Goal: Contribute content: Contribute content

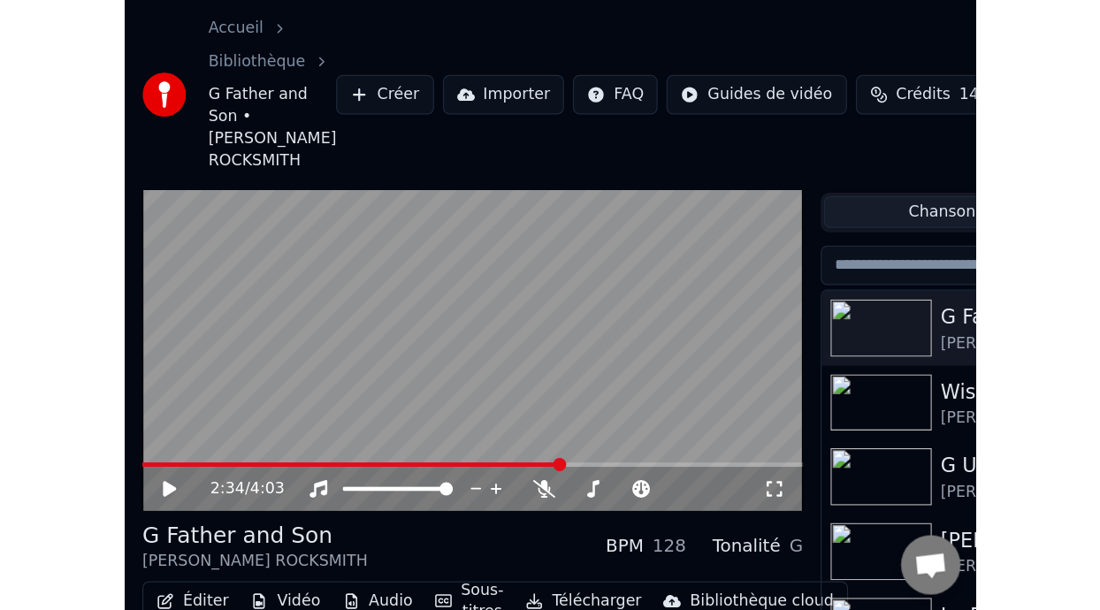
scroll to position [62, 0]
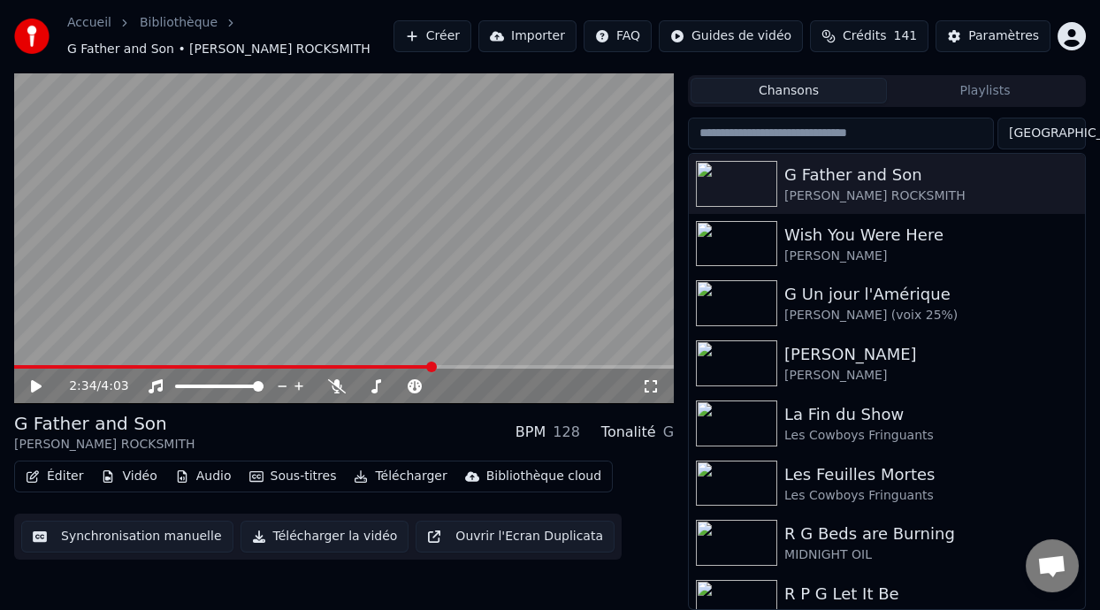
click at [56, 477] on button "Éditer" at bounding box center [55, 476] width 72 height 25
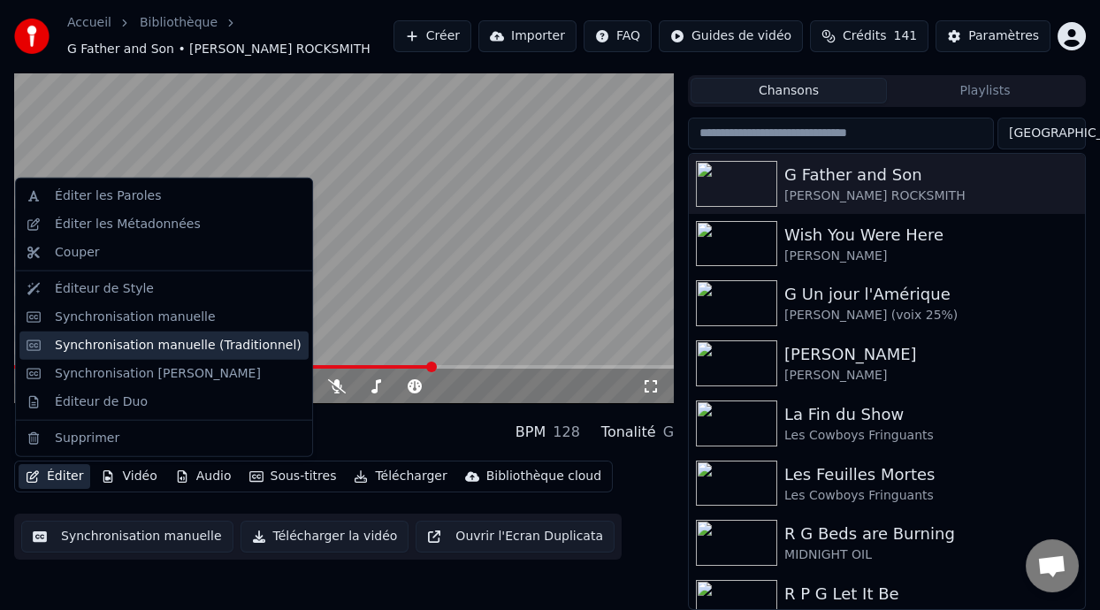
click at [229, 348] on div "Synchronisation manuelle (Traditionnel)" at bounding box center [178, 346] width 247 height 18
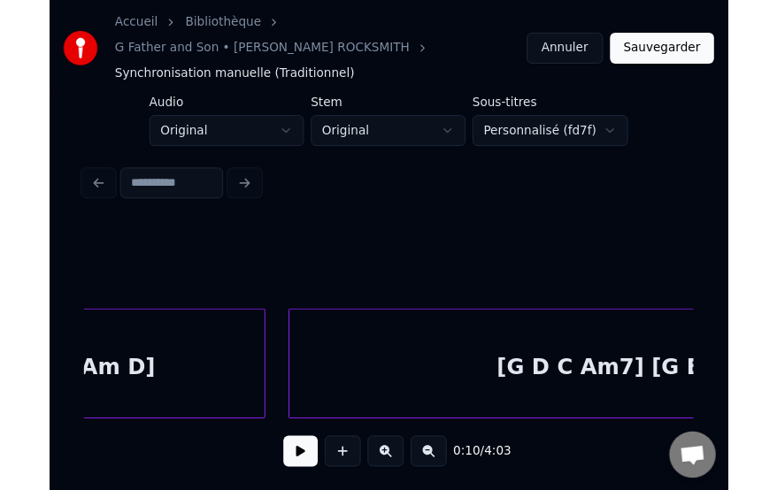
scroll to position [0, 6076]
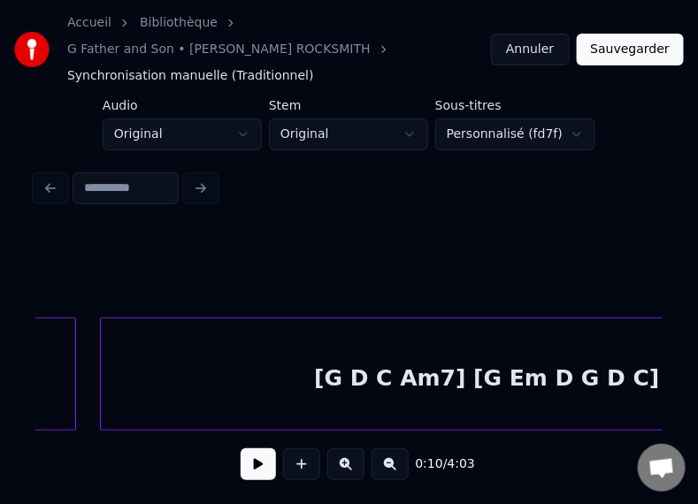
click at [431, 336] on div "[G D C Am7] [G Em D G D C]" at bounding box center [487, 378] width 772 height 120
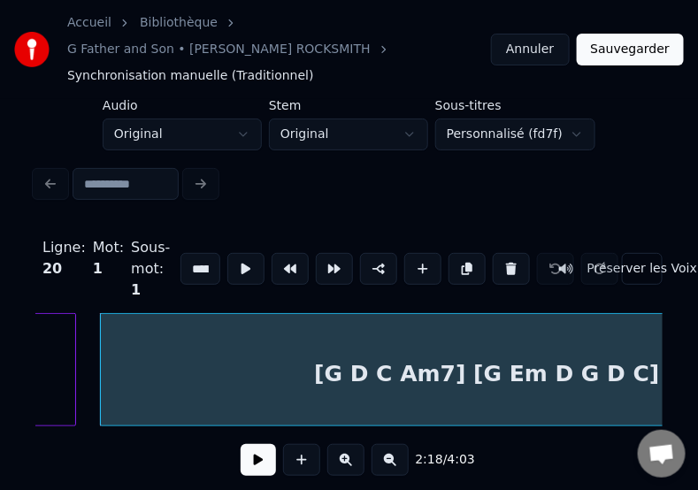
click at [446, 353] on div "[G D C Am7] [G Em D G D C]" at bounding box center [487, 374] width 772 height 120
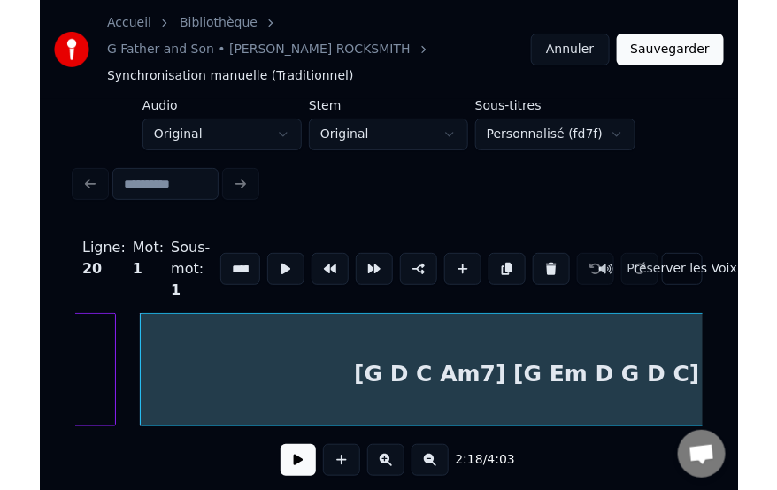
scroll to position [47, 0]
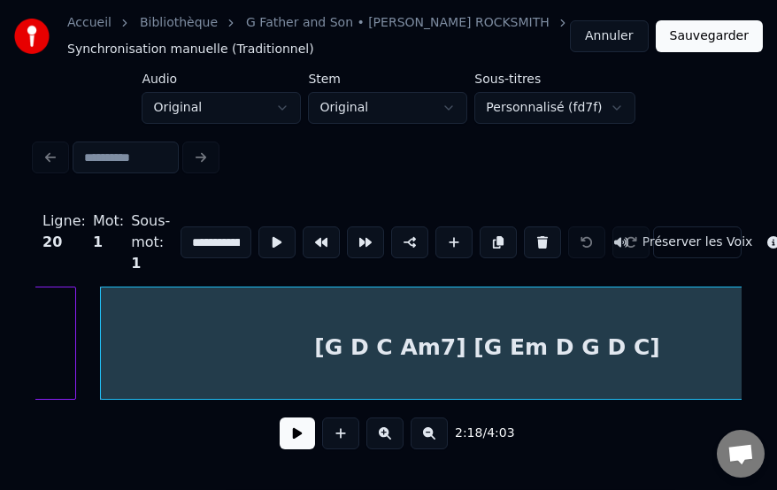
click at [207, 238] on input "**********" at bounding box center [215, 242] width 71 height 32
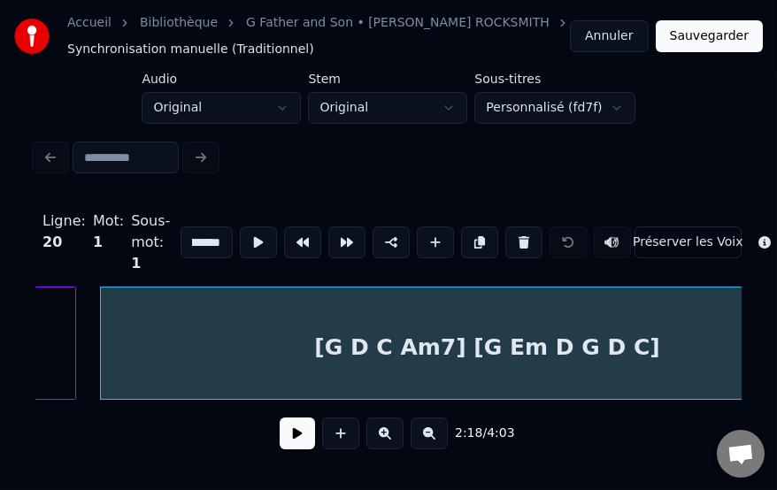
scroll to position [0, 128]
click at [459, 350] on div "[G D C Am7] [G Em D G D C]" at bounding box center [487, 347] width 772 height 120
click at [196, 238] on input "**********" at bounding box center [205, 242] width 51 height 32
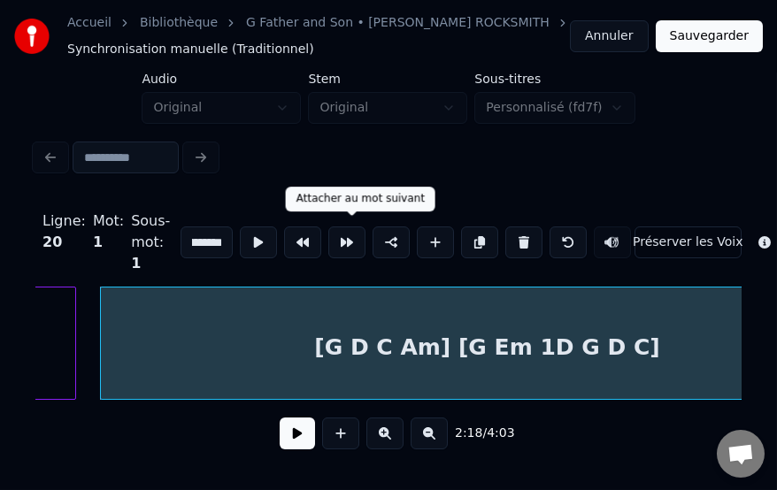
scroll to position [0, 99]
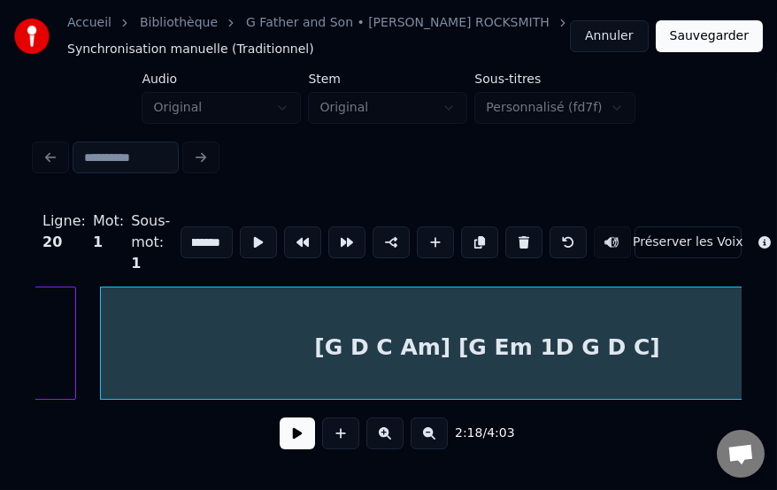
click at [200, 240] on input "**********" at bounding box center [205, 242] width 51 height 32
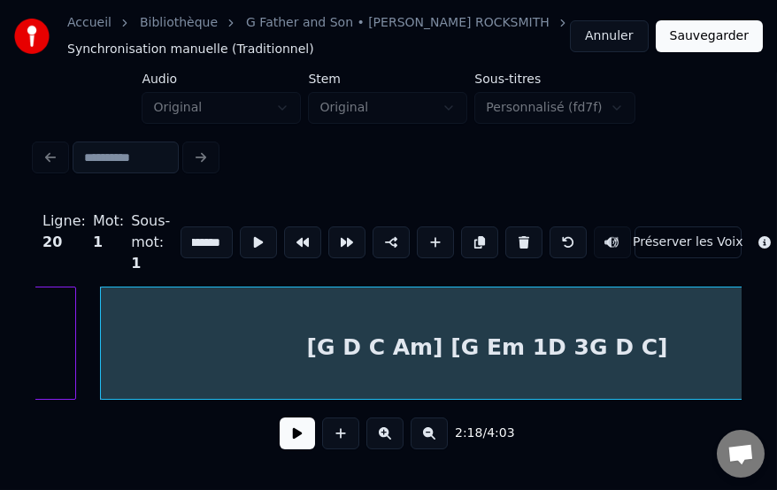
scroll to position [0, 118]
click at [200, 240] on input "**********" at bounding box center [205, 242] width 51 height 32
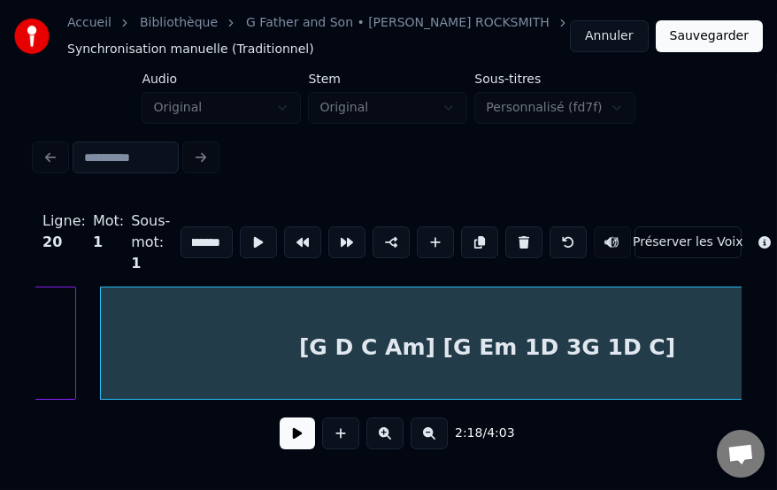
scroll to position [0, 135]
click at [201, 239] on input "**********" at bounding box center [205, 242] width 51 height 32
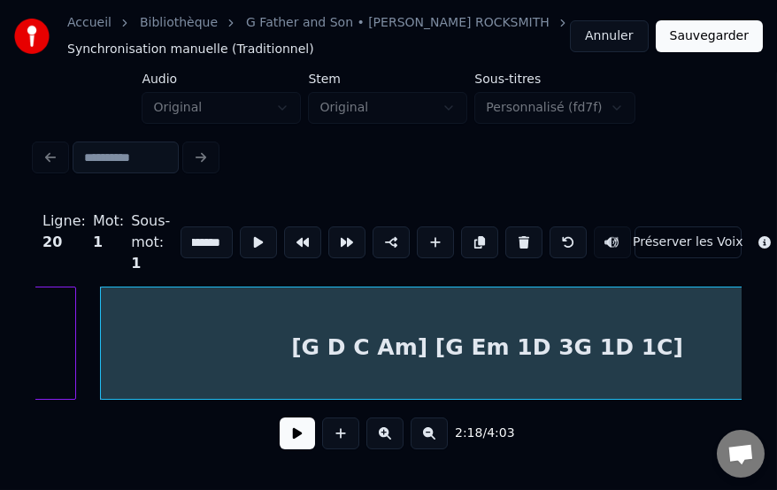
type input "**********"
click at [716, 33] on button "Sauvegarder" at bounding box center [708, 36] width 107 height 32
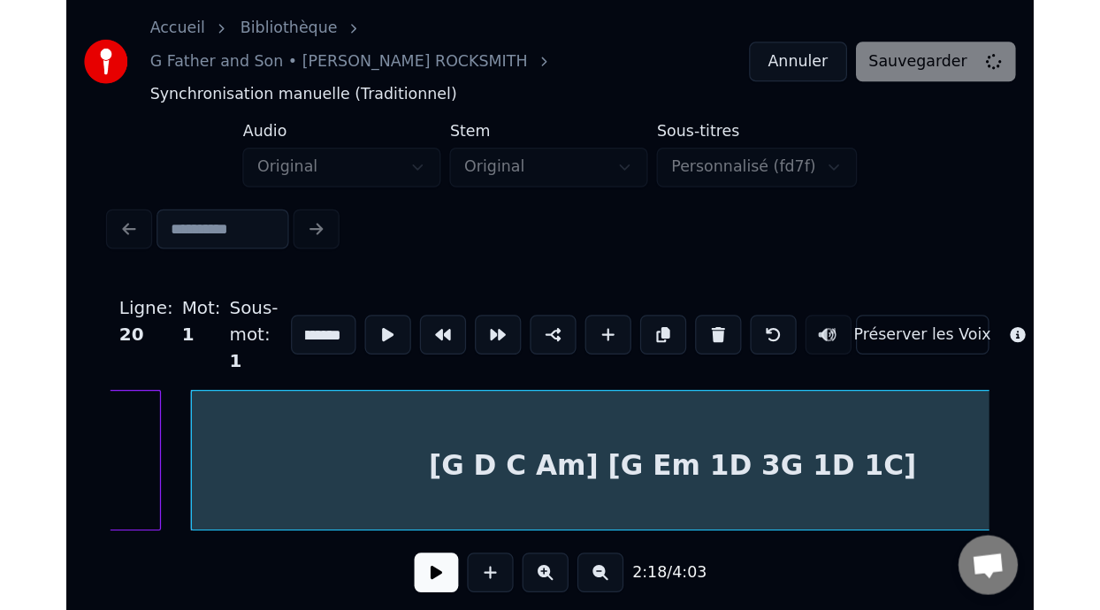
scroll to position [0, 0]
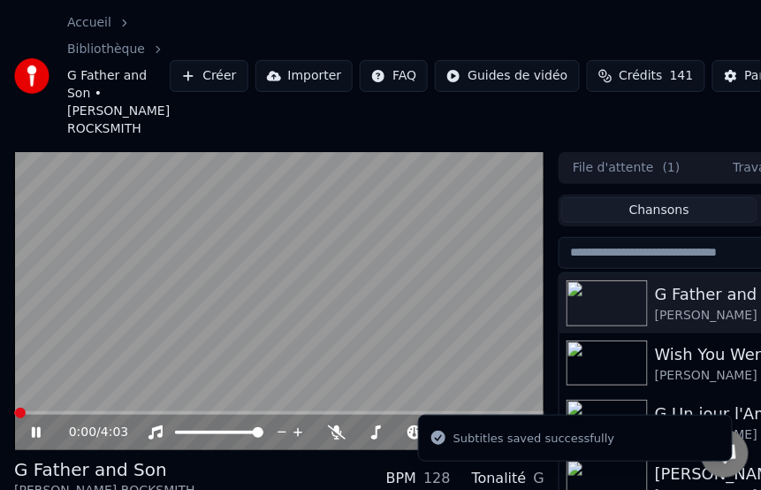
click at [34, 430] on icon at bounding box center [36, 432] width 9 height 11
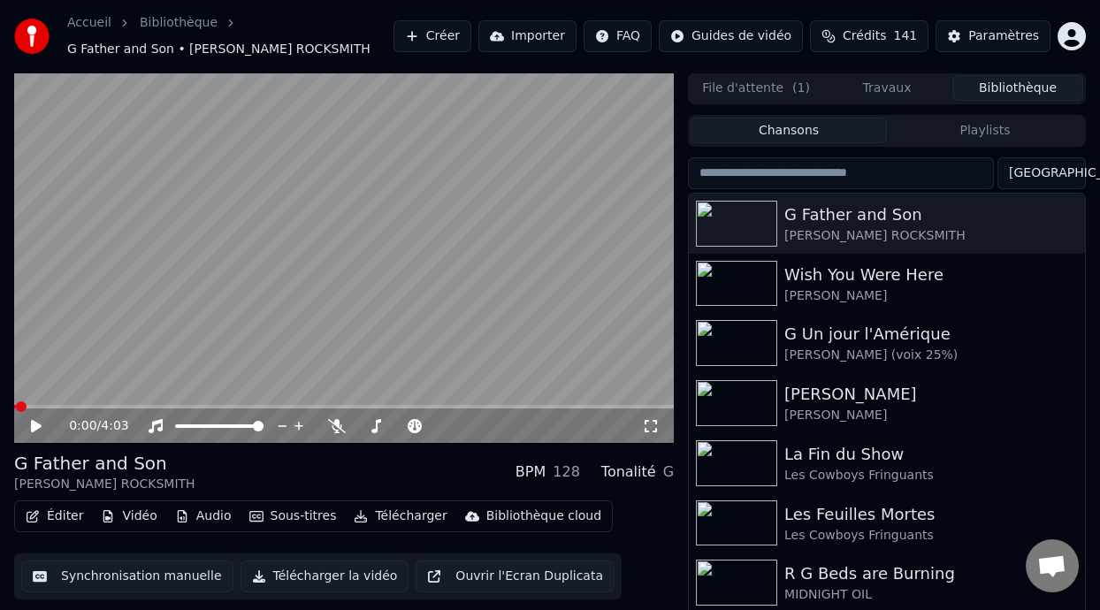
click at [36, 421] on icon at bounding box center [48, 426] width 41 height 14
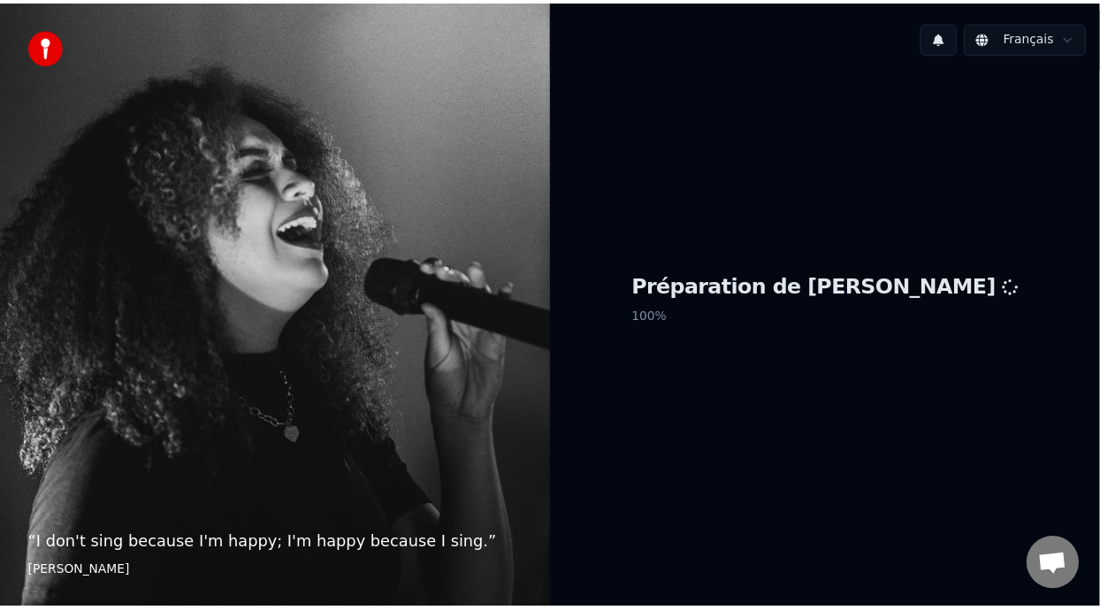
scroll to position [173, 0]
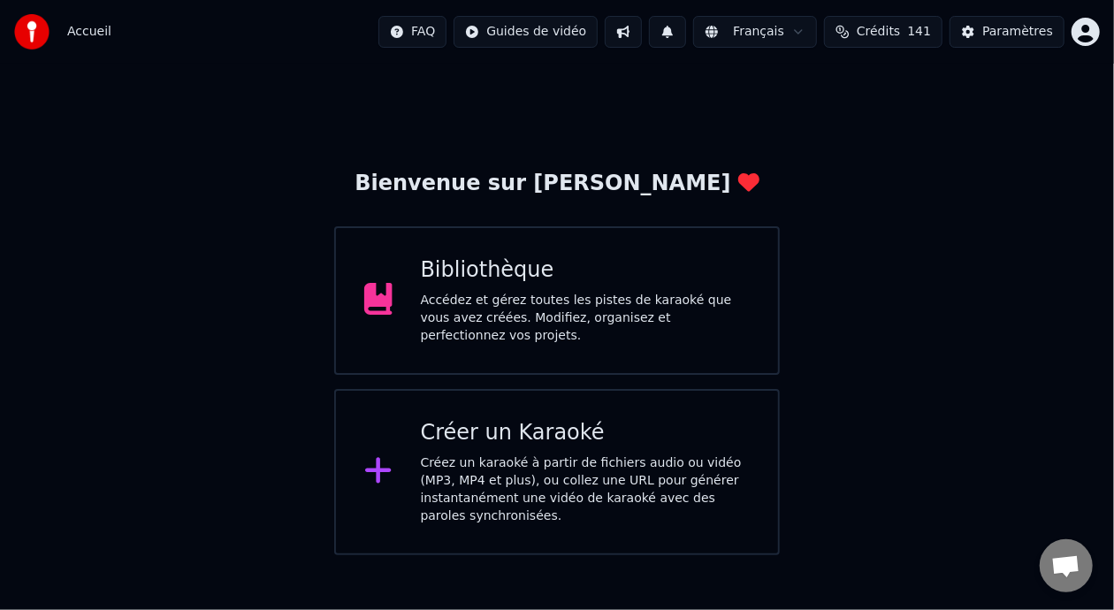
click at [641, 323] on div "Accédez et gérez toutes les pistes de karaoké que vous avez créées. Modifiez, o…" at bounding box center [586, 318] width 330 height 53
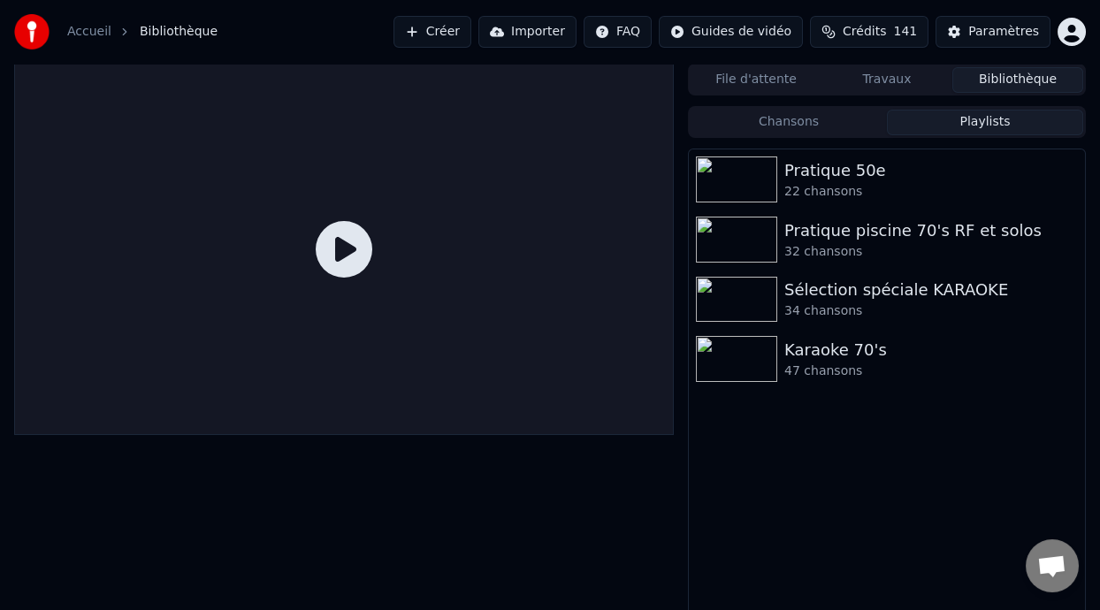
click at [1005, 119] on button "Playlists" at bounding box center [985, 123] width 196 height 26
click at [855, 357] on div "Karaoke 70's" at bounding box center [922, 350] width 276 height 25
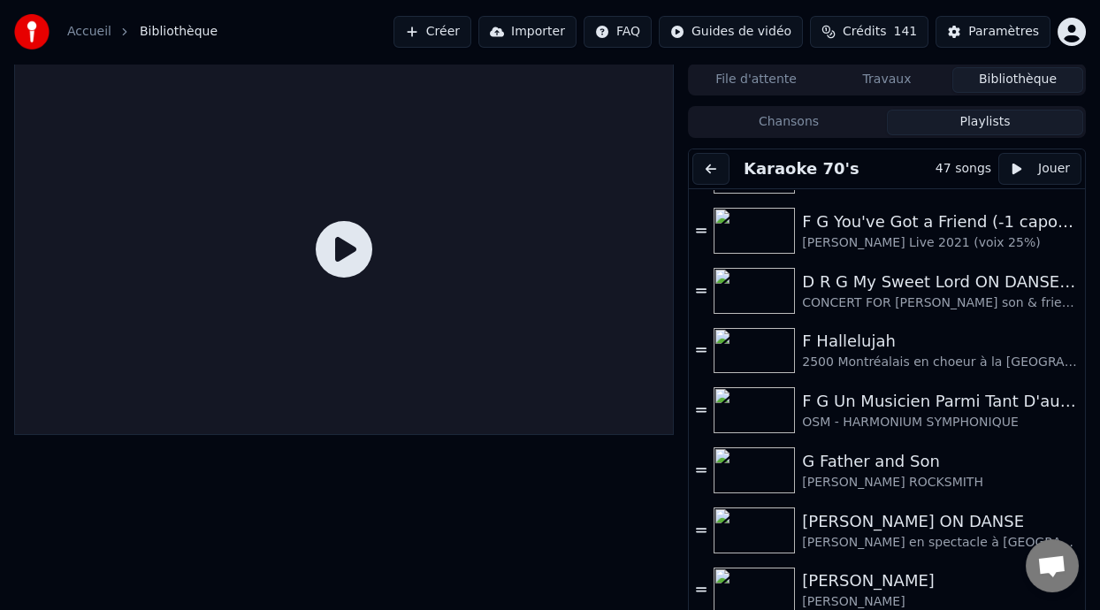
scroll to position [295, 0]
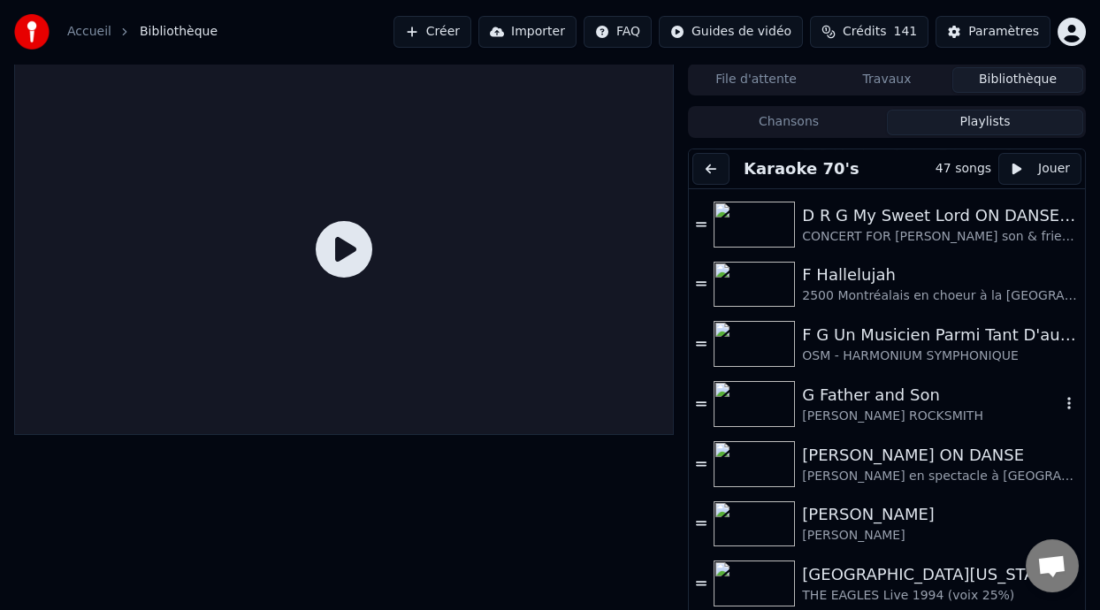
click at [885, 394] on div "G Father and Son" at bounding box center [931, 395] width 258 height 25
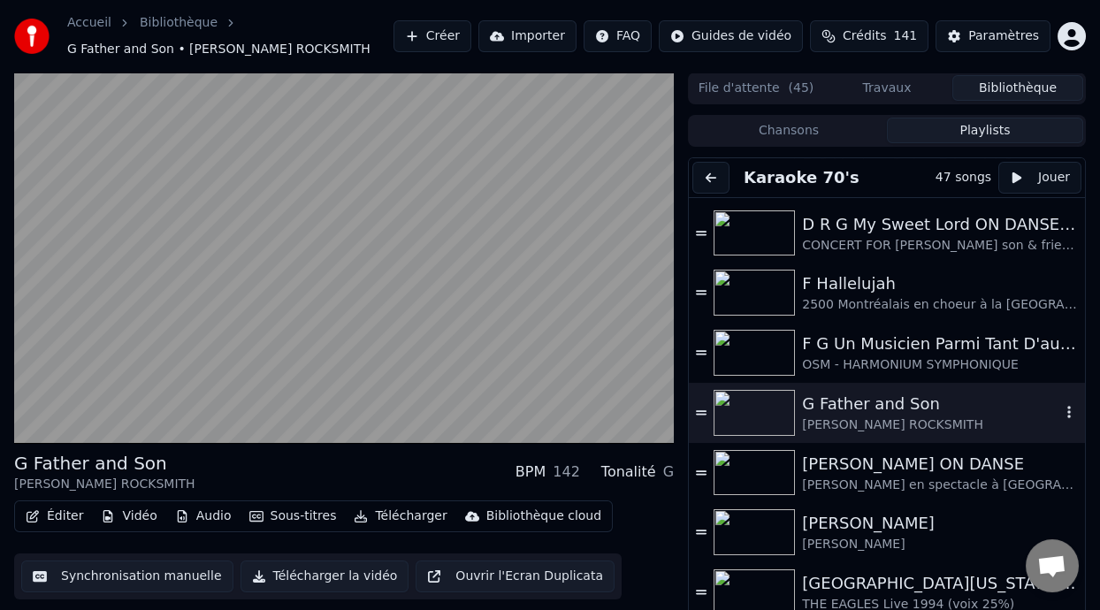
scroll to position [34, 0]
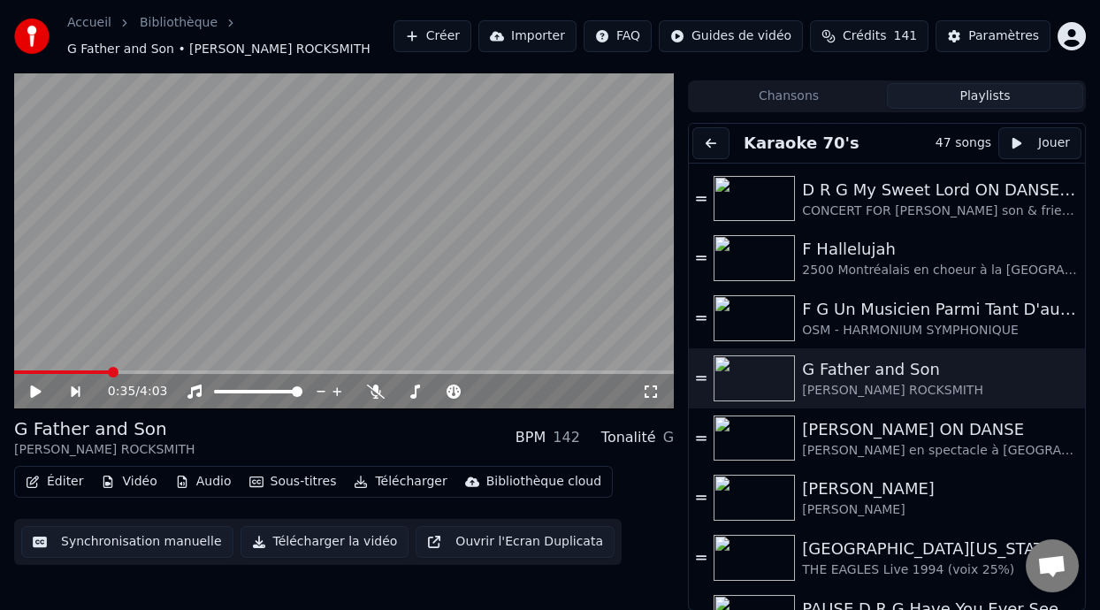
click at [110, 369] on span at bounding box center [113, 372] width 11 height 11
click at [38, 387] on icon at bounding box center [48, 392] width 40 height 14
click at [137, 369] on span at bounding box center [139, 372] width 11 height 11
click at [150, 370] on span at bounding box center [153, 372] width 11 height 11
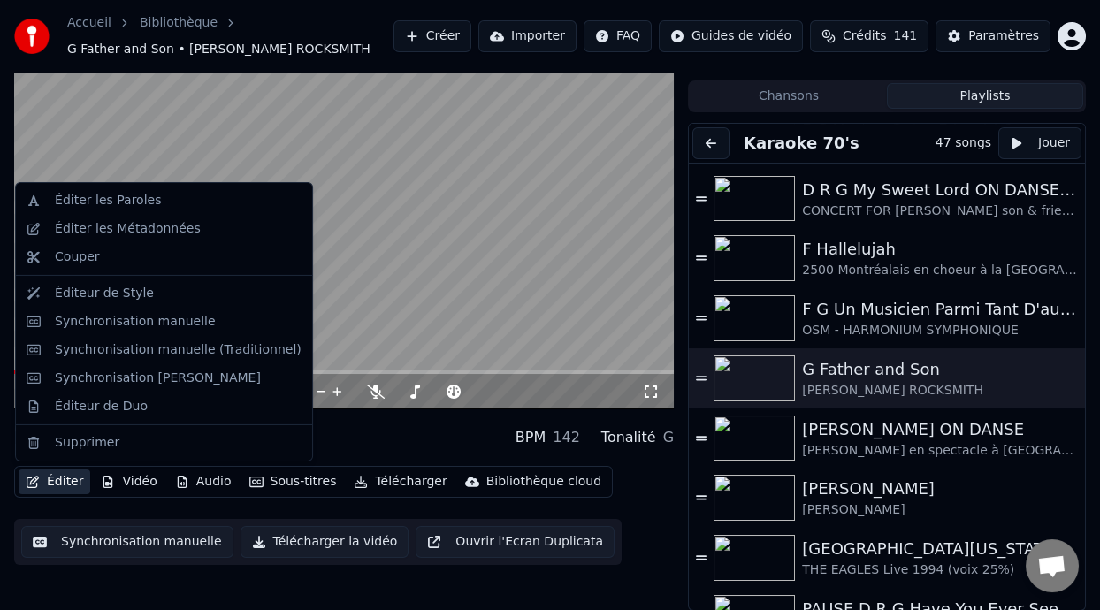
click at [67, 481] on button "Éditer" at bounding box center [55, 482] width 72 height 25
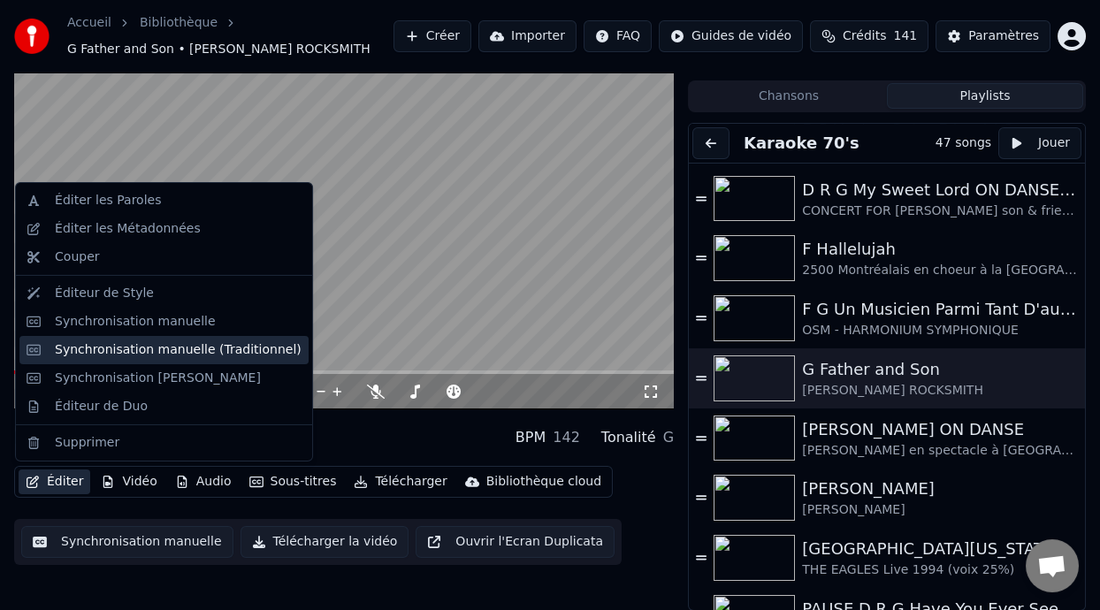
click at [163, 355] on div "Synchronisation manuelle (Traditionnel)" at bounding box center [178, 350] width 247 height 18
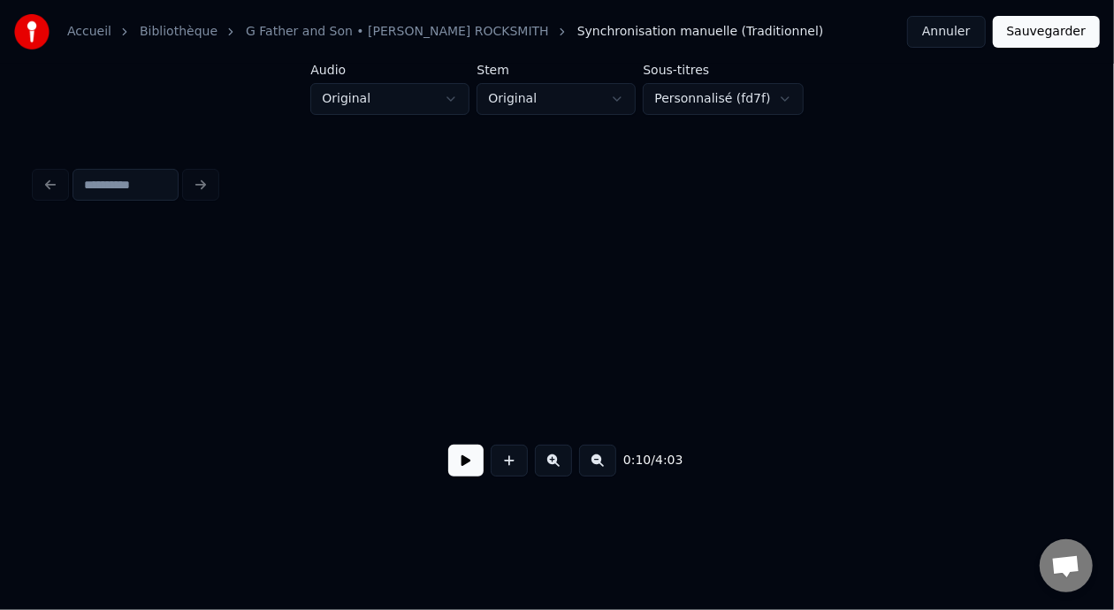
scroll to position [0, 3501]
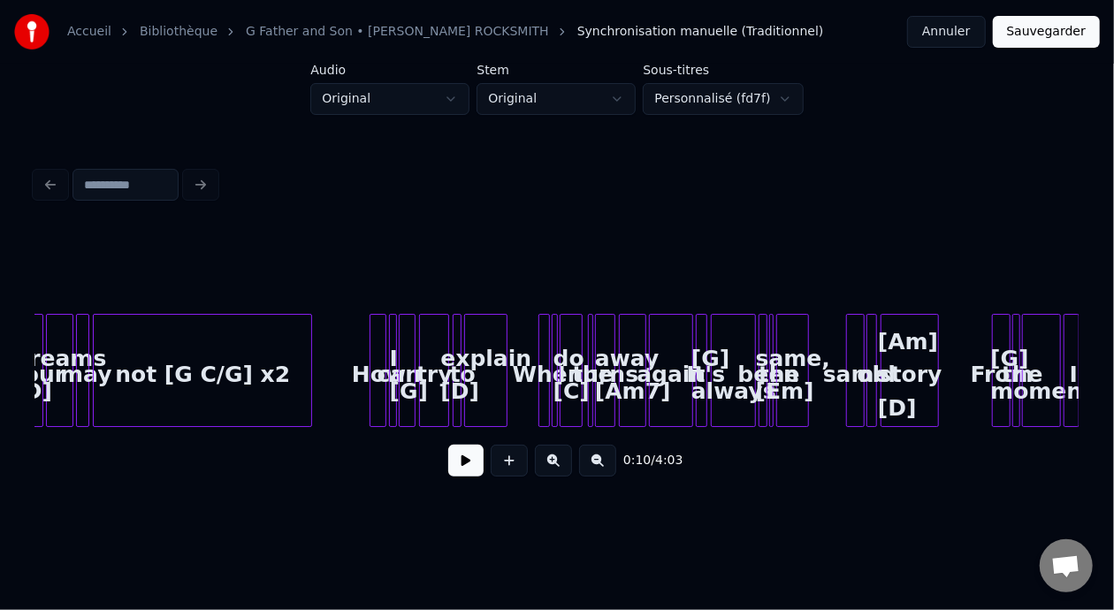
click at [371, 363] on div "How" at bounding box center [380, 375] width 18 height 120
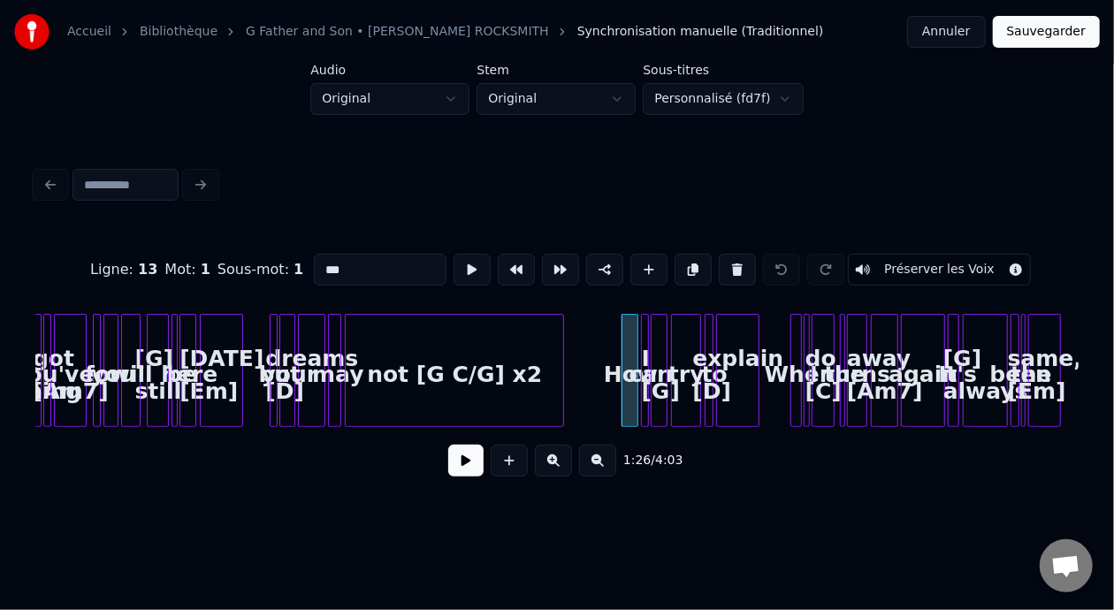
scroll to position [0, 3243]
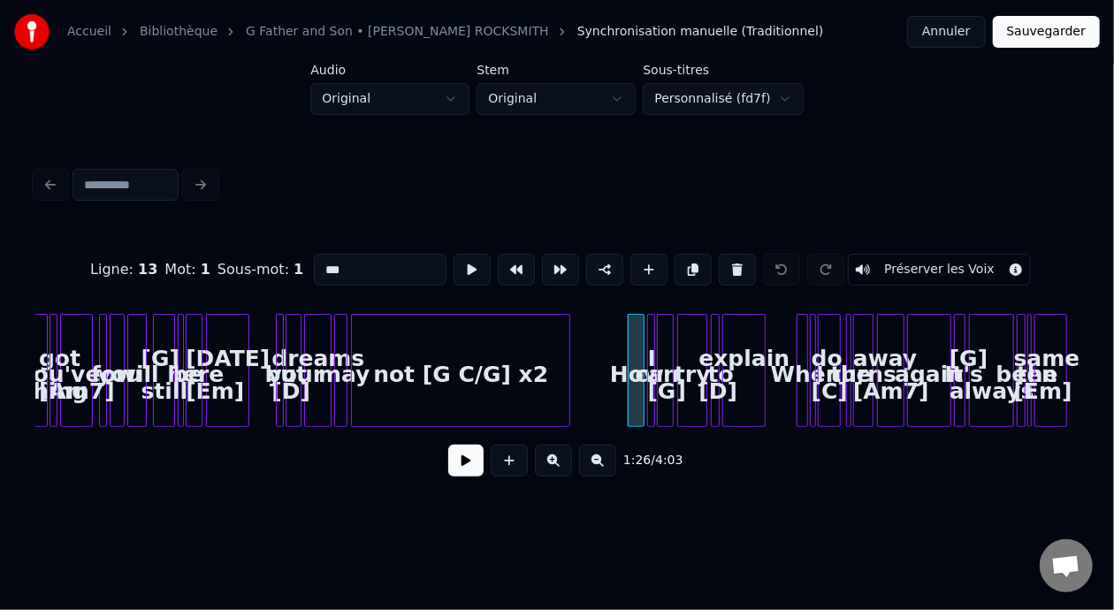
click at [298, 390] on div at bounding box center [297, 370] width 5 height 111
click at [559, 466] on button at bounding box center [553, 461] width 37 height 32
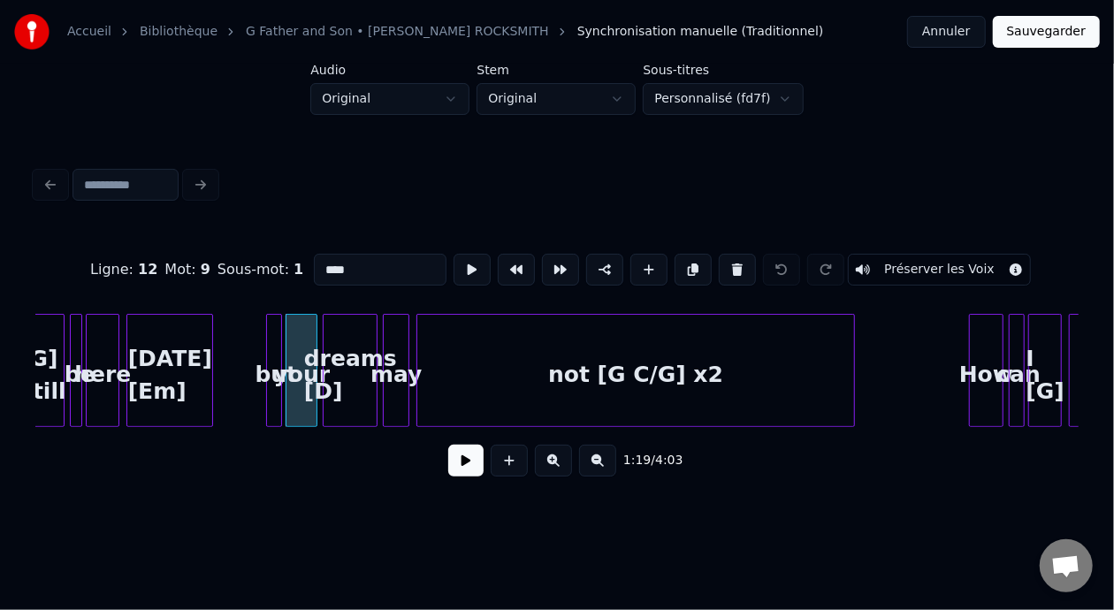
click at [559, 466] on button at bounding box center [553, 461] width 37 height 32
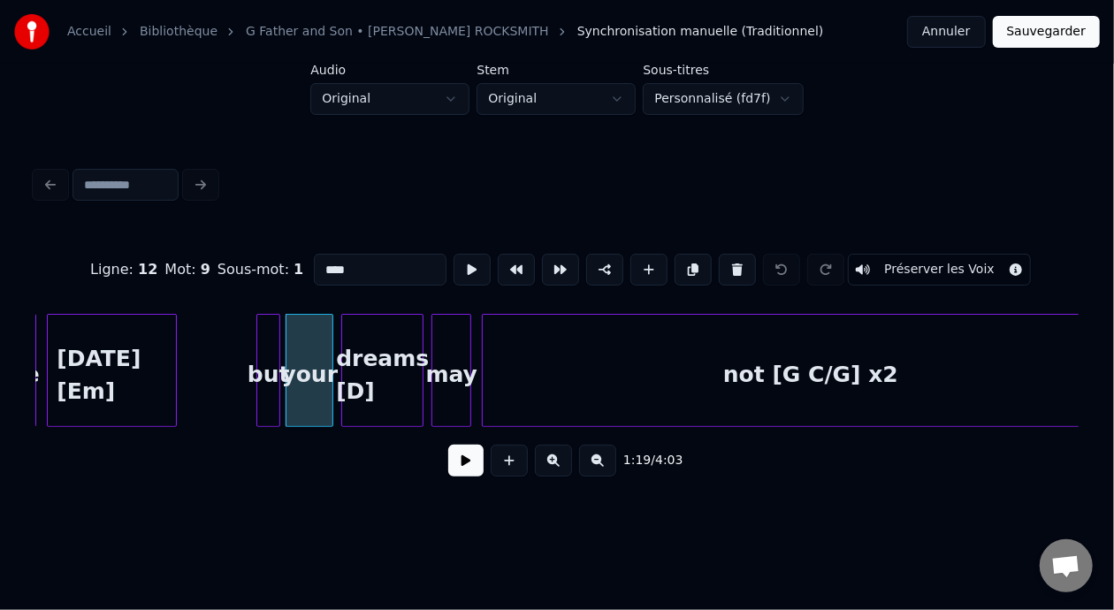
click at [367, 380] on div "dreams [D]" at bounding box center [382, 375] width 80 height 120
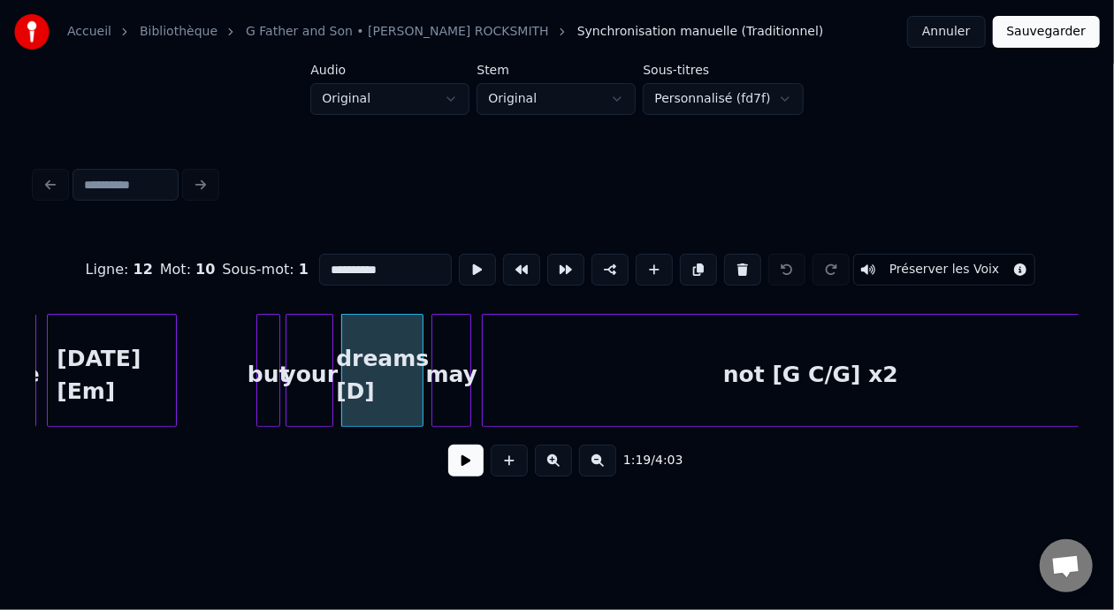
click at [336, 262] on input "**********" at bounding box center [385, 270] width 133 height 32
click at [339, 263] on input "**********" at bounding box center [385, 270] width 133 height 32
click at [114, 343] on div "[DATE] [Em]" at bounding box center [112, 375] width 128 height 120
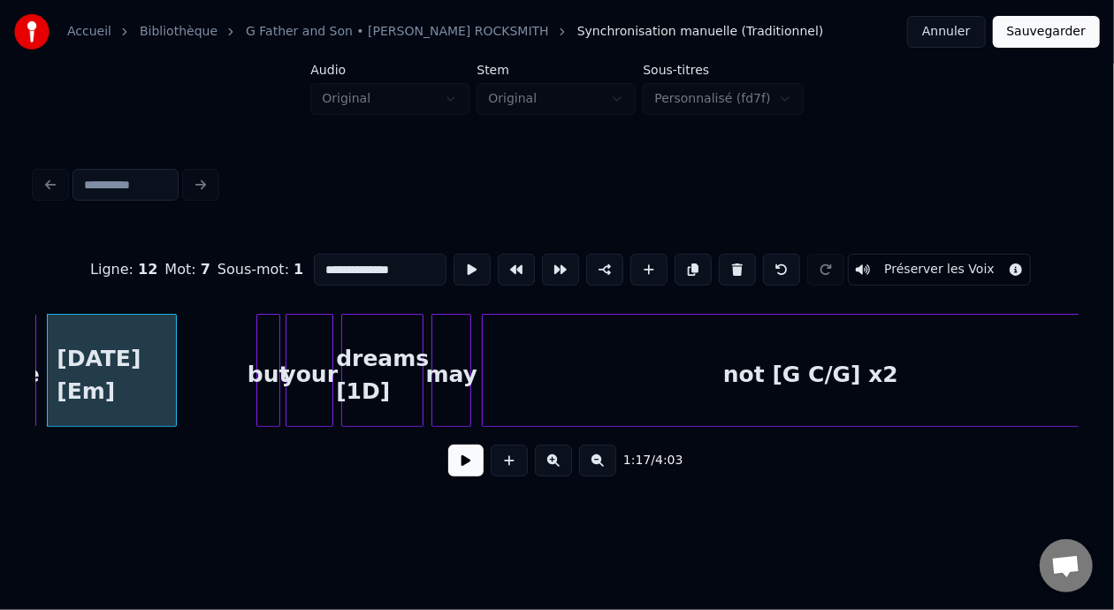
type input "**********"
click at [448, 463] on button at bounding box center [465, 461] width 35 height 32
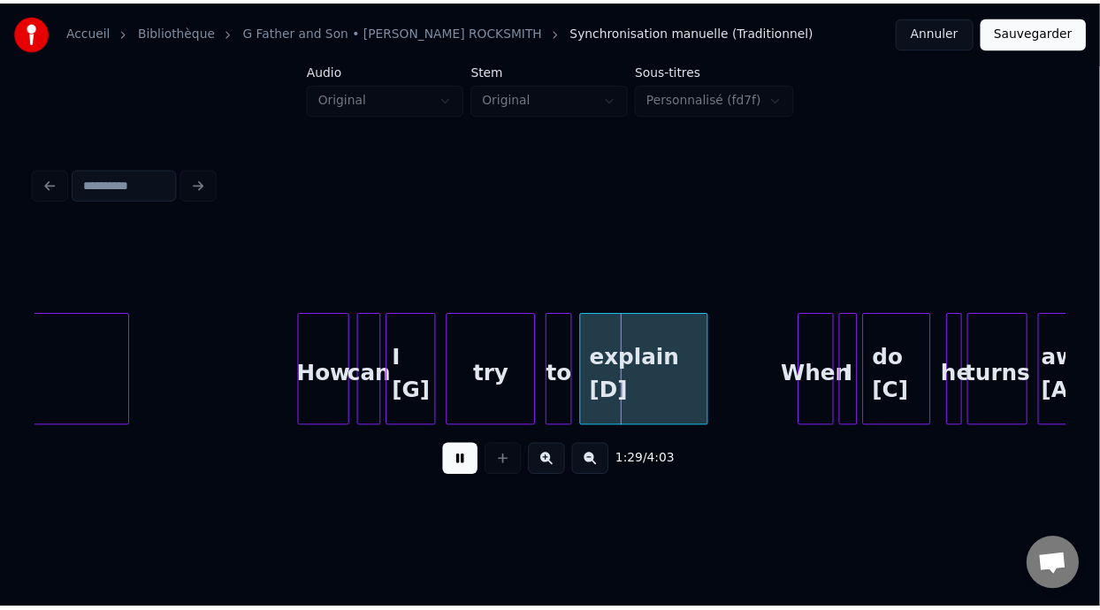
scroll to position [0, 11204]
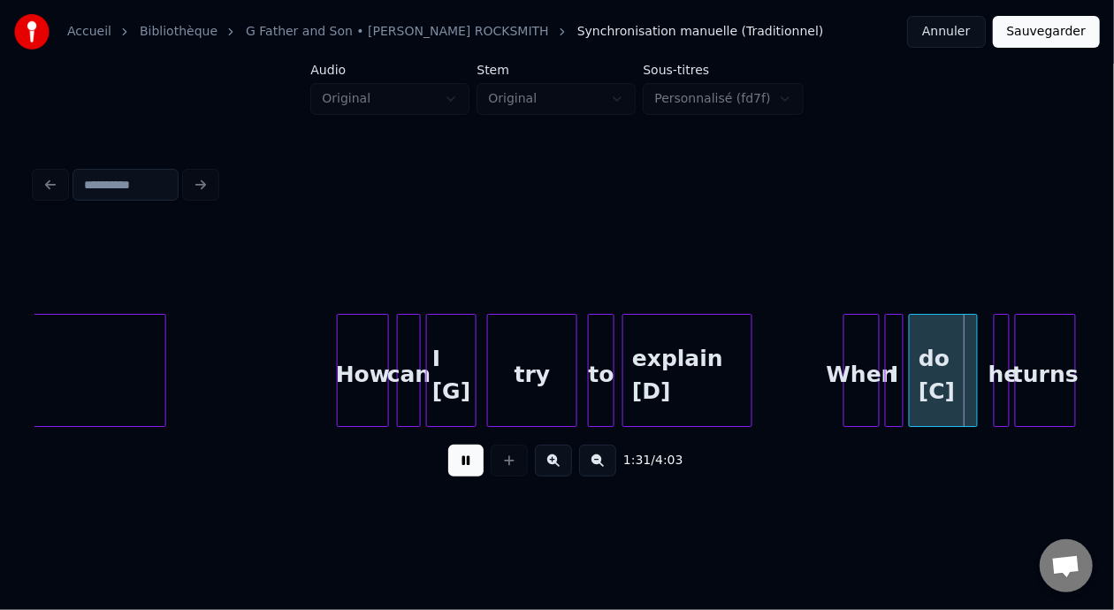
click at [1064, 33] on button "Sauvegarder" at bounding box center [1046, 32] width 107 height 32
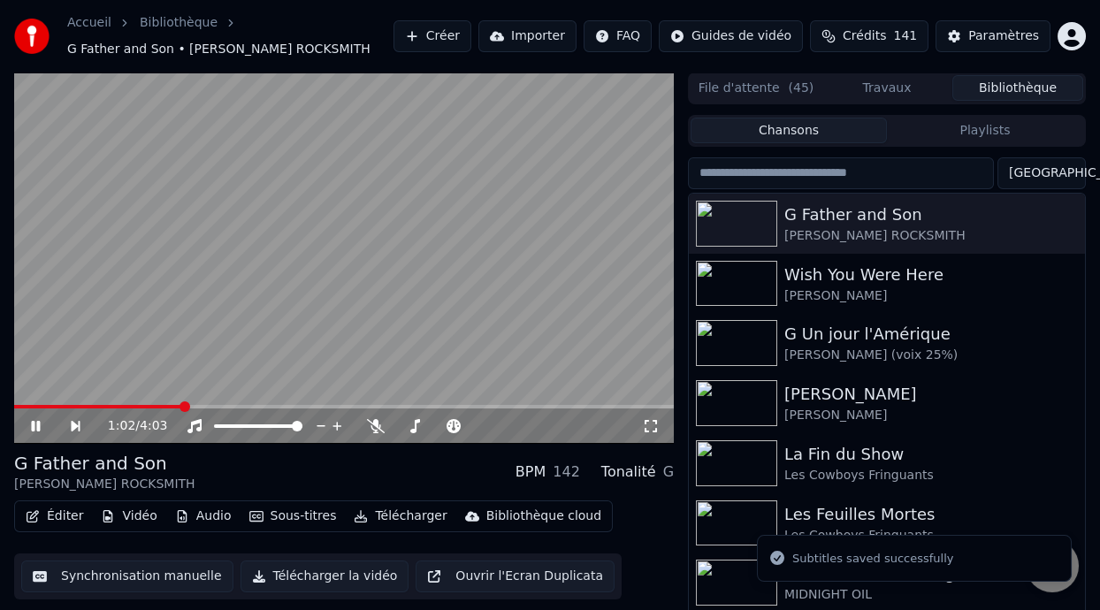
click at [182, 402] on span at bounding box center [185, 407] width 11 height 11
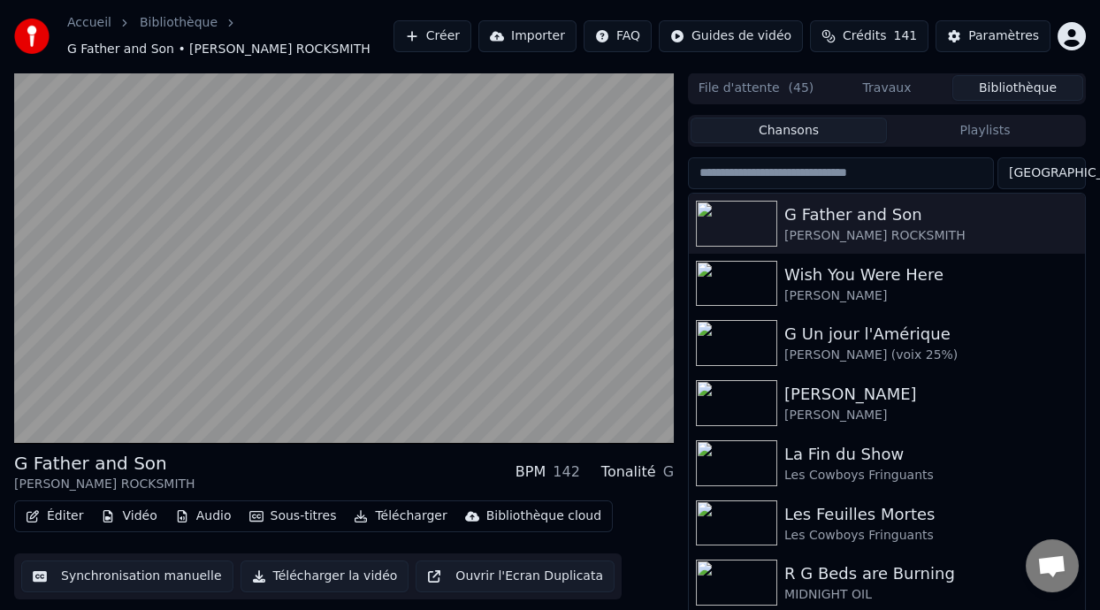
scroll to position [40, 0]
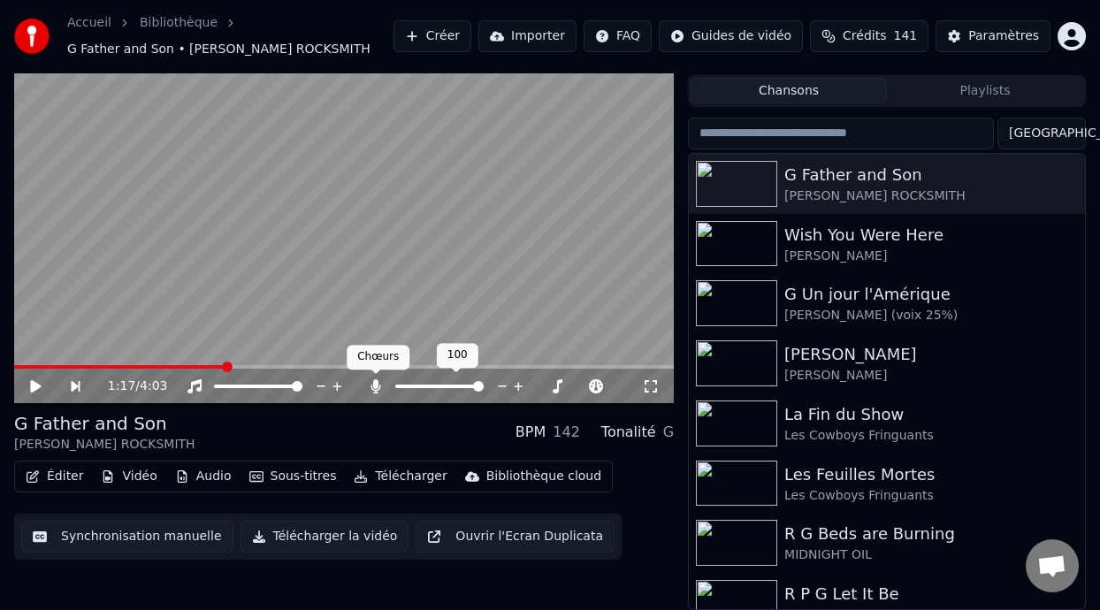
click at [373, 380] on icon at bounding box center [376, 386] width 10 height 14
click at [500, 386] on span at bounding box center [495, 387] width 44 height 4
click at [42, 382] on icon at bounding box center [48, 386] width 40 height 14
click at [76, 480] on button "Éditer" at bounding box center [55, 476] width 72 height 25
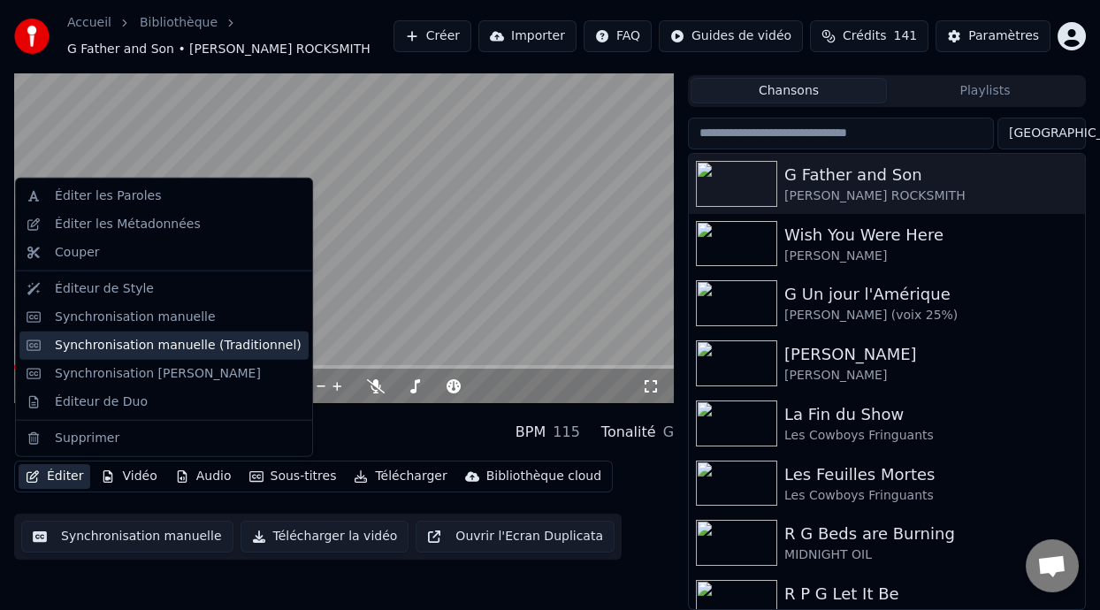
click at [195, 343] on div "Synchronisation manuelle (Traditionnel)" at bounding box center [178, 346] width 247 height 18
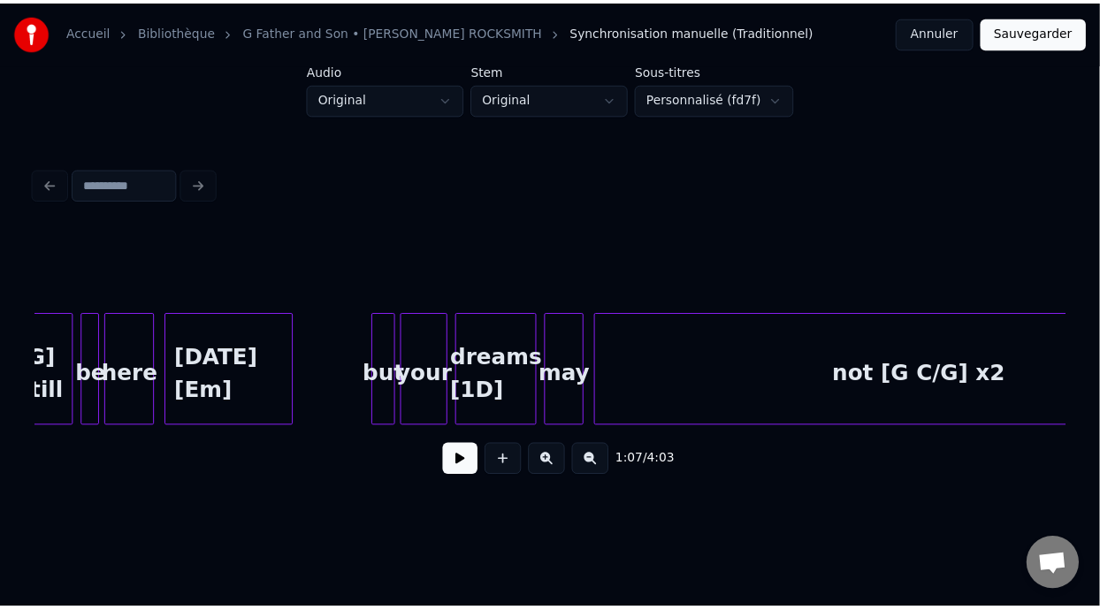
scroll to position [0, 10295]
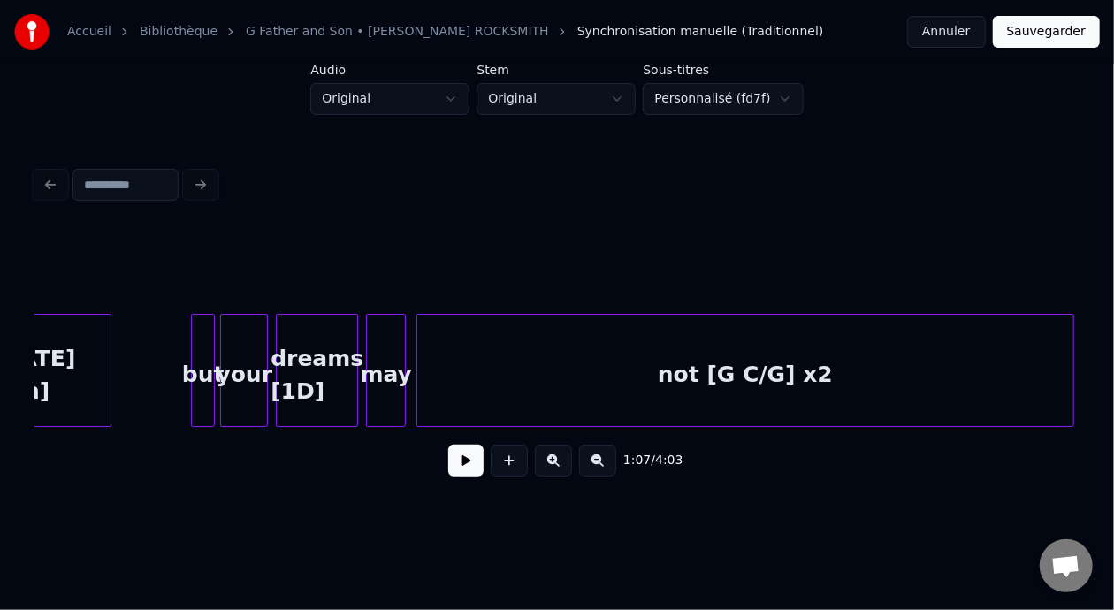
click at [316, 360] on div "dreams [1D]" at bounding box center [317, 375] width 80 height 120
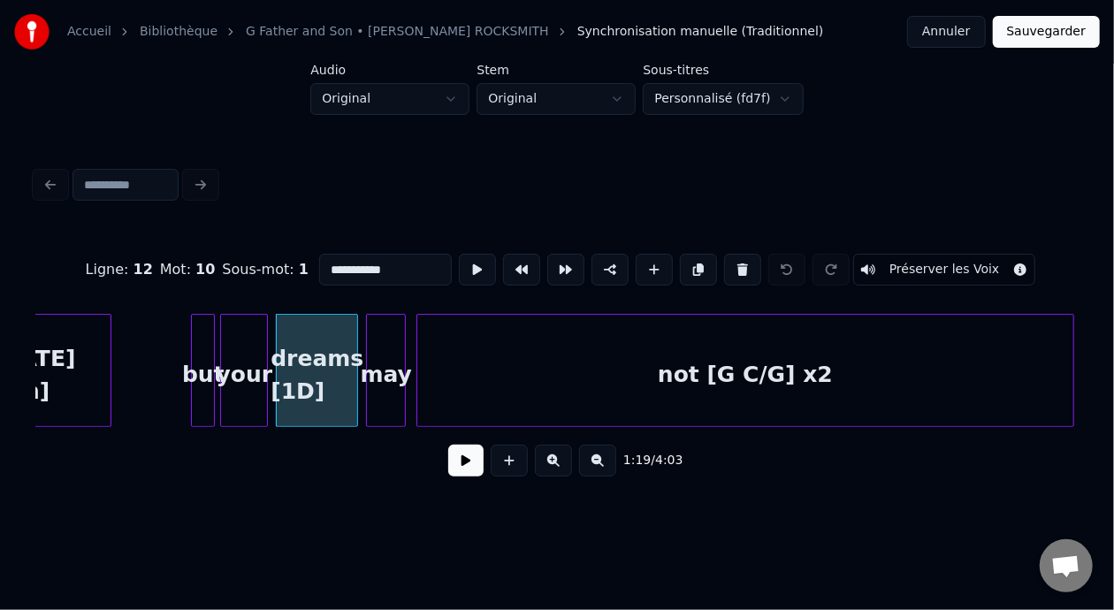
click at [344, 261] on input "**********" at bounding box center [385, 270] width 133 height 32
click at [347, 261] on input "**********" at bounding box center [385, 270] width 133 height 32
type input "**********"
click at [1060, 24] on button "Sauvegarder" at bounding box center [1046, 32] width 107 height 32
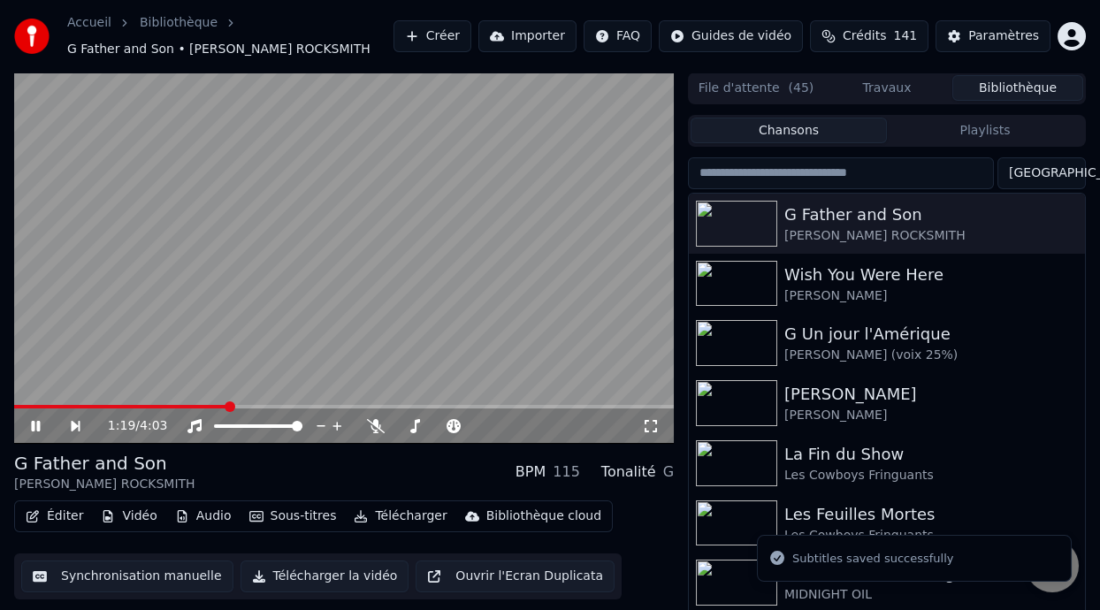
click at [228, 402] on span at bounding box center [230, 407] width 11 height 11
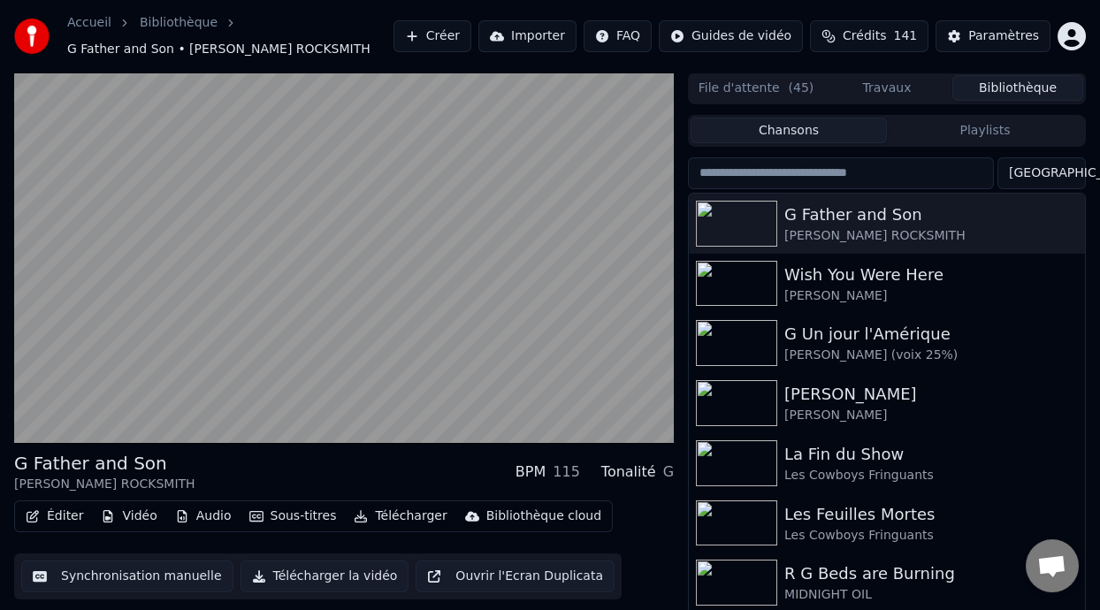
scroll to position [40, 0]
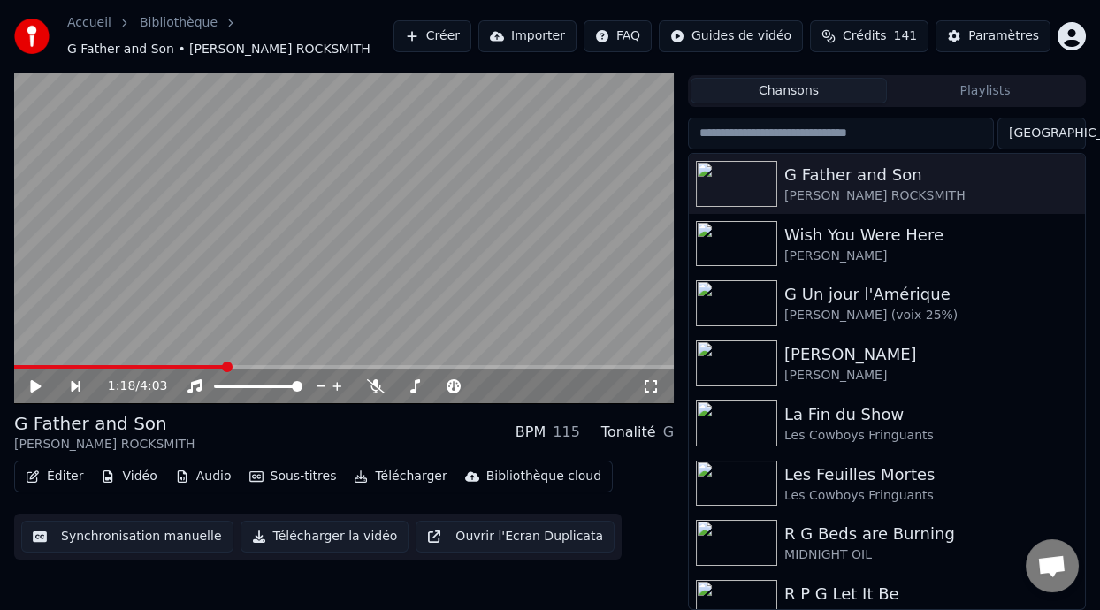
click at [32, 383] on icon at bounding box center [35, 386] width 11 height 12
click at [35, 387] on icon at bounding box center [48, 386] width 40 height 14
click at [61, 475] on button "Éditer" at bounding box center [55, 476] width 72 height 25
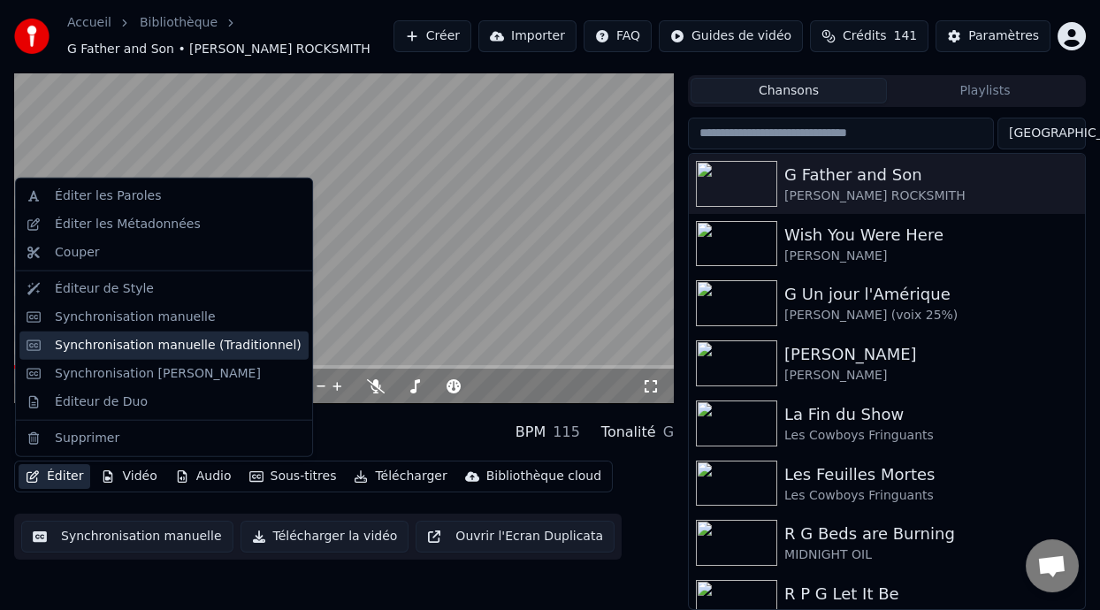
click at [197, 348] on div "Synchronisation manuelle (Traditionnel)" at bounding box center [178, 346] width 247 height 18
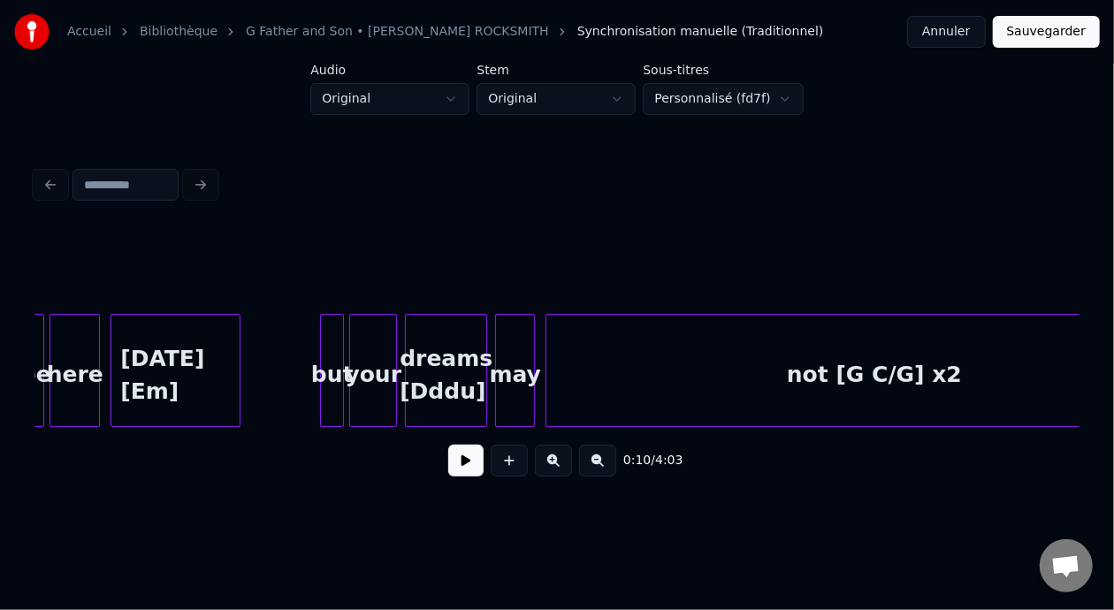
scroll to position [0, 10185]
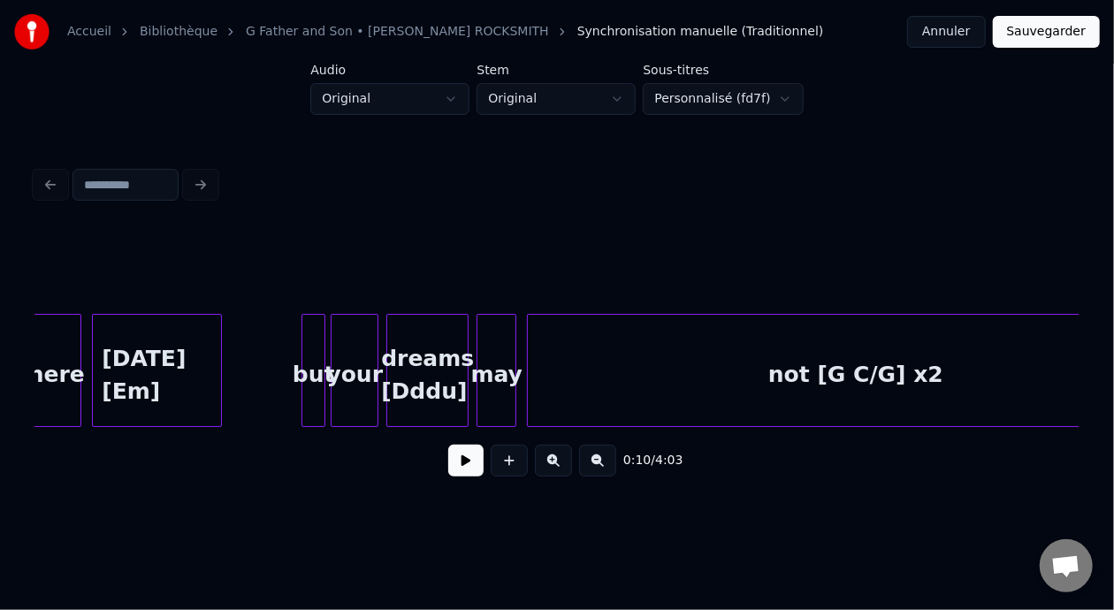
click at [111, 375] on div "[DATE] [Em]" at bounding box center [157, 375] width 128 height 120
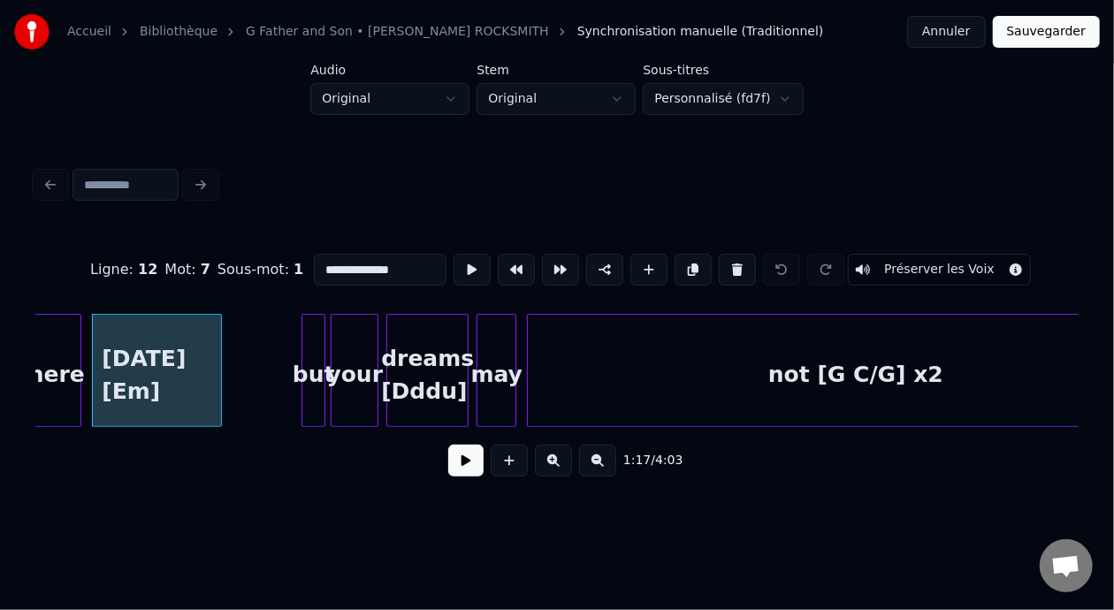
click at [458, 475] on button at bounding box center [465, 461] width 35 height 32
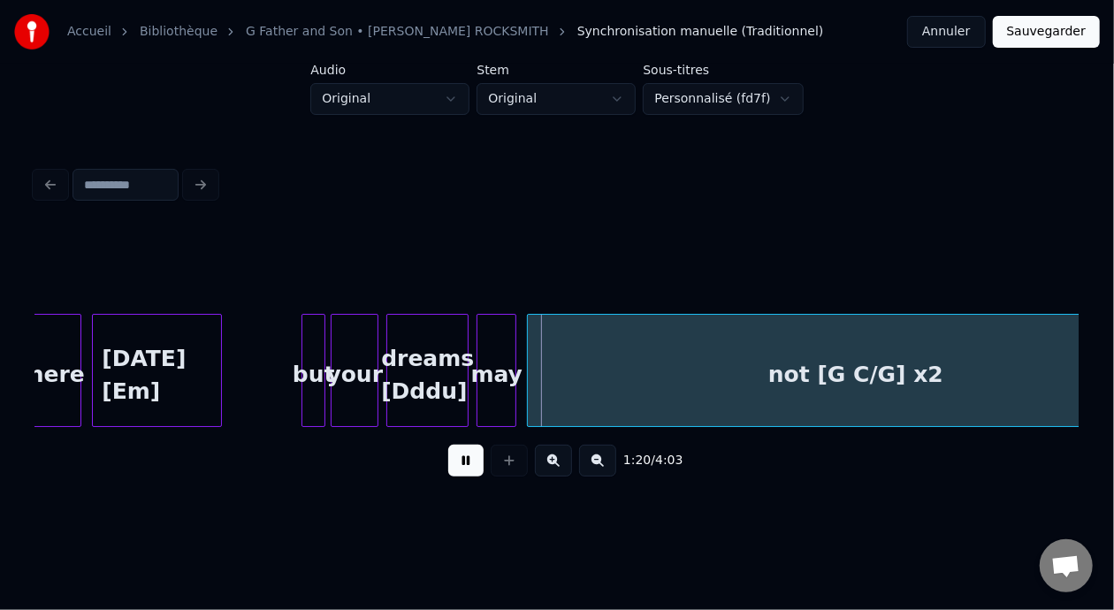
click at [453, 472] on button at bounding box center [465, 461] width 35 height 32
click at [456, 472] on button at bounding box center [465, 461] width 35 height 32
click at [451, 471] on button at bounding box center [465, 461] width 35 height 32
click at [960, 40] on button "Annuler" at bounding box center [946, 32] width 78 height 32
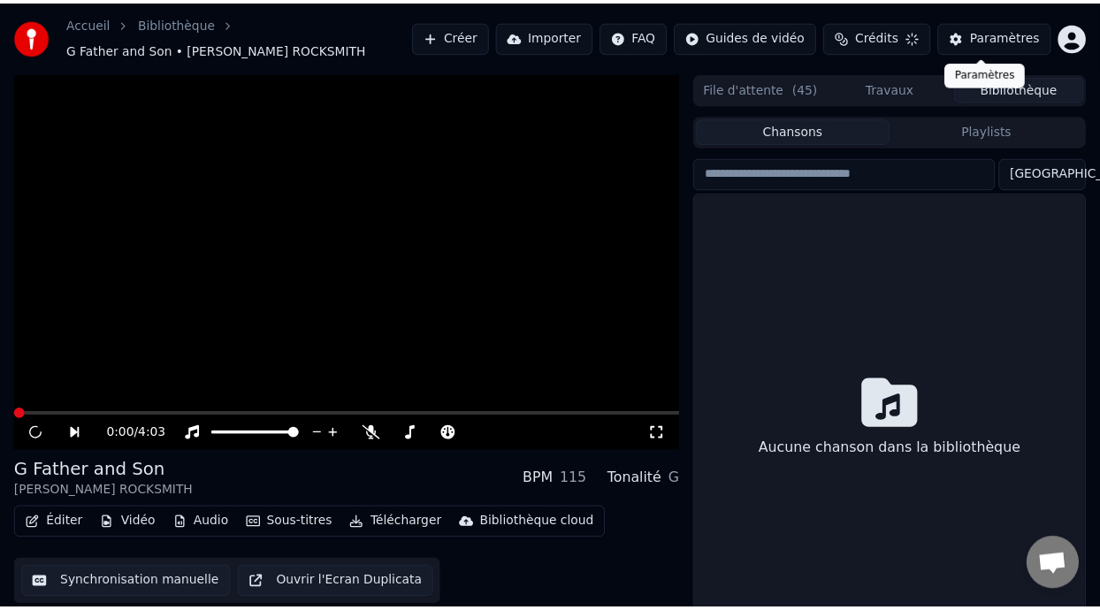
scroll to position [40, 0]
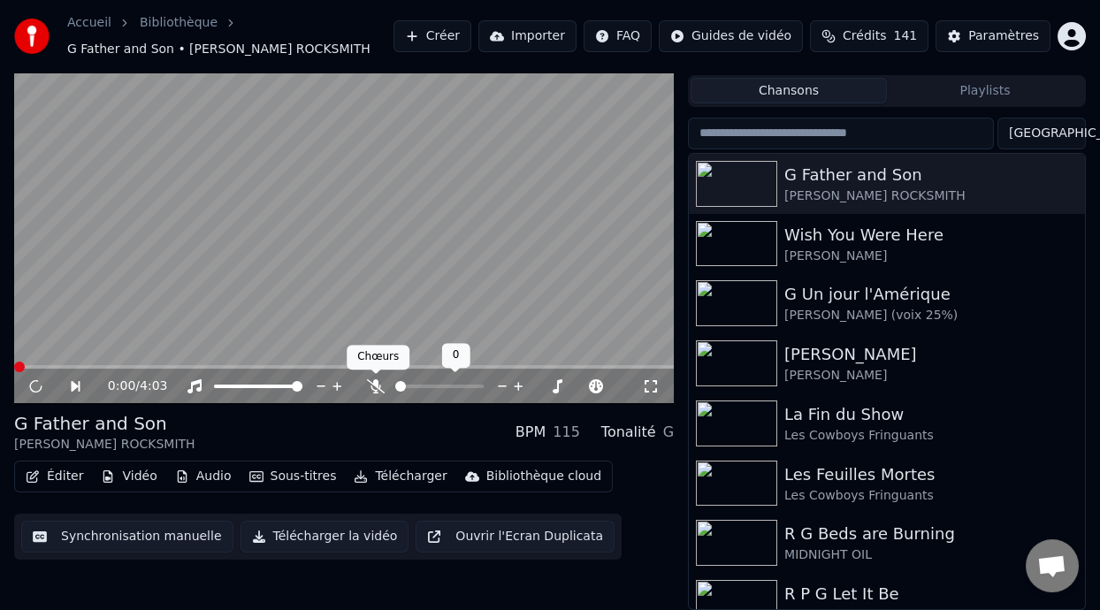
click at [371, 384] on icon at bounding box center [376, 386] width 18 height 14
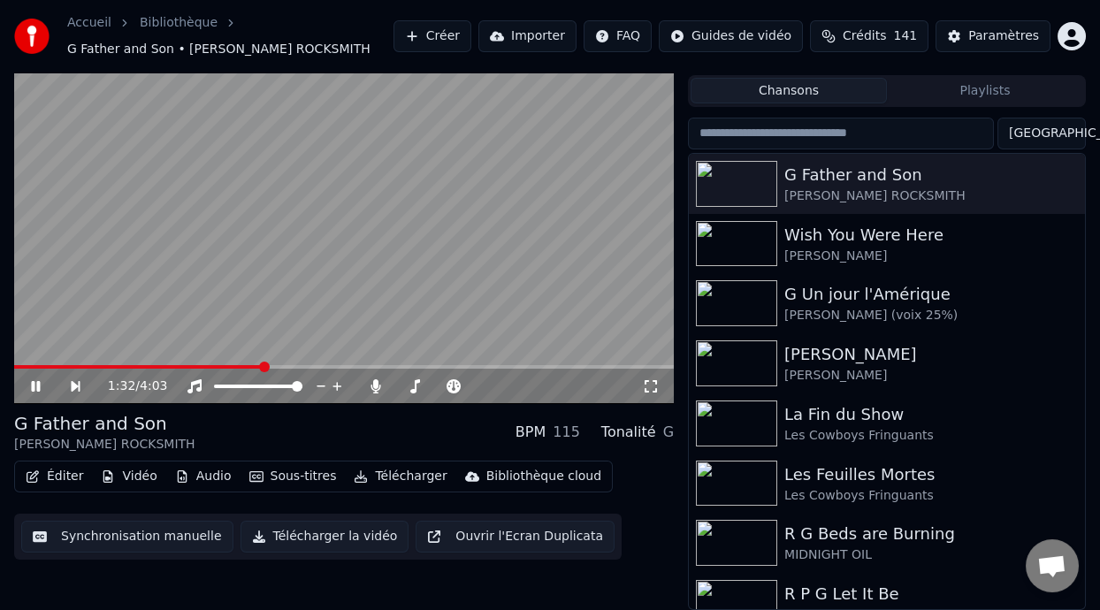
click at [263, 362] on span at bounding box center [264, 367] width 11 height 11
click at [333, 365] on span at bounding box center [334, 367] width 11 height 11
click at [333, 363] on span at bounding box center [338, 367] width 11 height 11
click at [306, 365] on span at bounding box center [307, 367] width 11 height 11
click at [261, 363] on span at bounding box center [261, 367] width 11 height 11
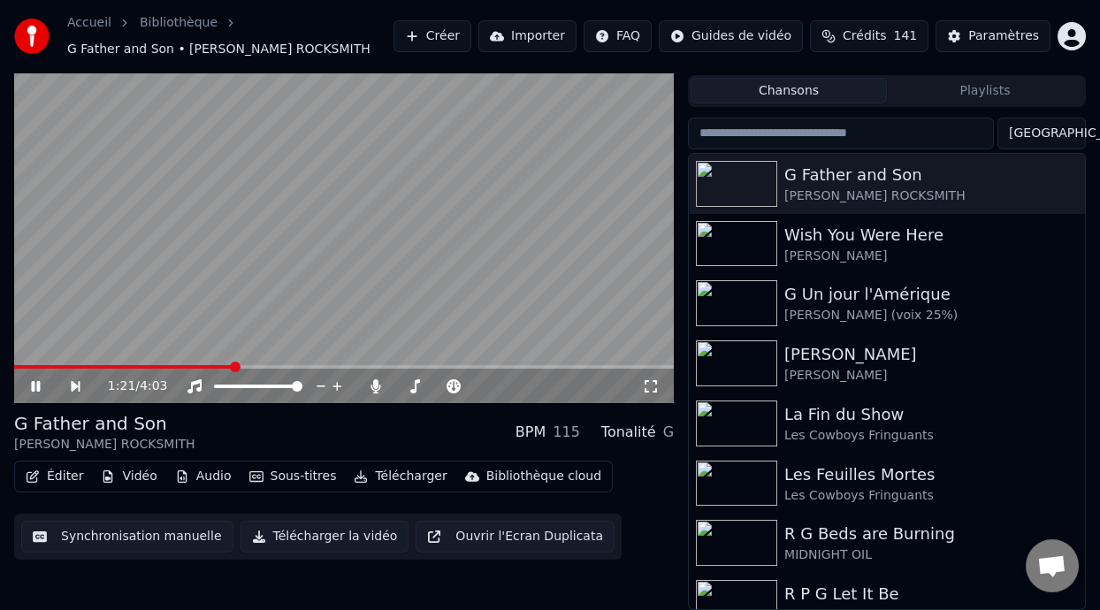
click at [233, 369] on span at bounding box center [235, 367] width 11 height 11
click at [218, 365] on span at bounding box center [219, 367] width 11 height 11
click at [367, 379] on icon at bounding box center [376, 386] width 18 height 14
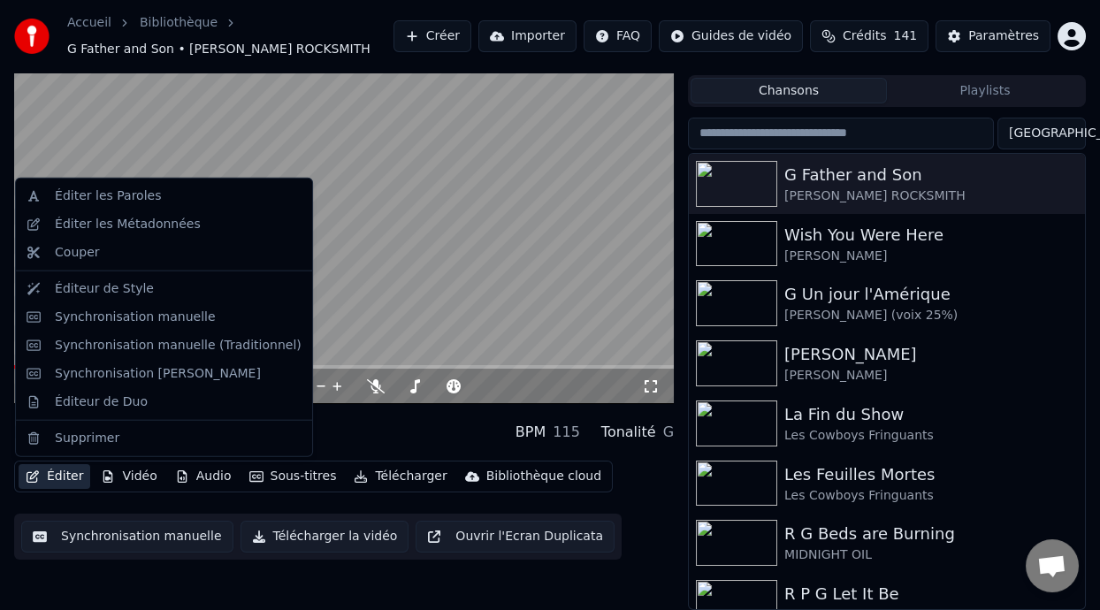
click at [66, 478] on button "Éditer" at bounding box center [55, 476] width 72 height 25
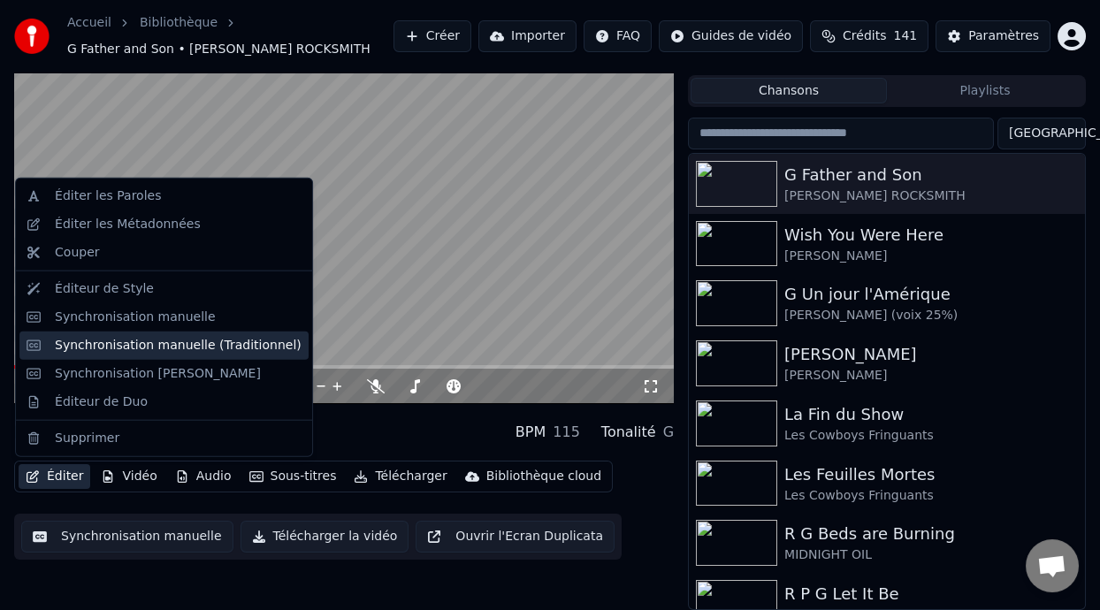
click at [160, 347] on div "Synchronisation manuelle (Traditionnel)" at bounding box center [178, 346] width 247 height 18
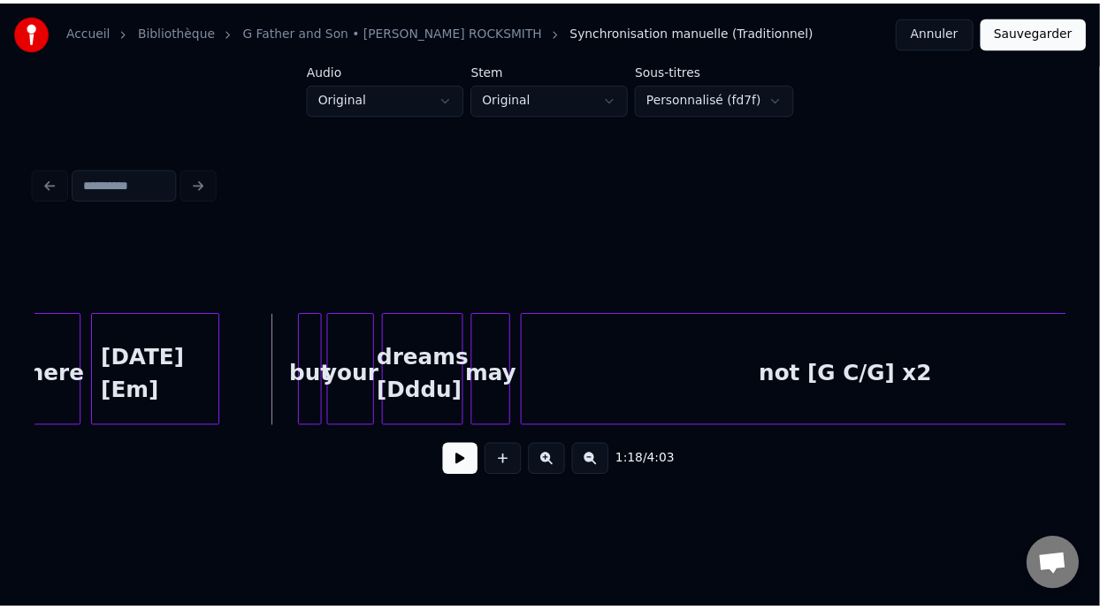
scroll to position [0, 10110]
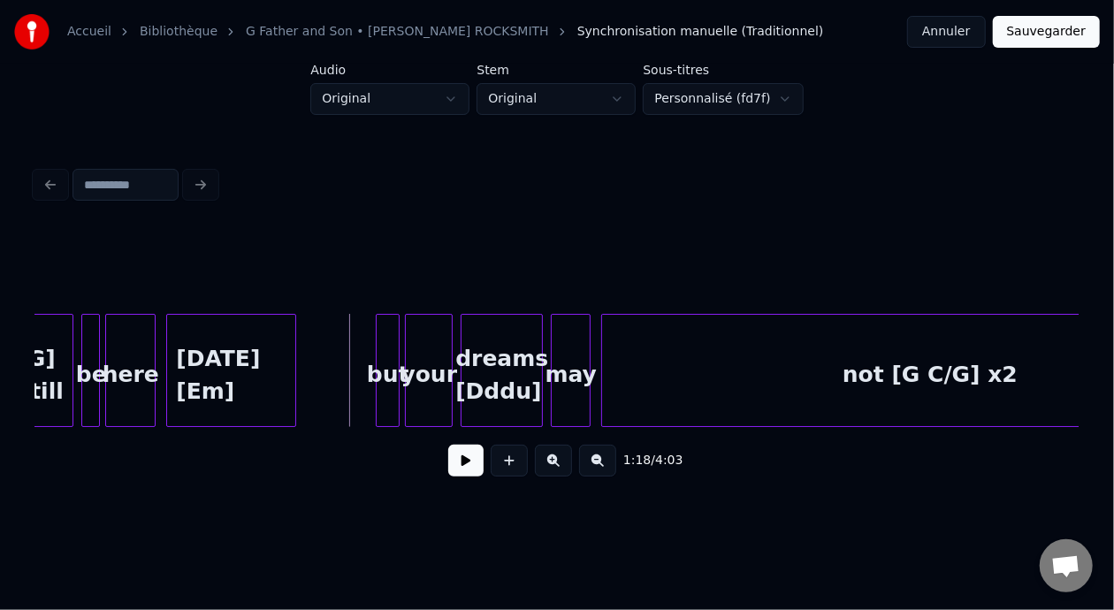
click at [502, 371] on div "dreams [Dddu]" at bounding box center [502, 375] width 80 height 120
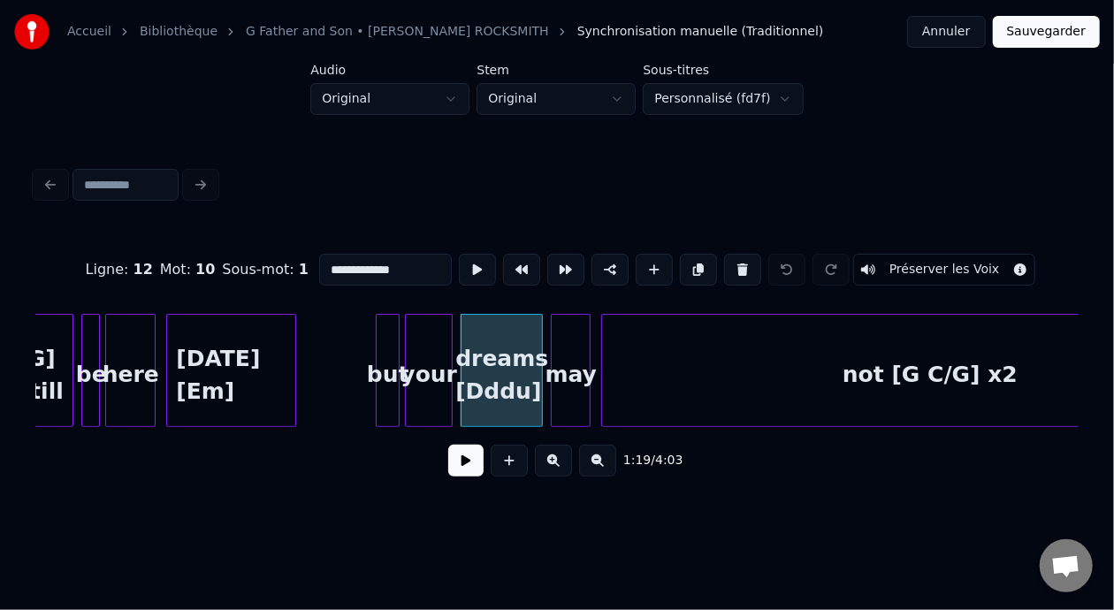
click at [367, 264] on input "**********" at bounding box center [385, 270] width 133 height 32
type input "**********"
click at [1055, 32] on button "Sauvegarder" at bounding box center [1046, 32] width 107 height 32
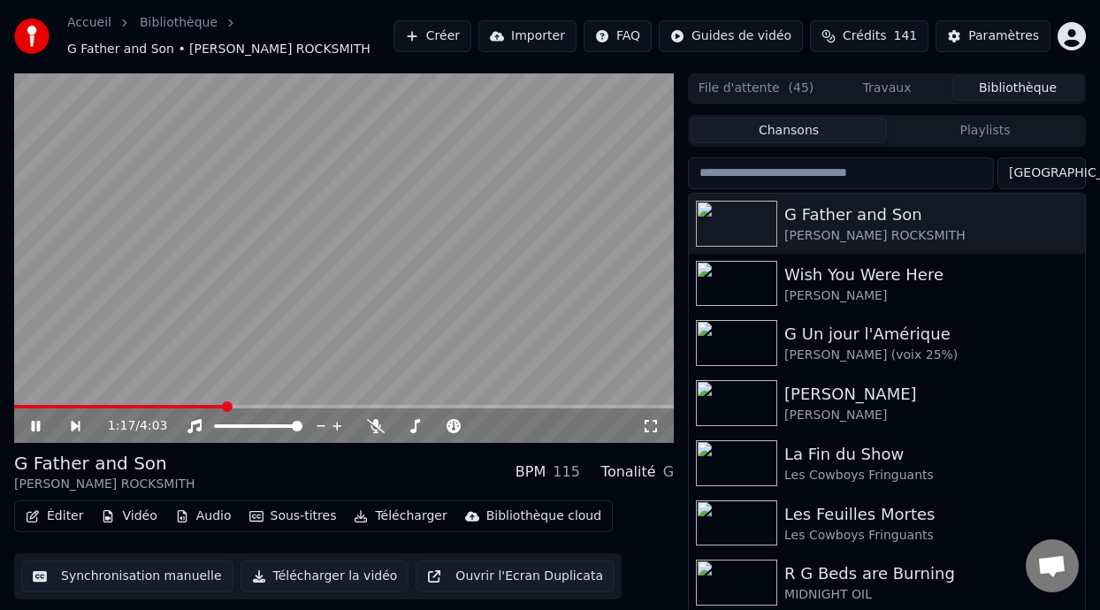
scroll to position [40, 0]
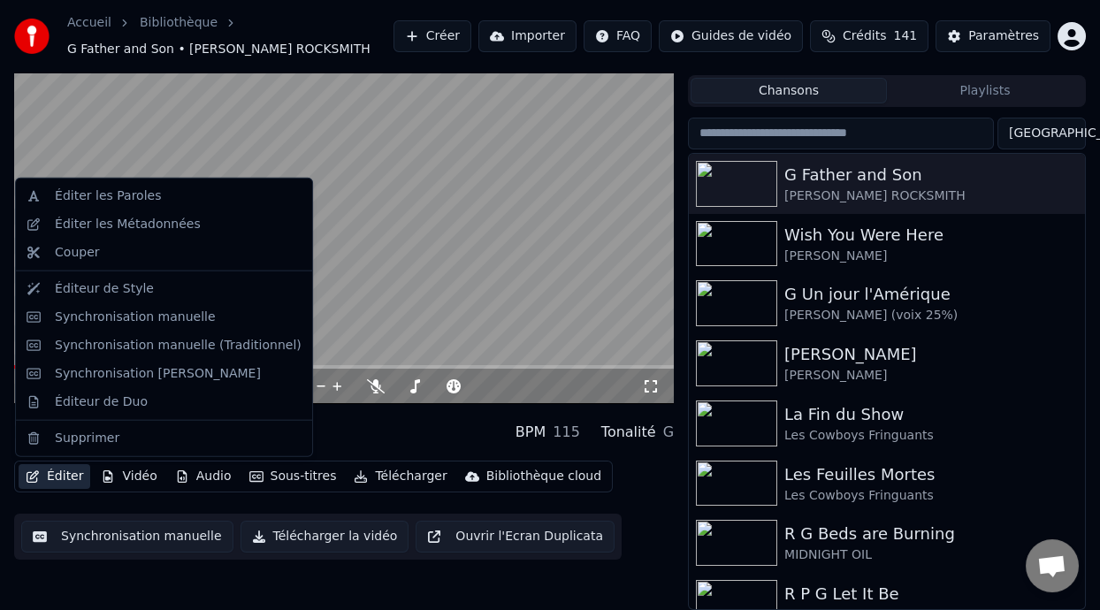
click at [55, 478] on button "Éditer" at bounding box center [55, 476] width 72 height 25
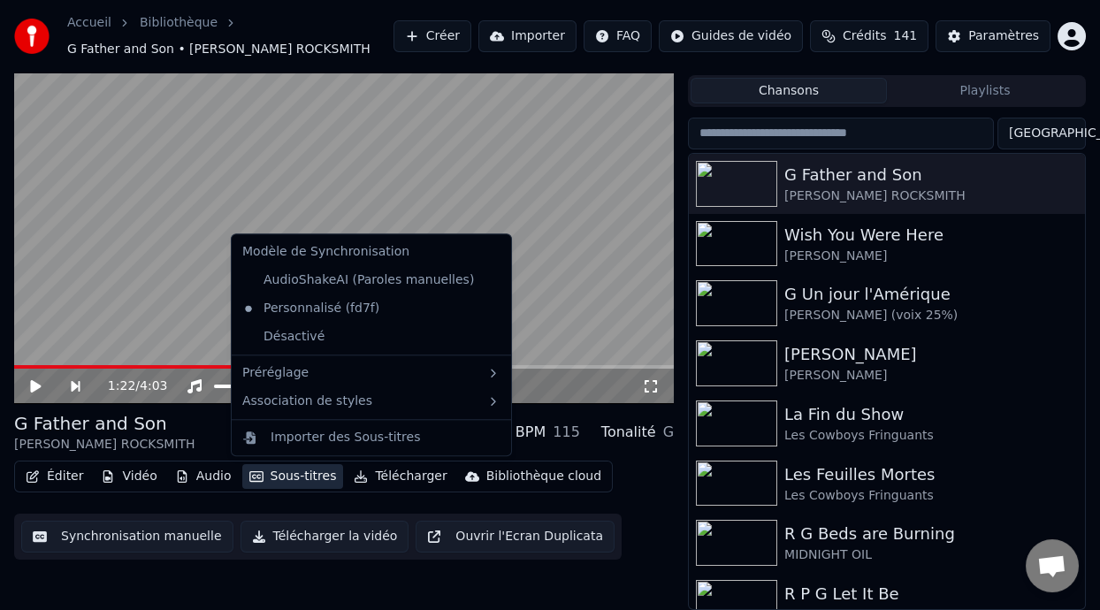
click at [556, 404] on div "1:22 / 4:03 G Father and Son [PERSON_NAME] ROCKSMITH BPM 115 Tonalité G Éditer …" at bounding box center [344, 322] width 660 height 578
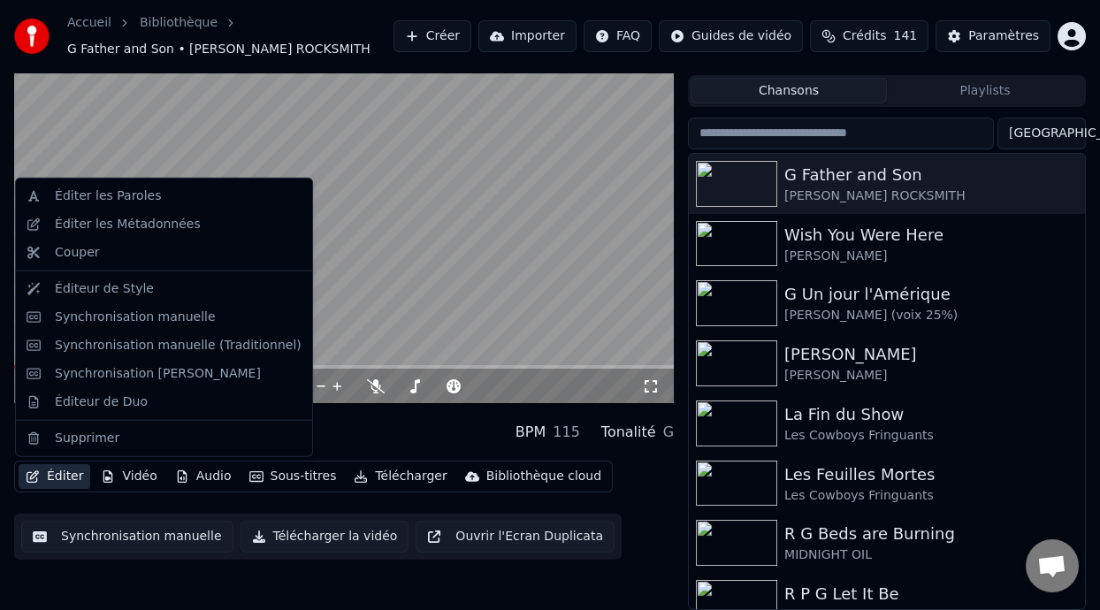
click at [74, 475] on button "Éditer" at bounding box center [55, 476] width 72 height 25
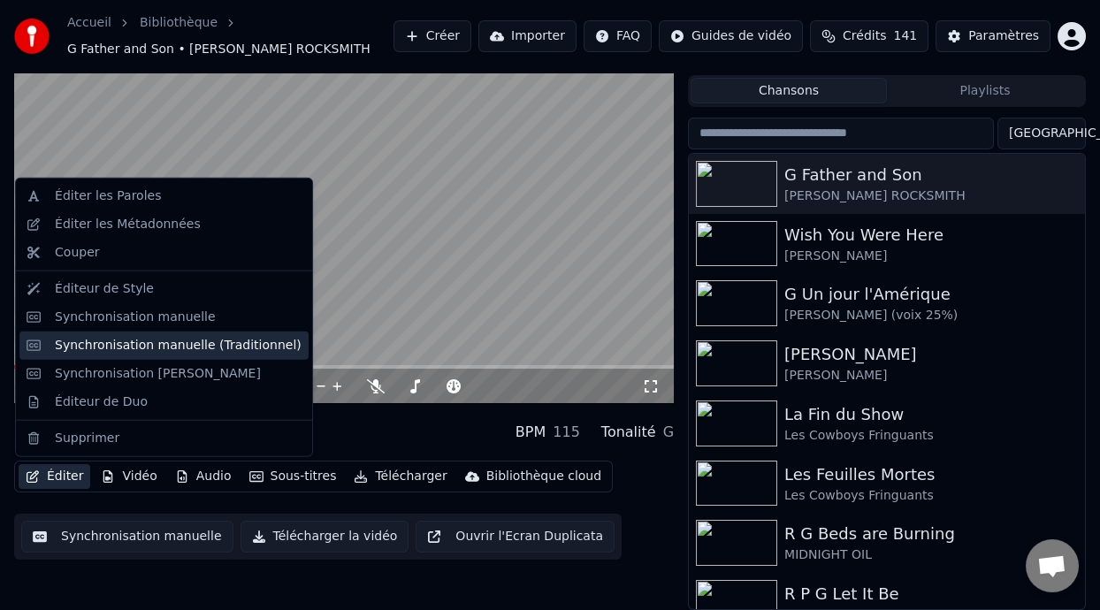
click at [173, 348] on div "Synchronisation manuelle (Traditionnel)" at bounding box center [178, 346] width 247 height 18
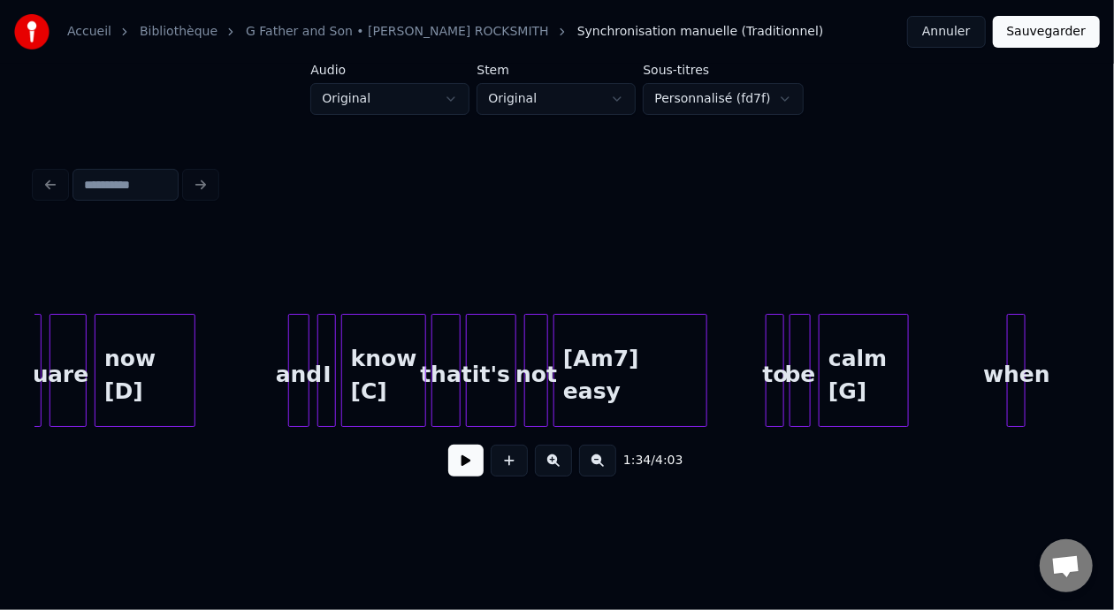
scroll to position [0, 7323]
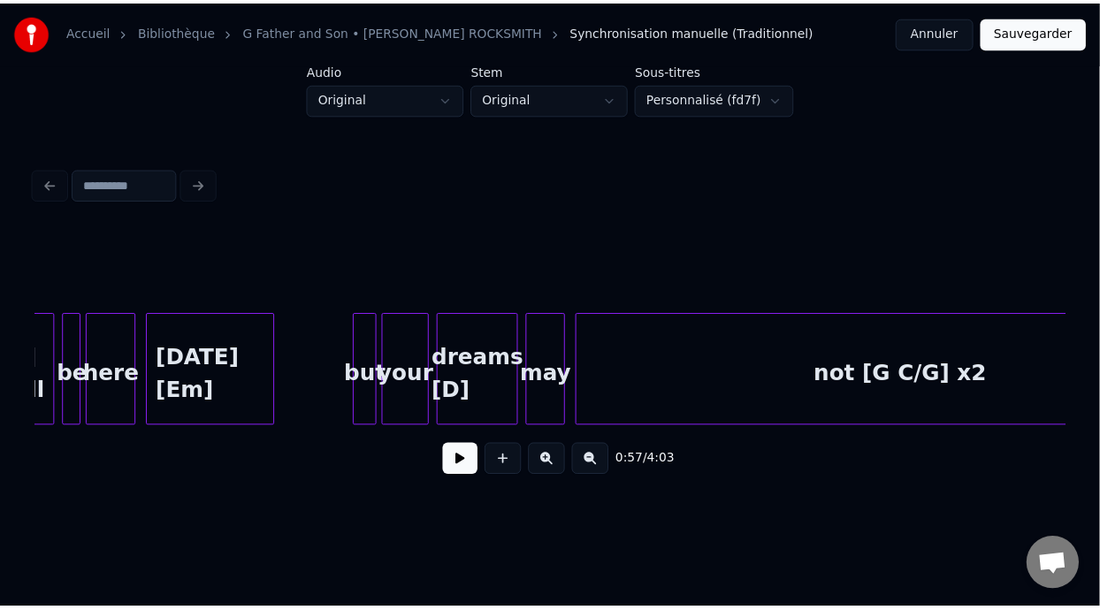
scroll to position [0, 10148]
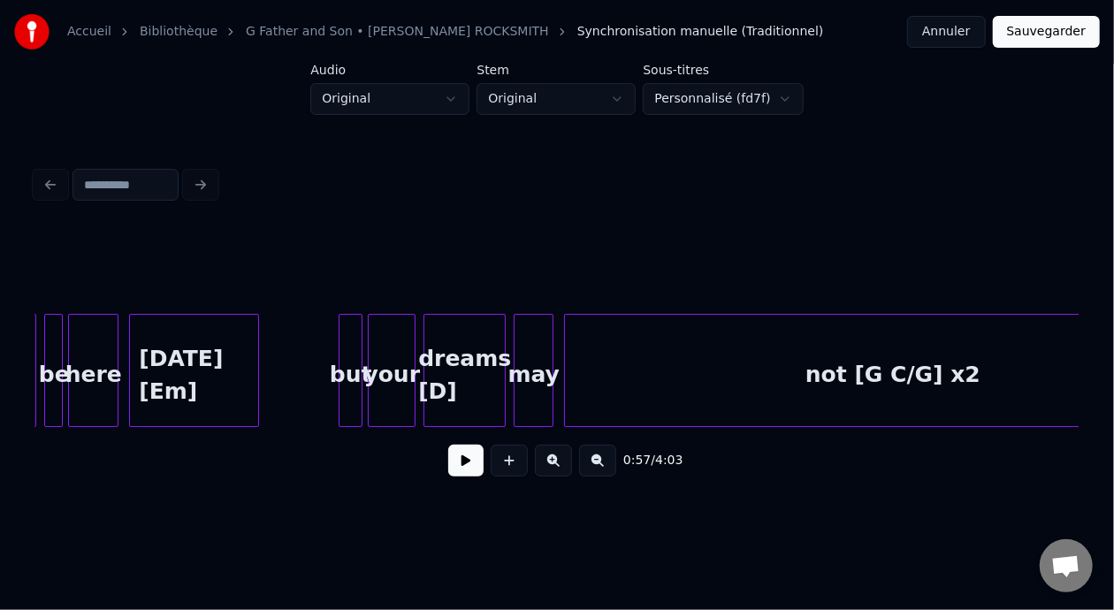
click at [469, 376] on div "dreams [D]" at bounding box center [465, 375] width 80 height 120
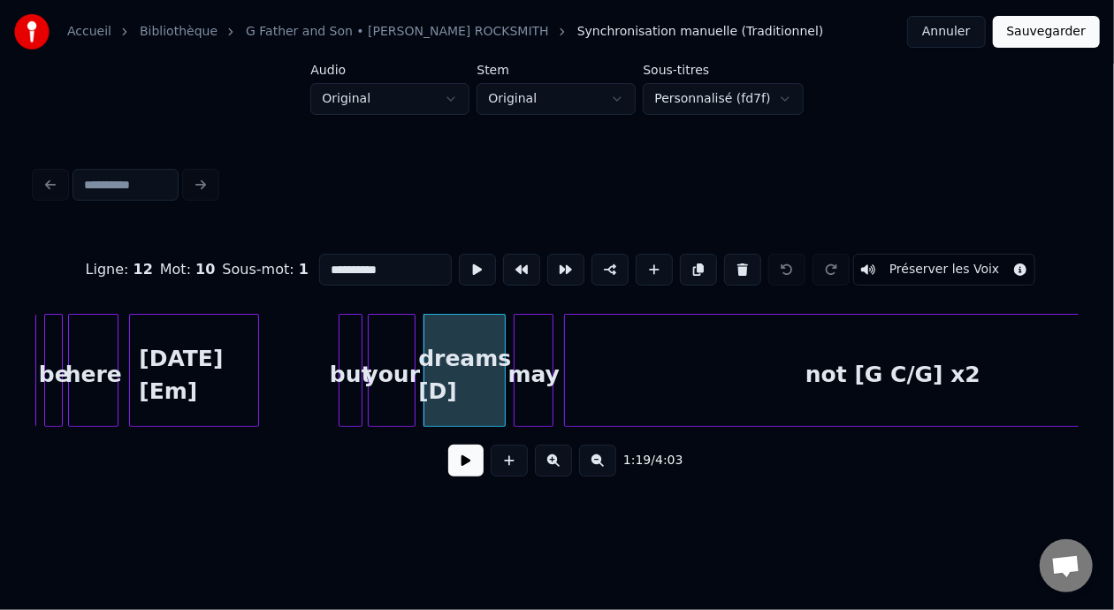
click at [338, 265] on input "**********" at bounding box center [385, 270] width 133 height 32
type input "**********"
click at [1075, 25] on button "Sauvegarder" at bounding box center [1046, 32] width 107 height 32
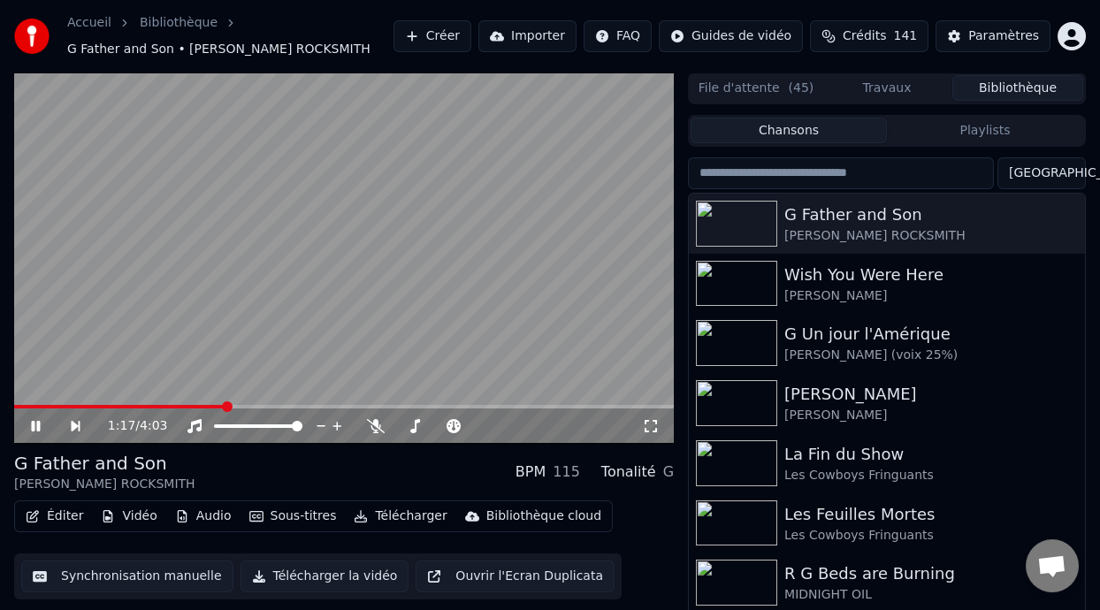
click at [38, 423] on icon at bounding box center [35, 426] width 9 height 11
click at [308, 406] on span at bounding box center [307, 407] width 11 height 11
click at [28, 425] on icon at bounding box center [48, 426] width 40 height 14
click at [74, 514] on button "Éditer" at bounding box center [55, 516] width 72 height 25
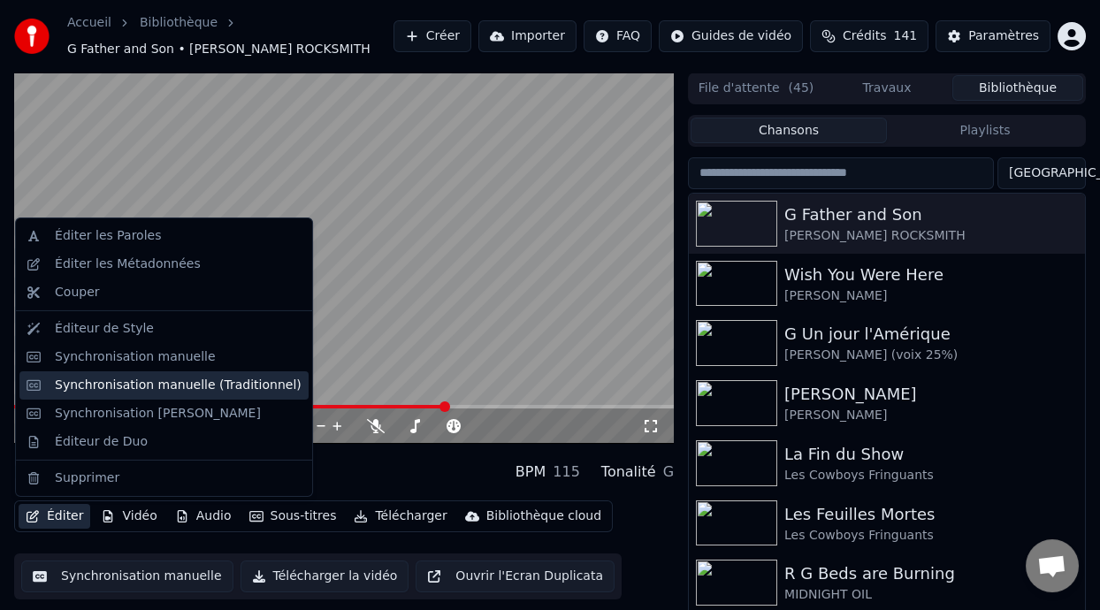
click at [255, 379] on div "Synchronisation manuelle (Traditionnel)" at bounding box center [178, 386] width 247 height 18
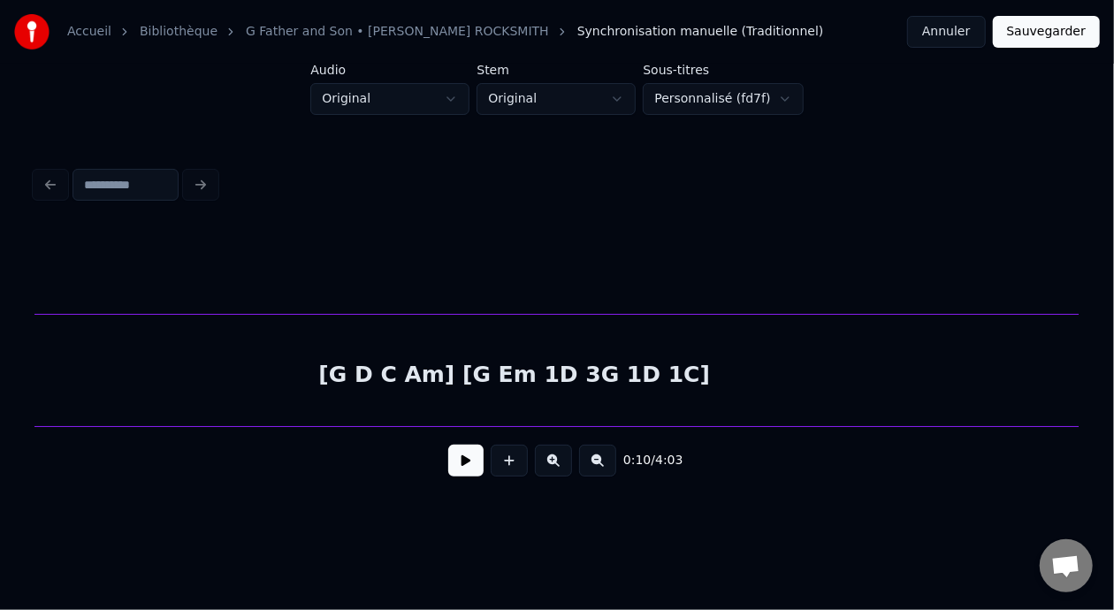
scroll to position [0, 18973]
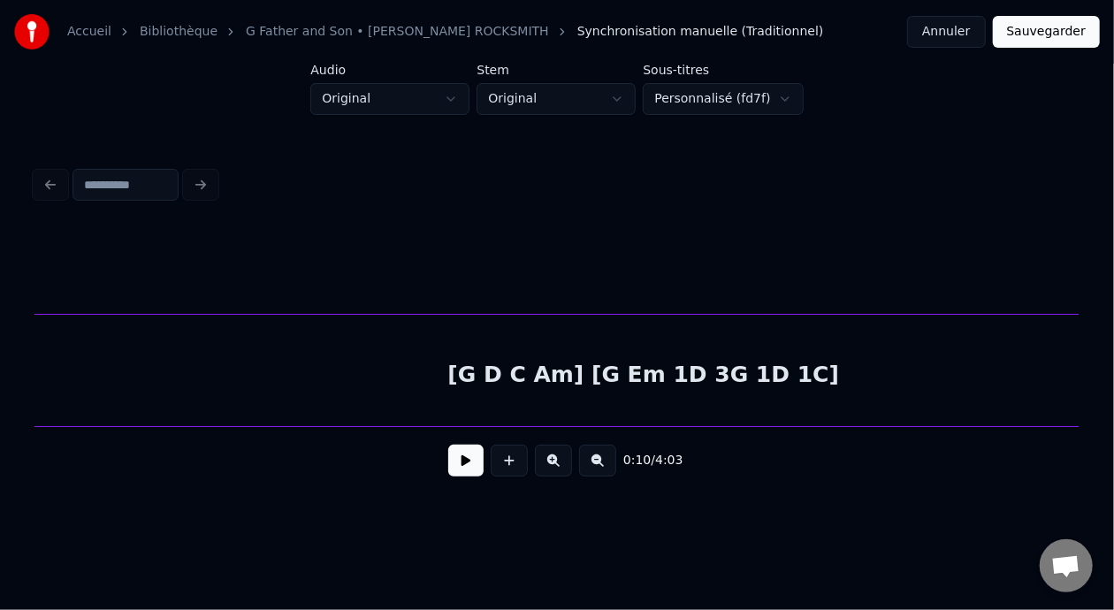
click at [713, 367] on div "[G D C Am] [G Em 1D 3G 1D 1C]" at bounding box center [644, 375] width 2320 height 120
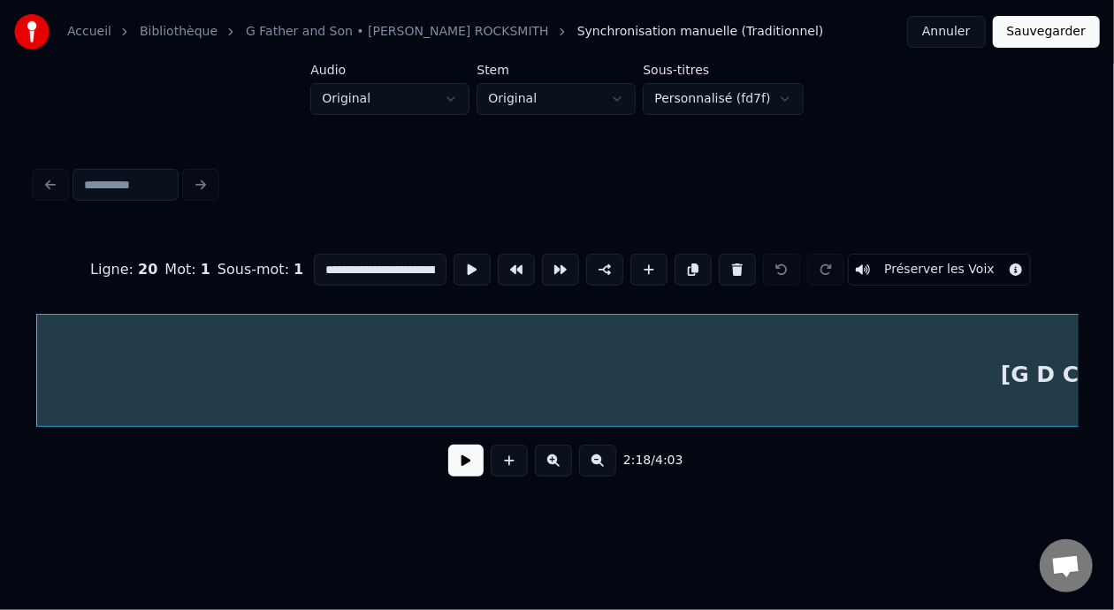
click at [396, 265] on input "**********" at bounding box center [380, 270] width 133 height 32
click at [345, 260] on input "**********" at bounding box center [380, 270] width 133 height 32
type input "**********"
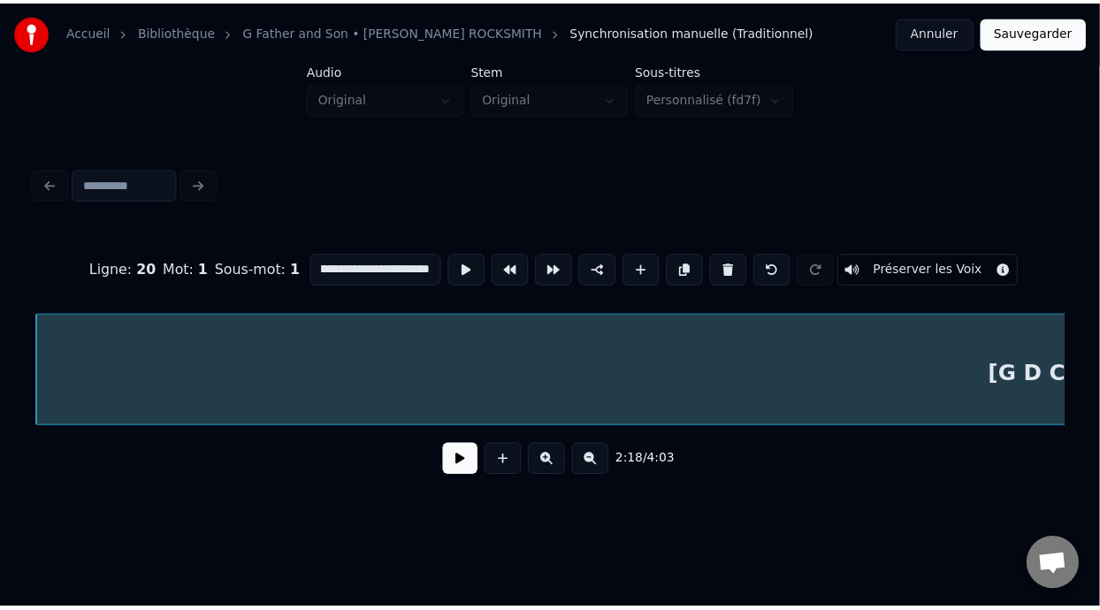
scroll to position [0, 0]
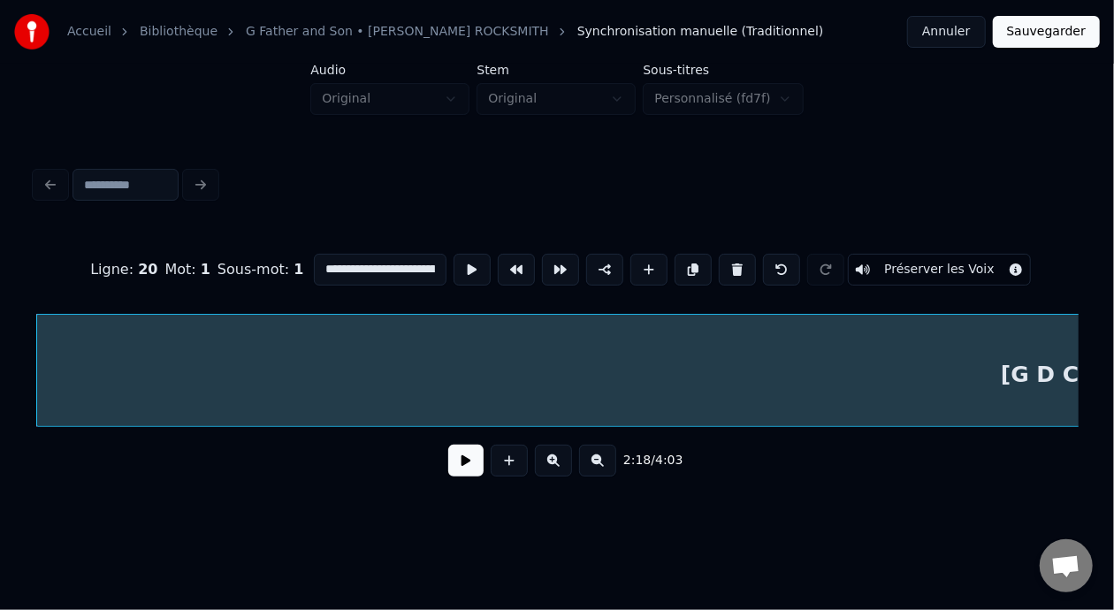
click at [1060, 25] on button "Sauvegarder" at bounding box center [1046, 32] width 107 height 32
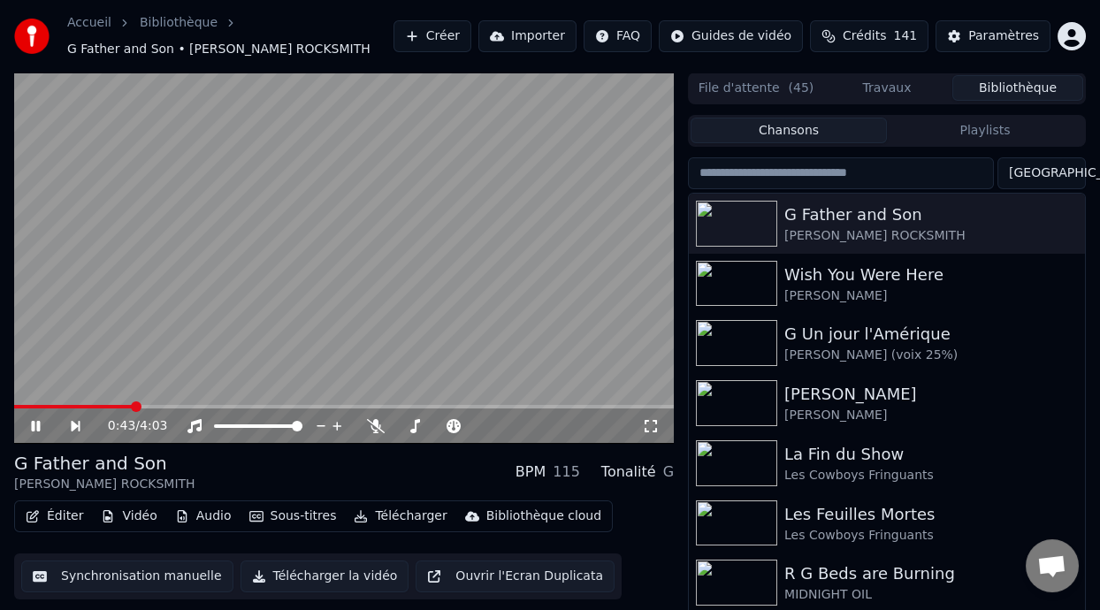
scroll to position [40, 0]
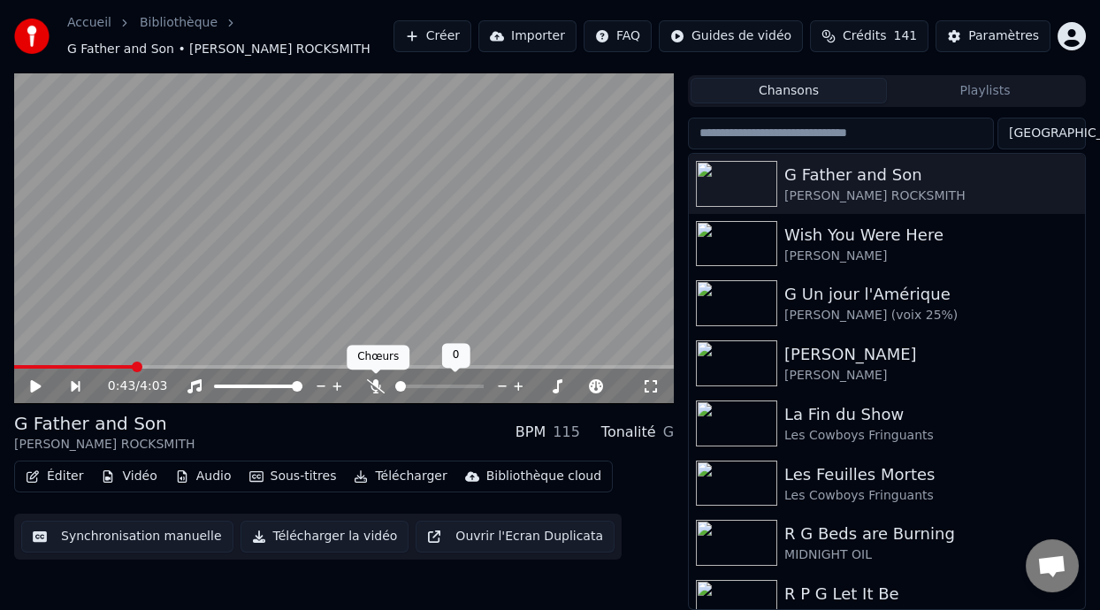
click at [375, 384] on icon at bounding box center [376, 386] width 18 height 14
click at [455, 379] on icon at bounding box center [454, 386] width 14 height 14
click at [512, 386] on span at bounding box center [513, 386] width 11 height 11
click at [29, 382] on icon at bounding box center [48, 386] width 40 height 14
click at [25, 366] on span at bounding box center [19, 367] width 11 height 4
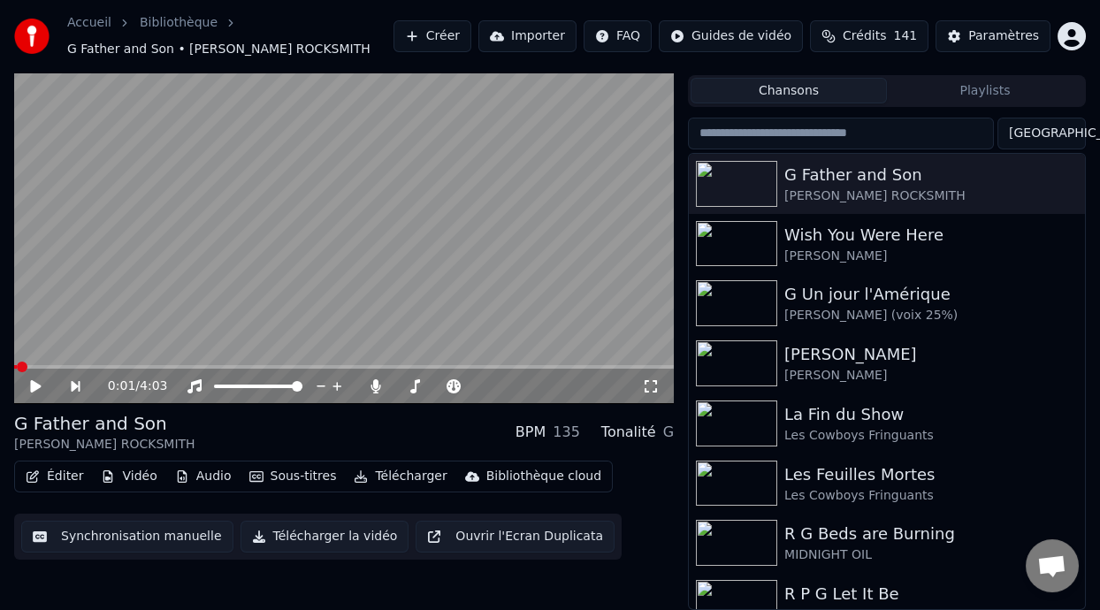
click at [36, 379] on icon at bounding box center [48, 386] width 40 height 14
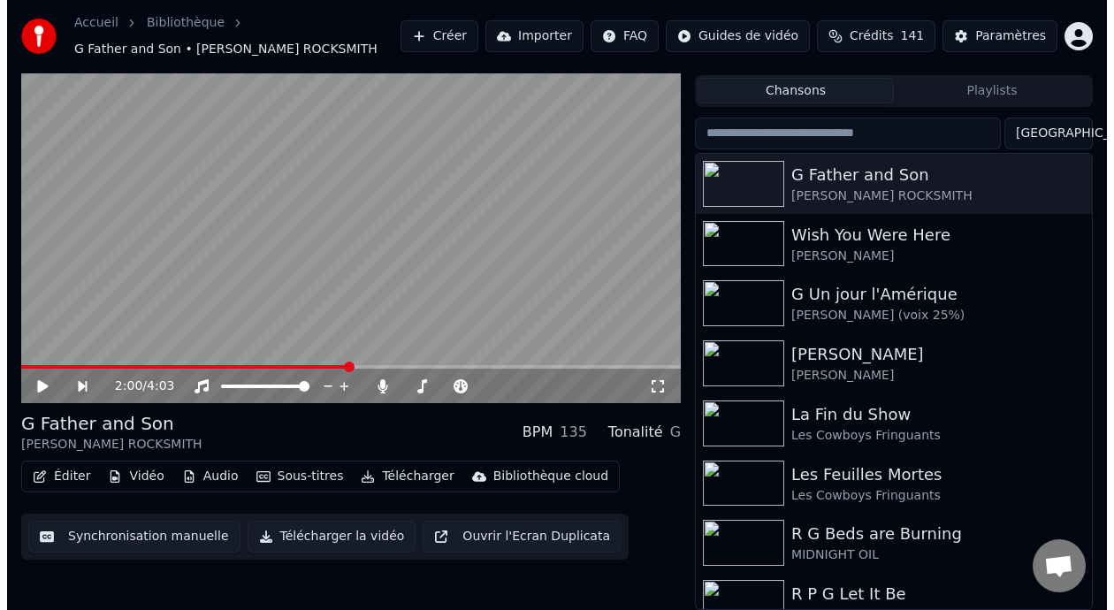
scroll to position [0, 0]
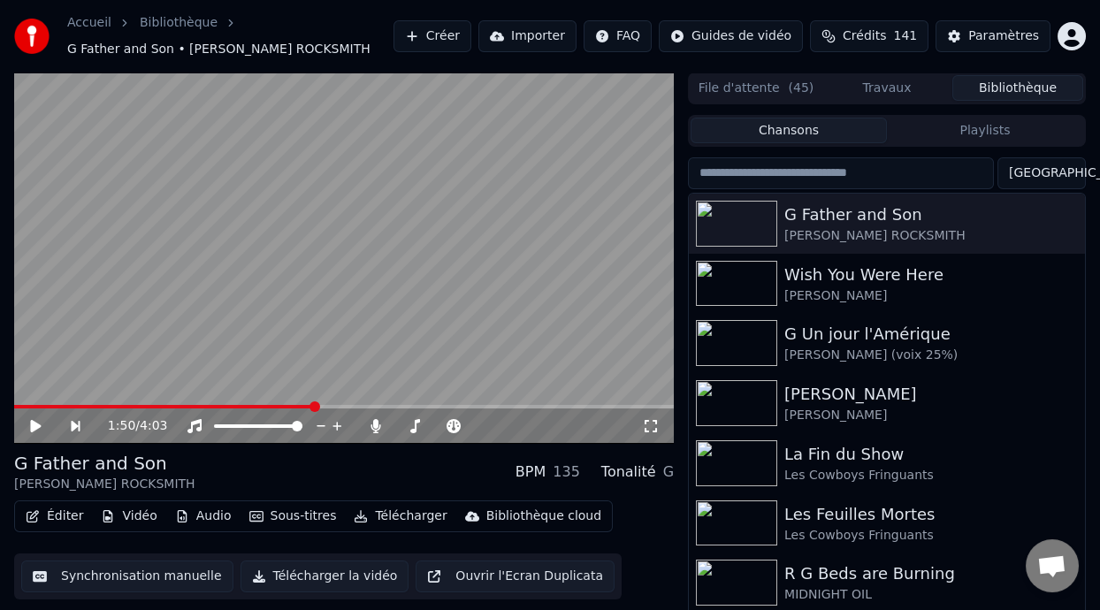
click at [37, 425] on icon at bounding box center [35, 426] width 11 height 12
click at [37, 425] on icon at bounding box center [35, 426] width 9 height 11
click at [64, 518] on button "Éditer" at bounding box center [55, 516] width 72 height 25
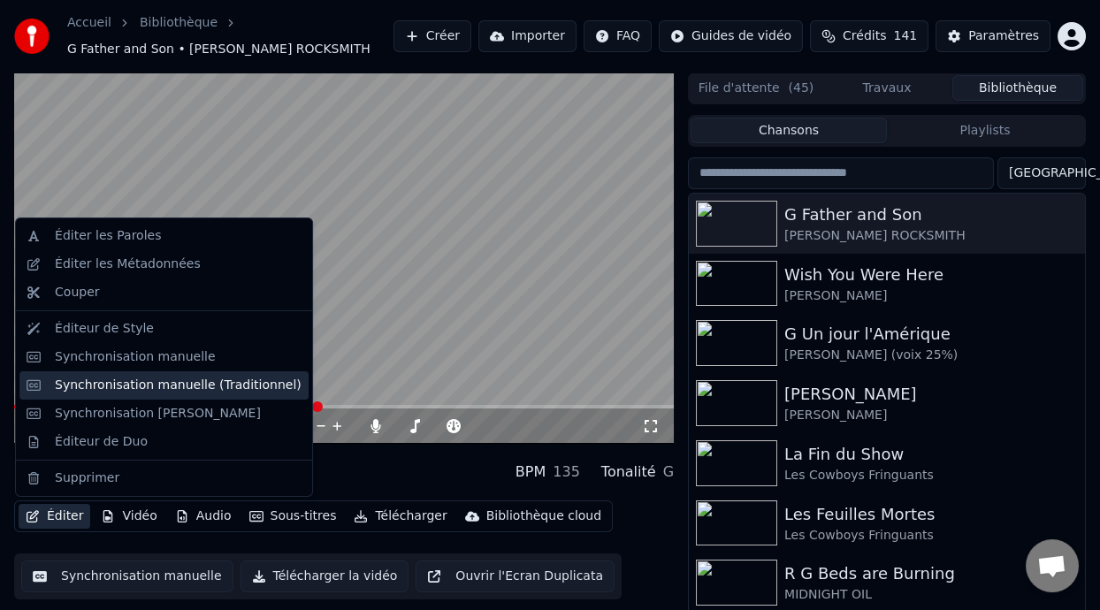
click at [216, 385] on div "Synchronisation manuelle (Traditionnel)" at bounding box center [178, 386] width 247 height 18
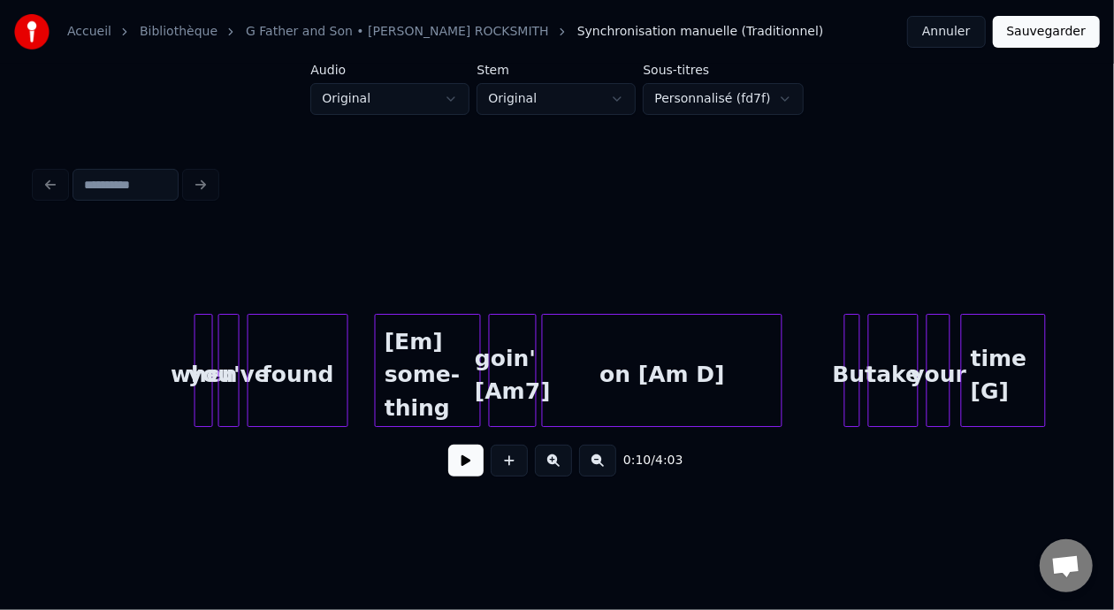
scroll to position [0, 8394]
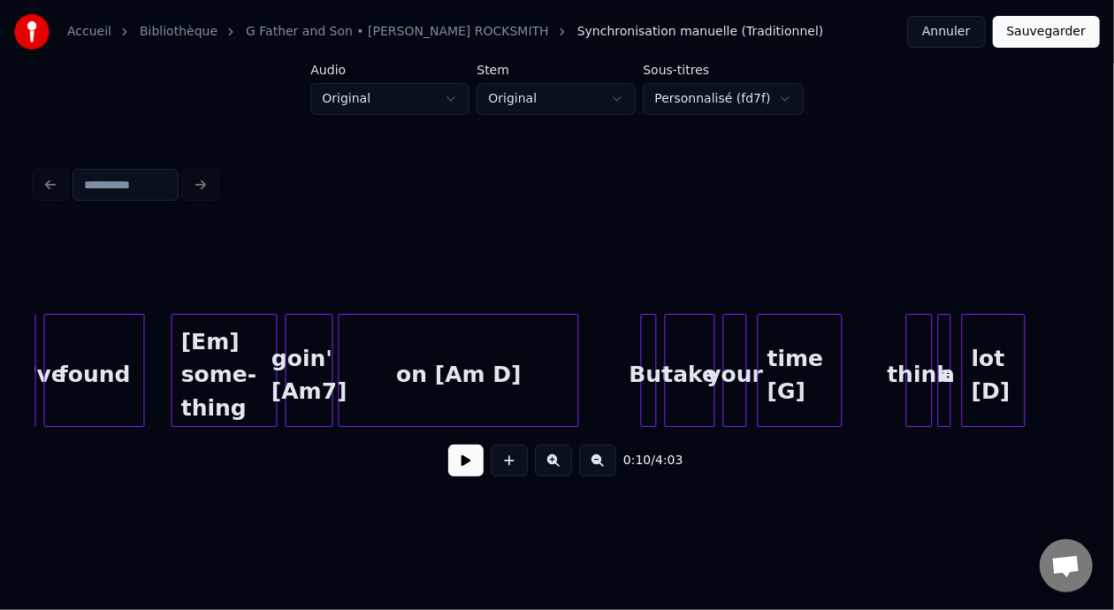
click at [394, 390] on div "on [Am D]" at bounding box center [459, 375] width 239 height 120
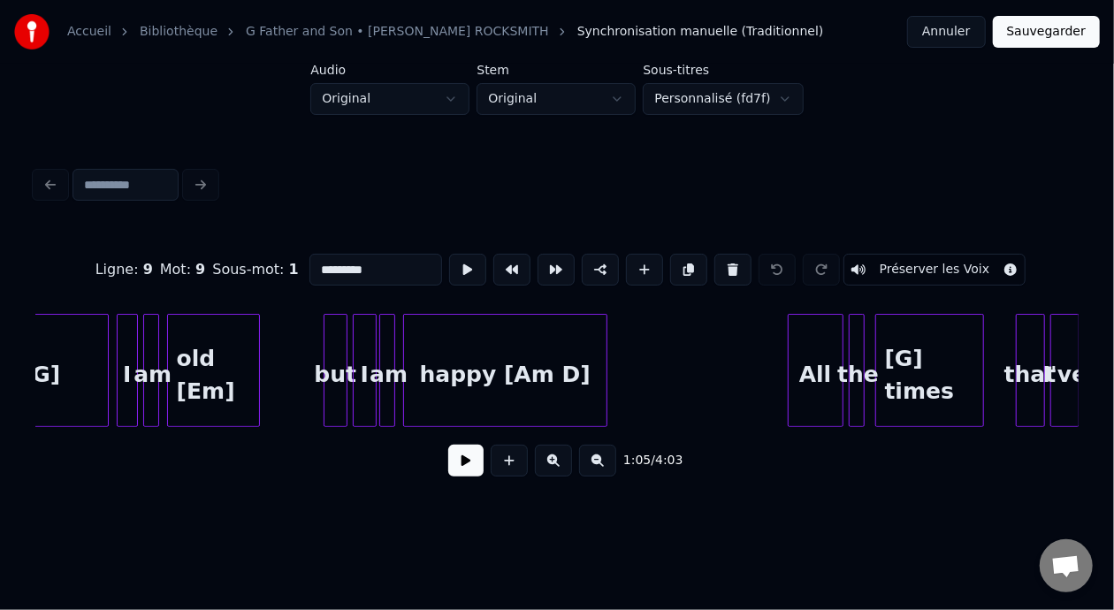
scroll to position [0, 24198]
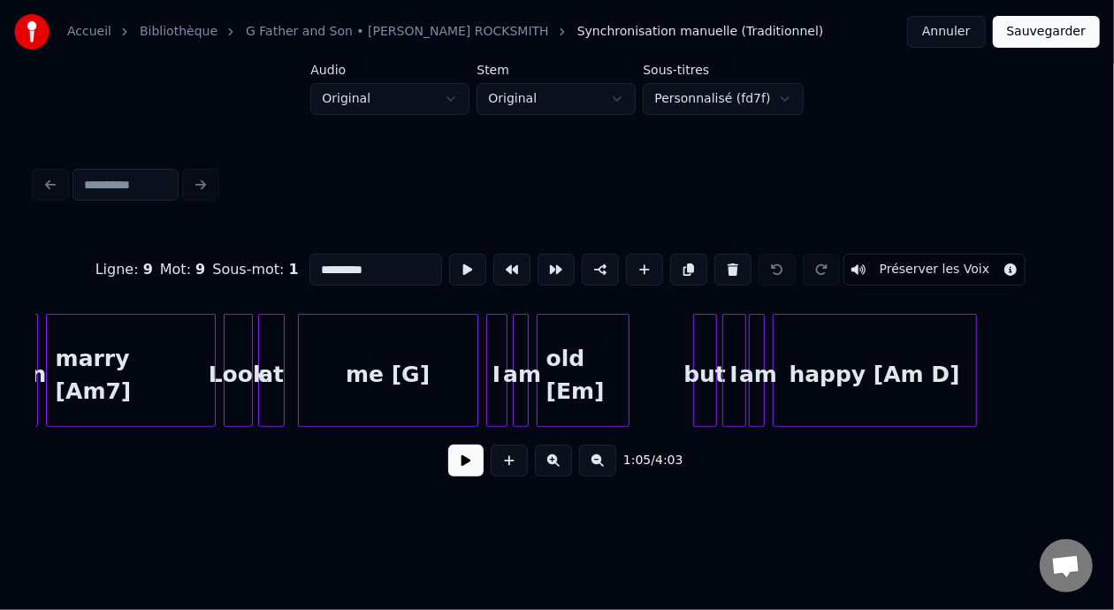
click at [954, 27] on button "Annuler" at bounding box center [946, 32] width 78 height 32
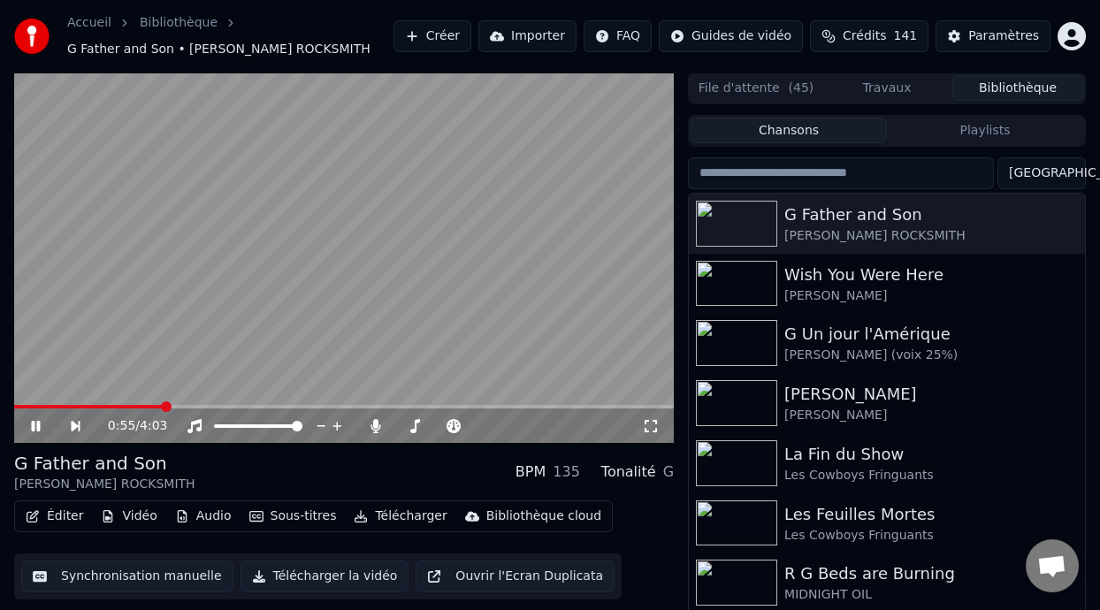
click at [162, 407] on span at bounding box center [166, 407] width 11 height 11
click at [230, 405] on span at bounding box center [232, 407] width 11 height 11
click at [187, 402] on span at bounding box center [190, 407] width 11 height 11
click at [38, 421] on icon at bounding box center [35, 426] width 9 height 11
click at [29, 405] on span at bounding box center [22, 407] width 16 height 4
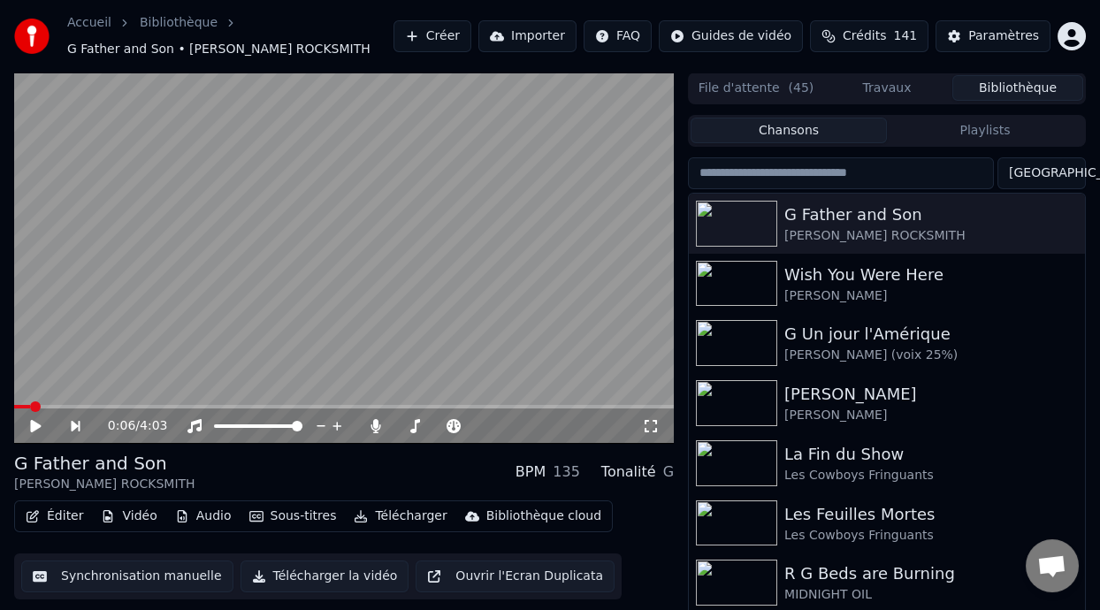
click at [76, 518] on button "Éditer" at bounding box center [55, 516] width 72 height 25
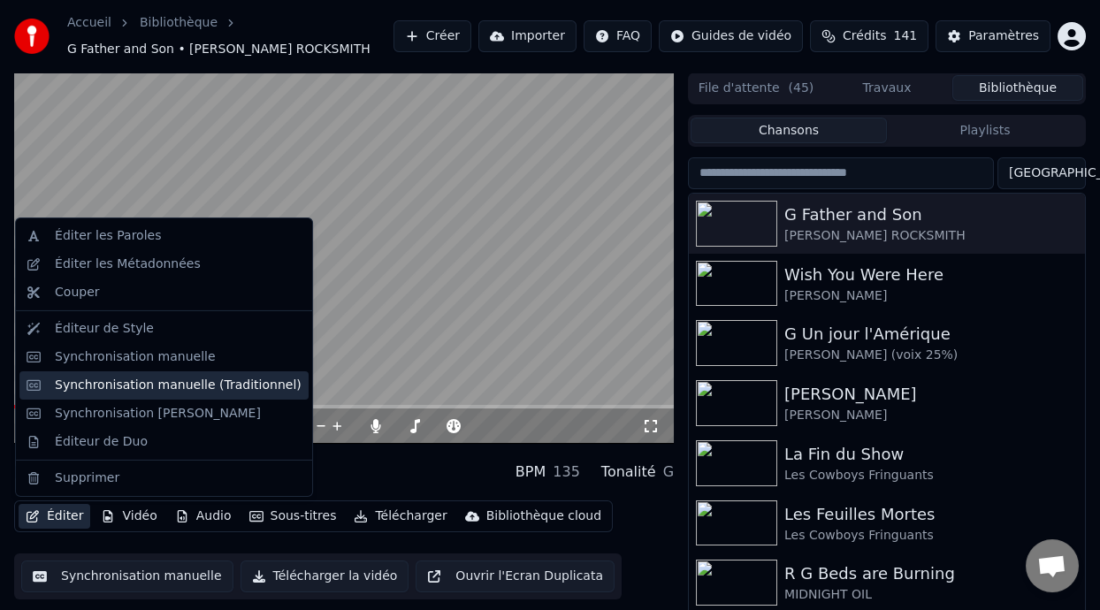
click at [232, 387] on div "Synchronisation manuelle (Traditionnel)" at bounding box center [178, 386] width 247 height 18
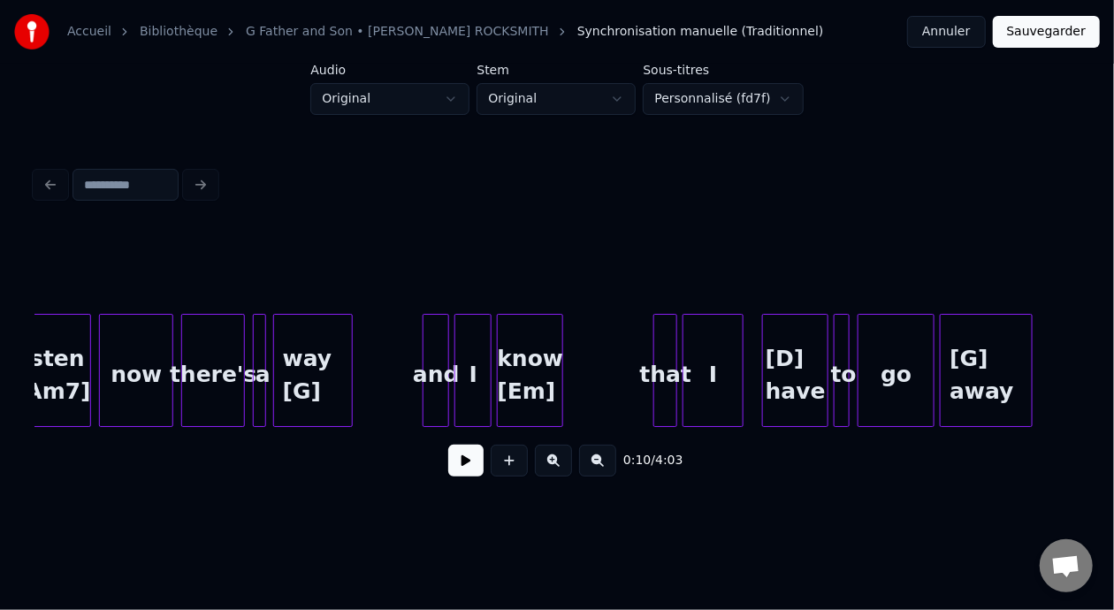
scroll to position [0, 14200]
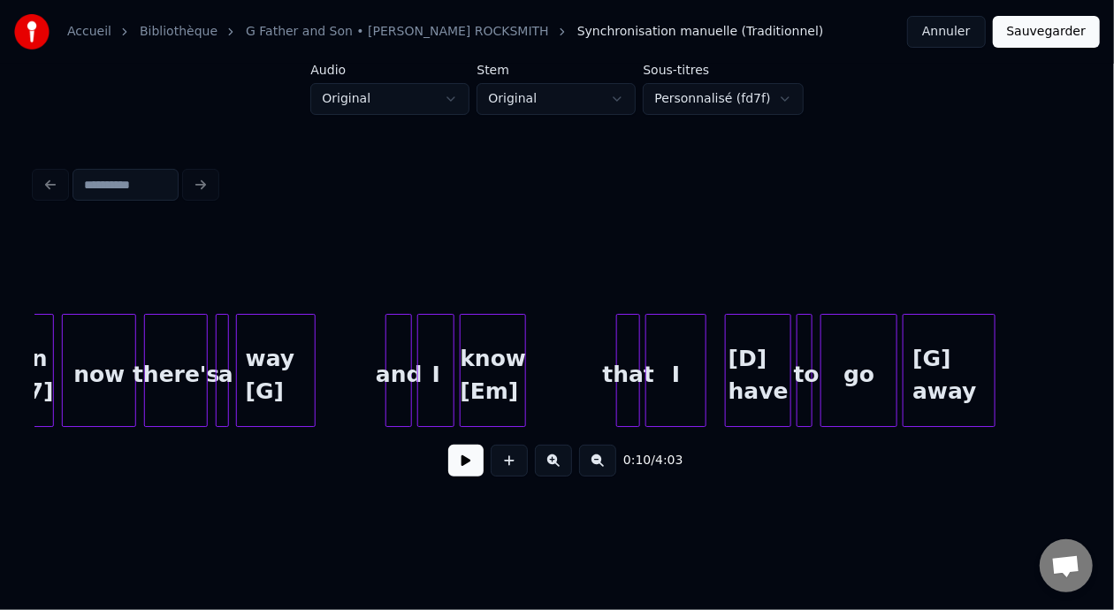
click at [764, 356] on div "[D] have" at bounding box center [758, 375] width 65 height 120
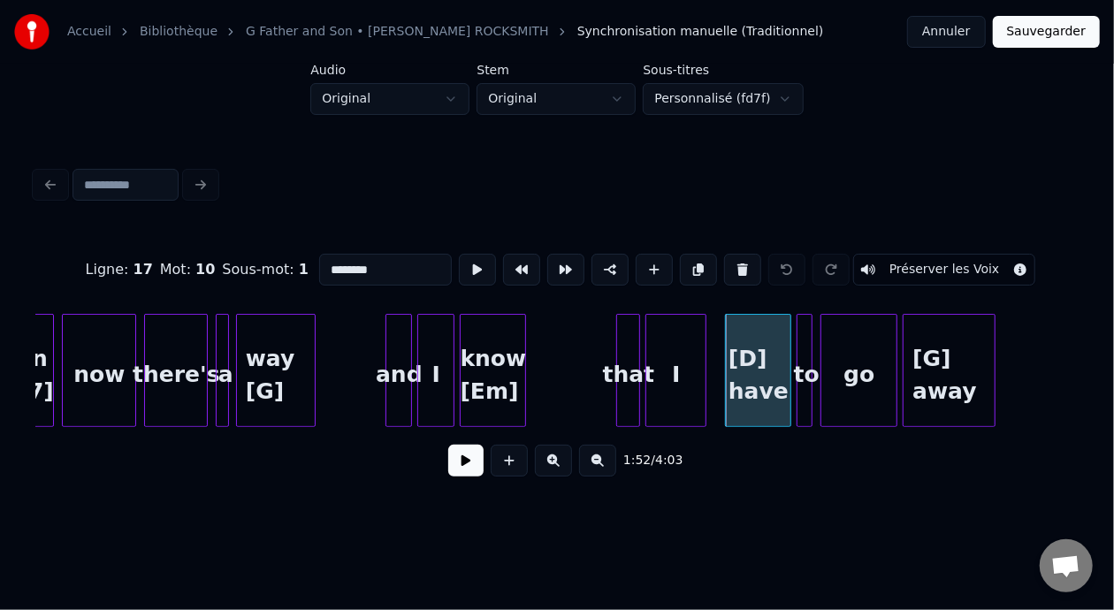
click at [319, 263] on input "********" at bounding box center [385, 270] width 133 height 32
click at [931, 360] on div "[G] away" at bounding box center [949, 375] width 91 height 120
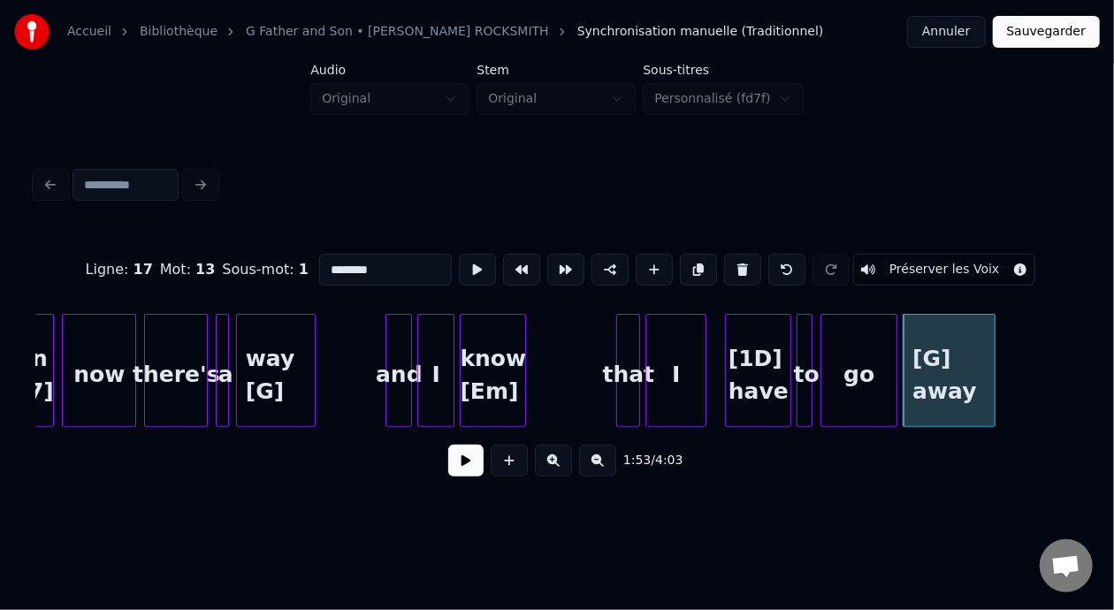
click at [319, 261] on input "********" at bounding box center [385, 270] width 133 height 32
click at [763, 356] on div "[1D] have" at bounding box center [758, 375] width 65 height 120
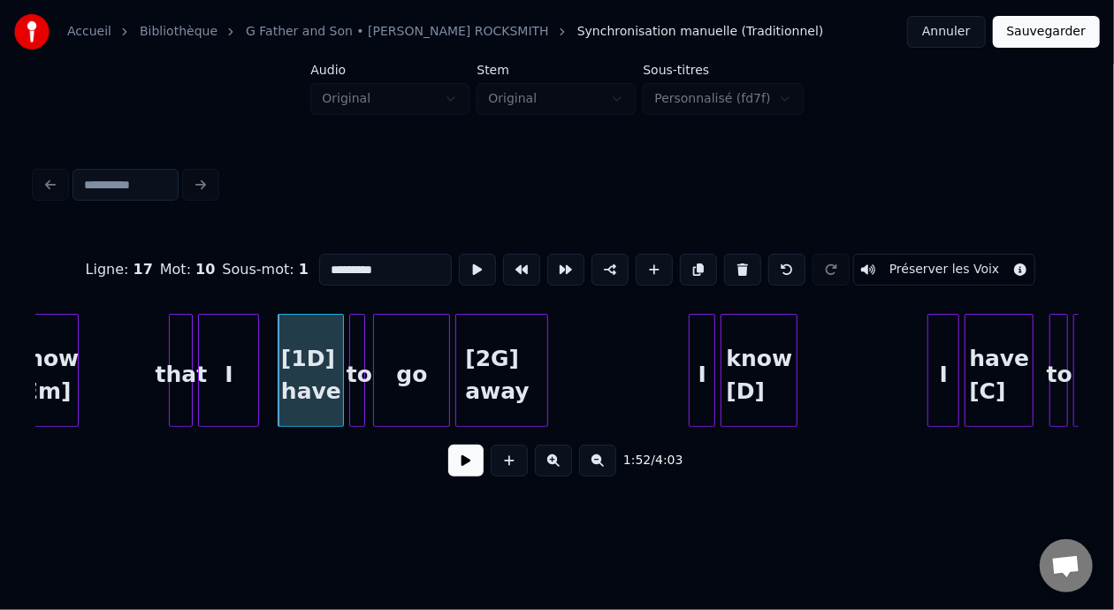
scroll to position [0, 14695]
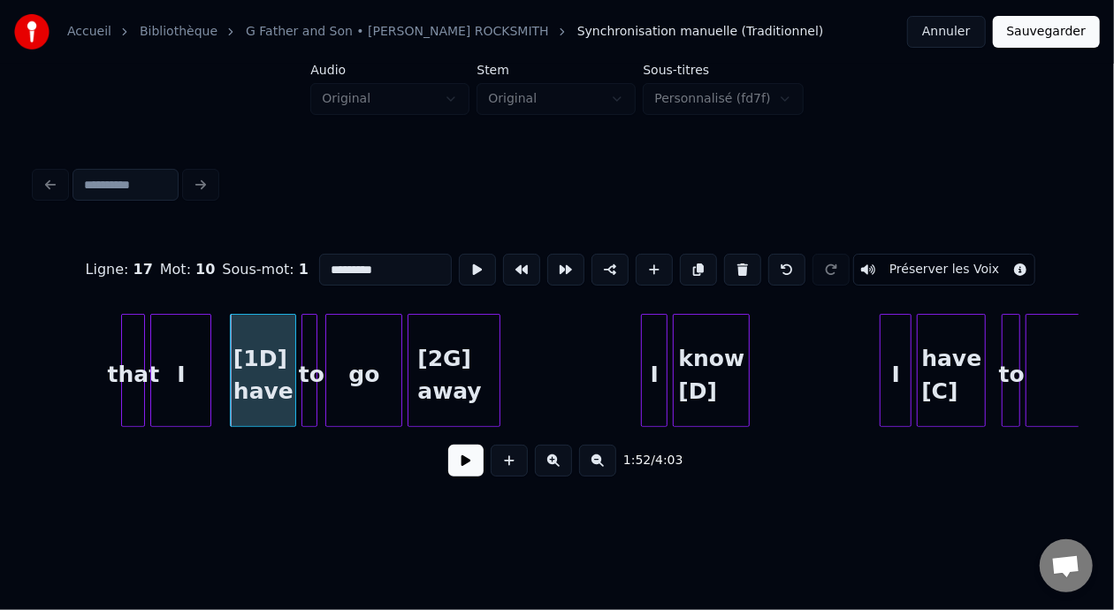
click at [707, 370] on div "know [D]" at bounding box center [711, 375] width 75 height 120
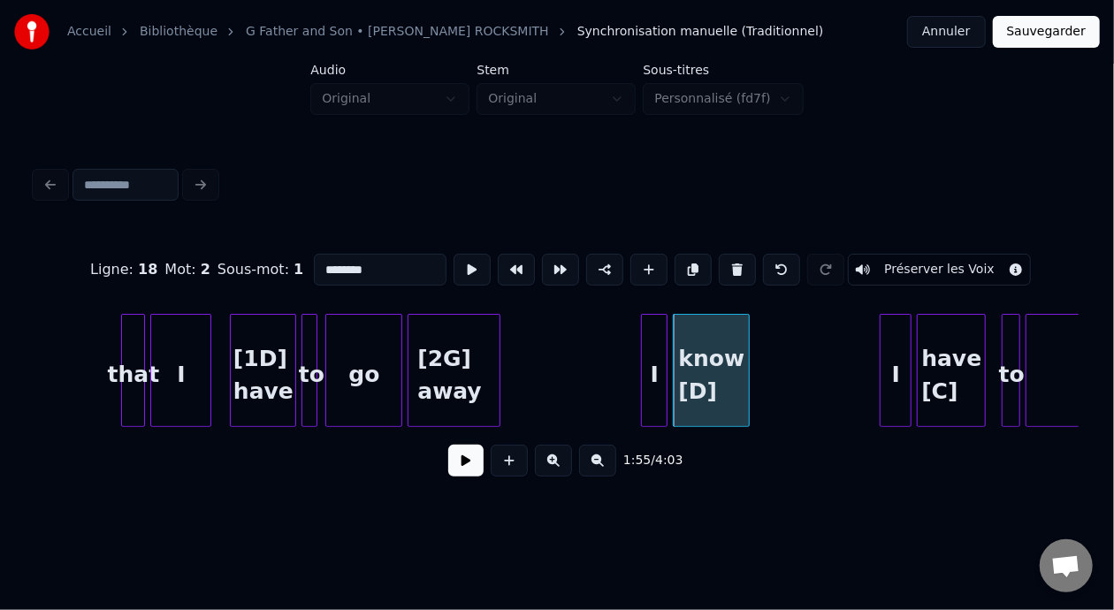
click at [324, 263] on input "********" at bounding box center [380, 270] width 133 height 32
click at [954, 387] on div "have [C]" at bounding box center [951, 375] width 67 height 120
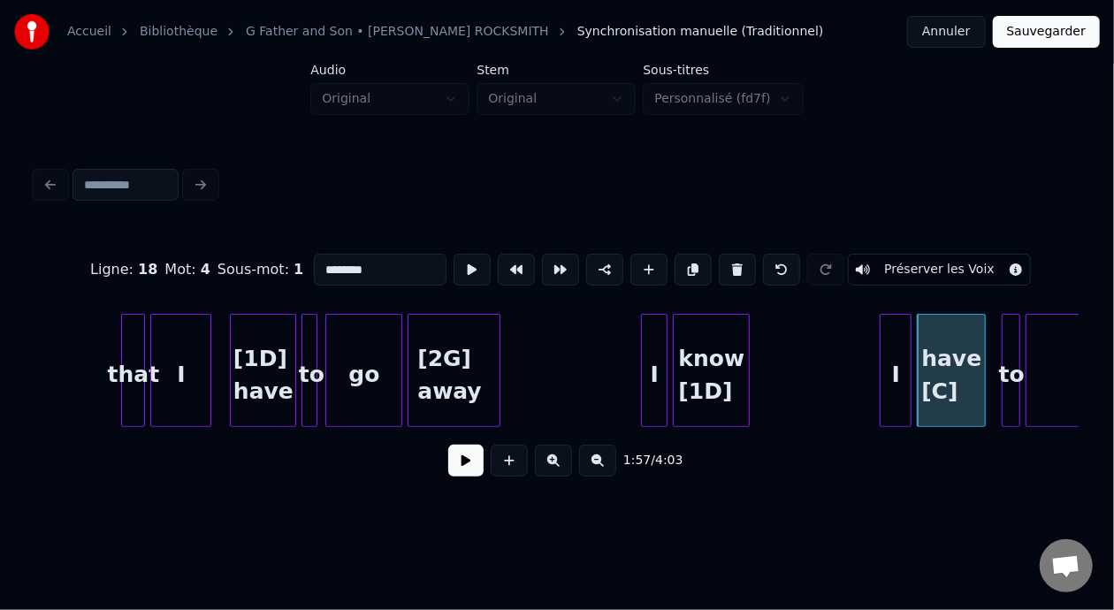
click at [323, 264] on input "********" at bounding box center [380, 270] width 133 height 32
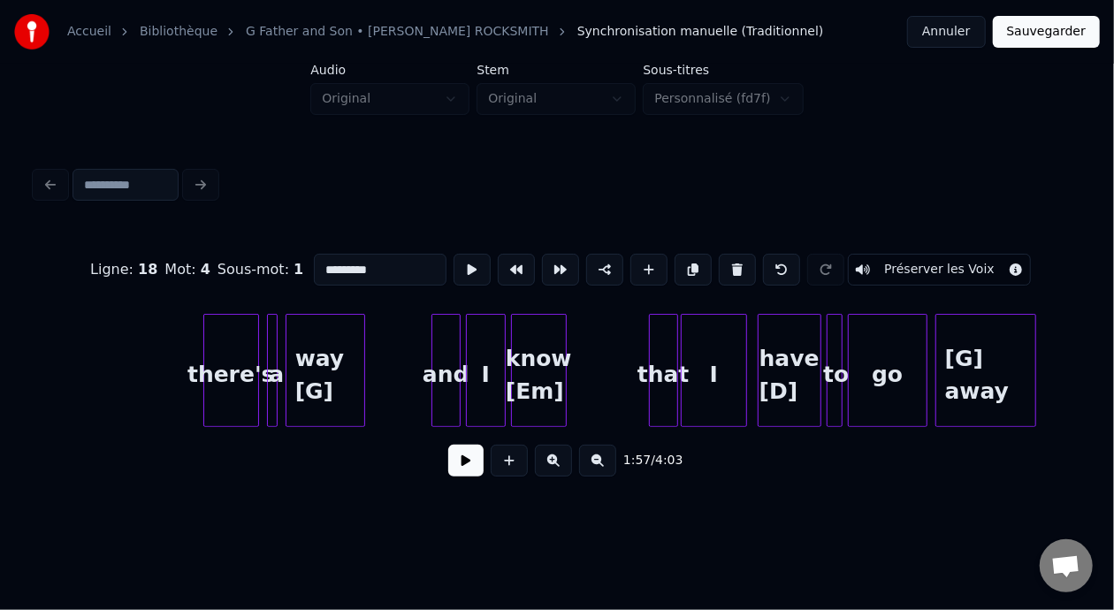
scroll to position [0, 28041]
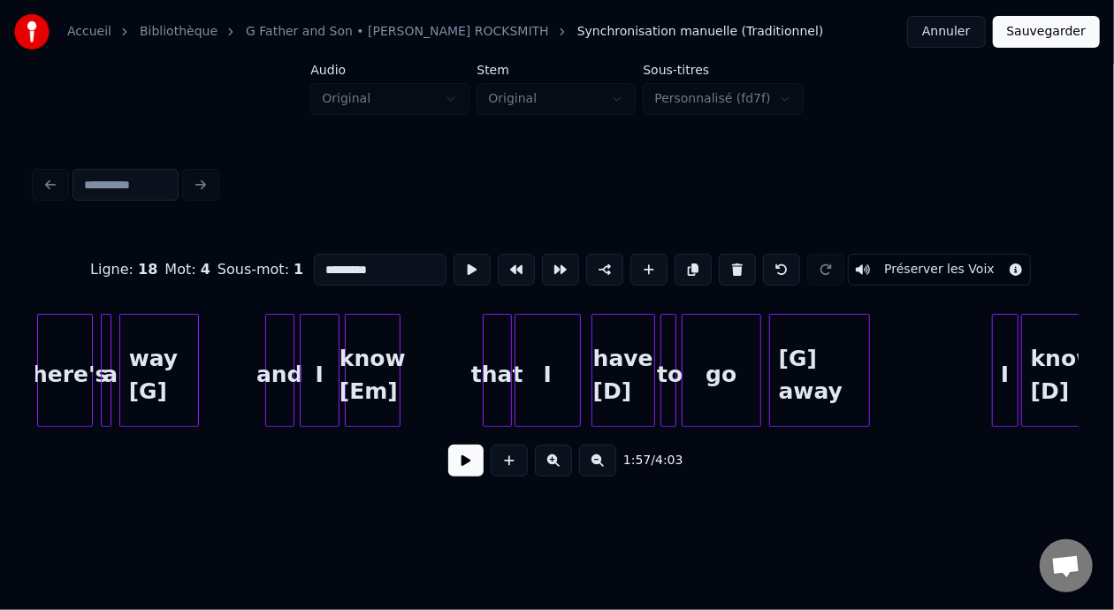
click at [624, 386] on div "have [D]" at bounding box center [624, 375] width 62 height 120
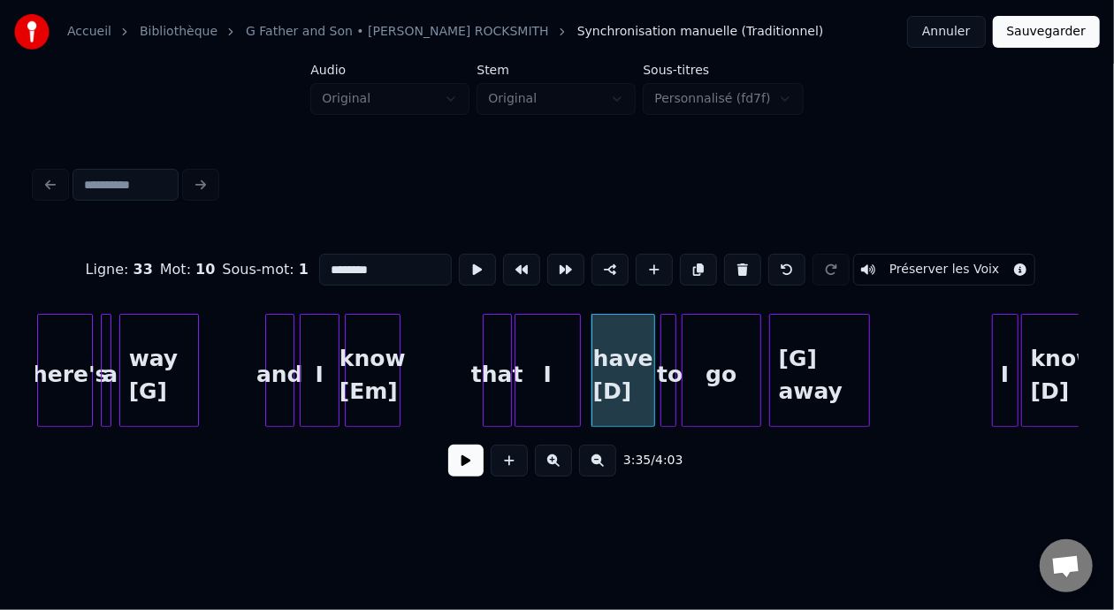
click at [325, 266] on input "********" at bounding box center [385, 270] width 133 height 32
click at [801, 362] on div "[G] away" at bounding box center [819, 375] width 99 height 120
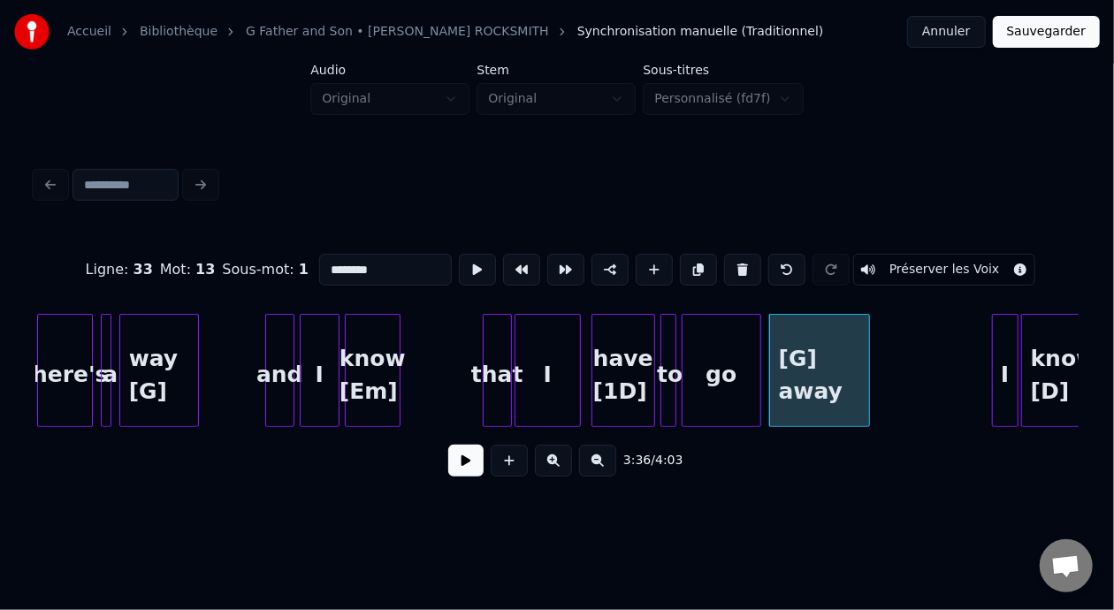
click at [319, 264] on input "********" at bounding box center [385, 270] width 133 height 32
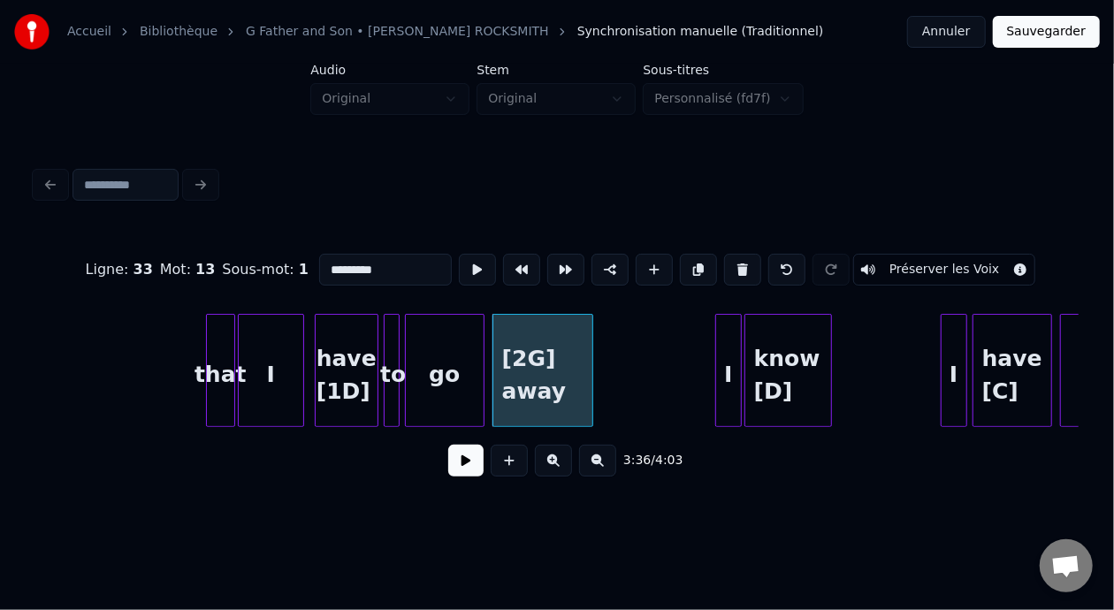
scroll to position [0, 28557]
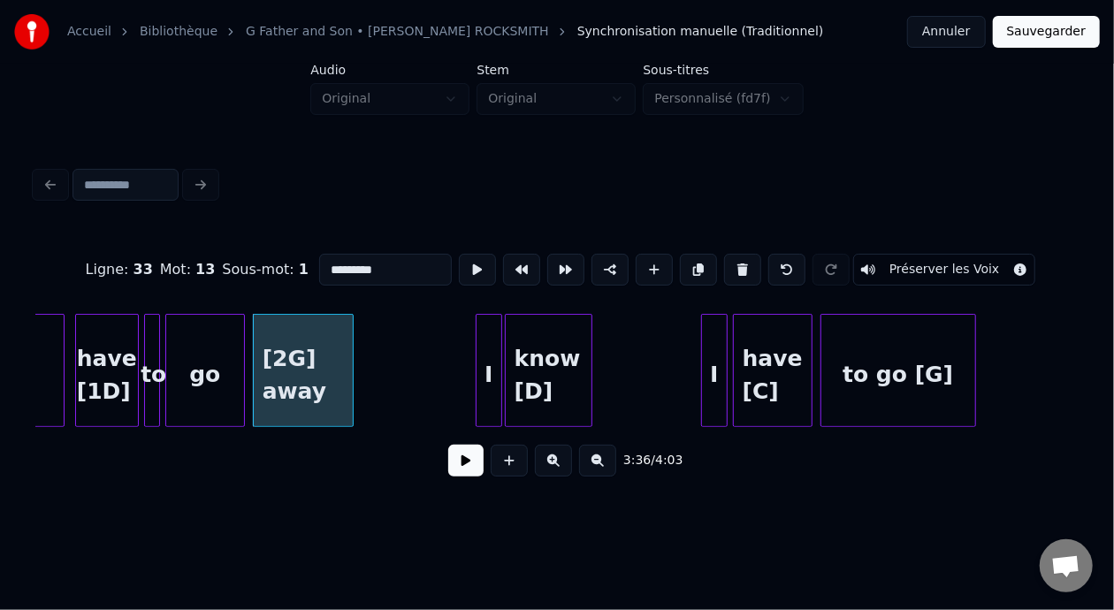
click at [539, 375] on div "know [D]" at bounding box center [549, 375] width 86 height 120
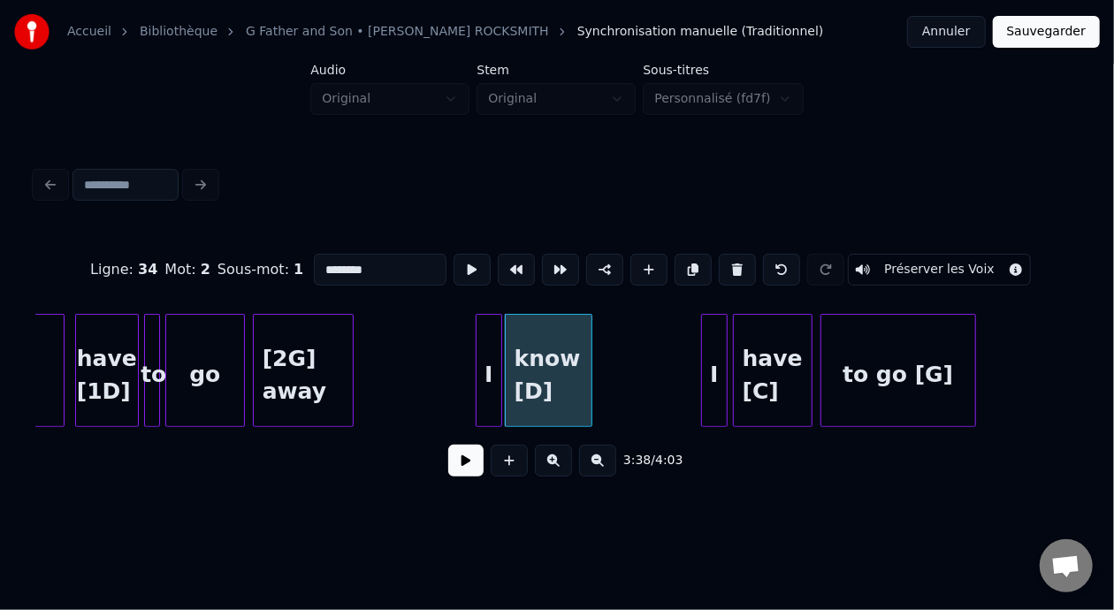
click at [323, 263] on input "********" at bounding box center [380, 270] width 133 height 32
click at [762, 380] on div "have [C]" at bounding box center [773, 375] width 78 height 120
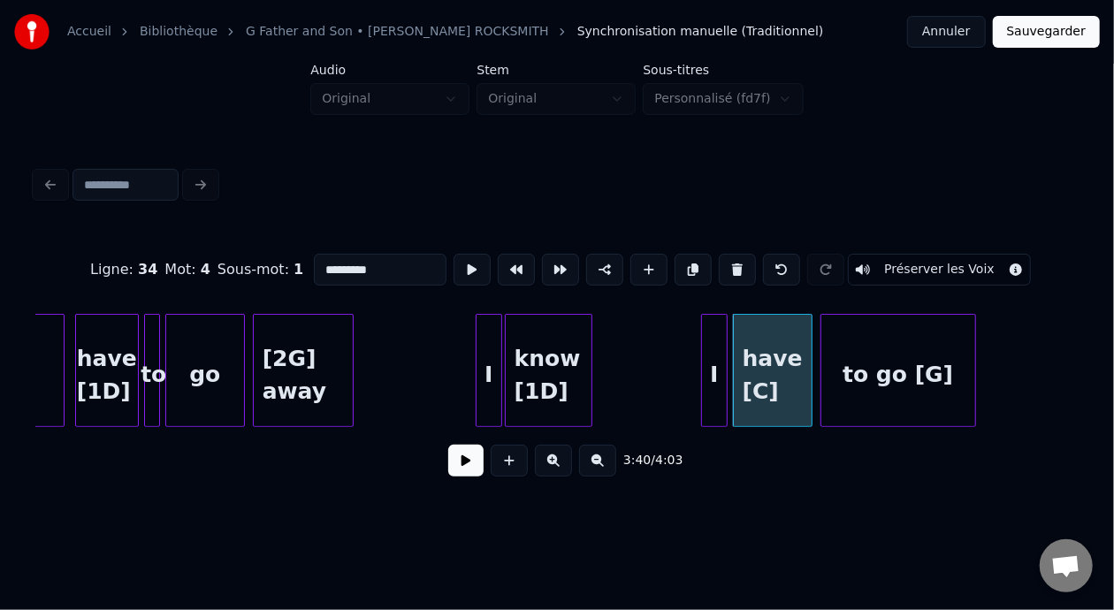
click at [317, 263] on input "********" at bounding box center [380, 270] width 133 height 32
click at [322, 261] on input "********" at bounding box center [380, 270] width 133 height 32
click at [918, 379] on div "to go [G]" at bounding box center [899, 375] width 154 height 120
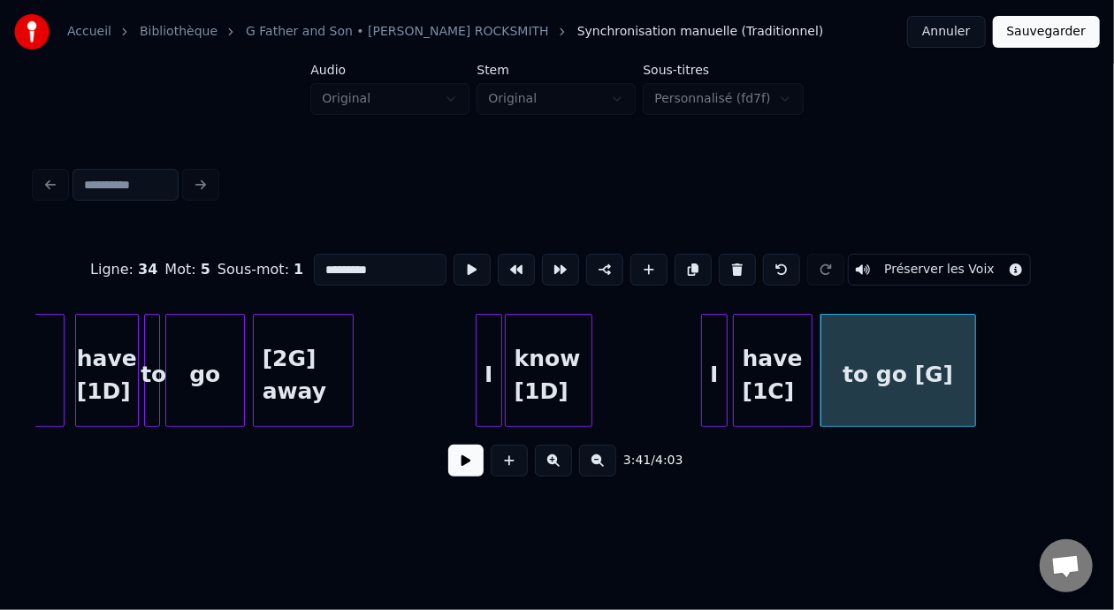
click at [324, 264] on input "*********" at bounding box center [380, 270] width 133 height 32
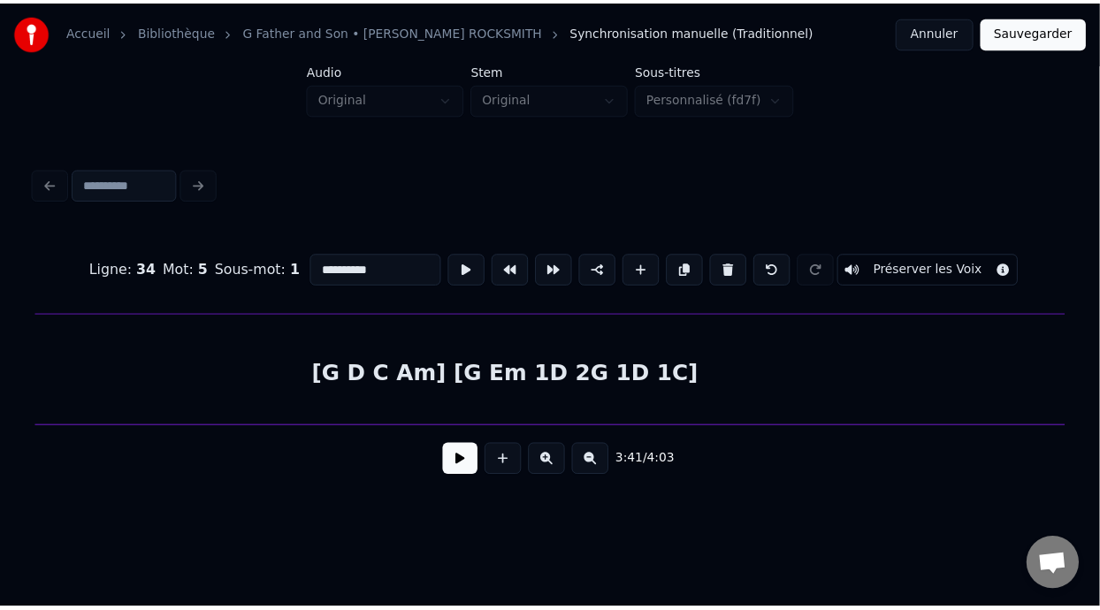
scroll to position [0, 19012]
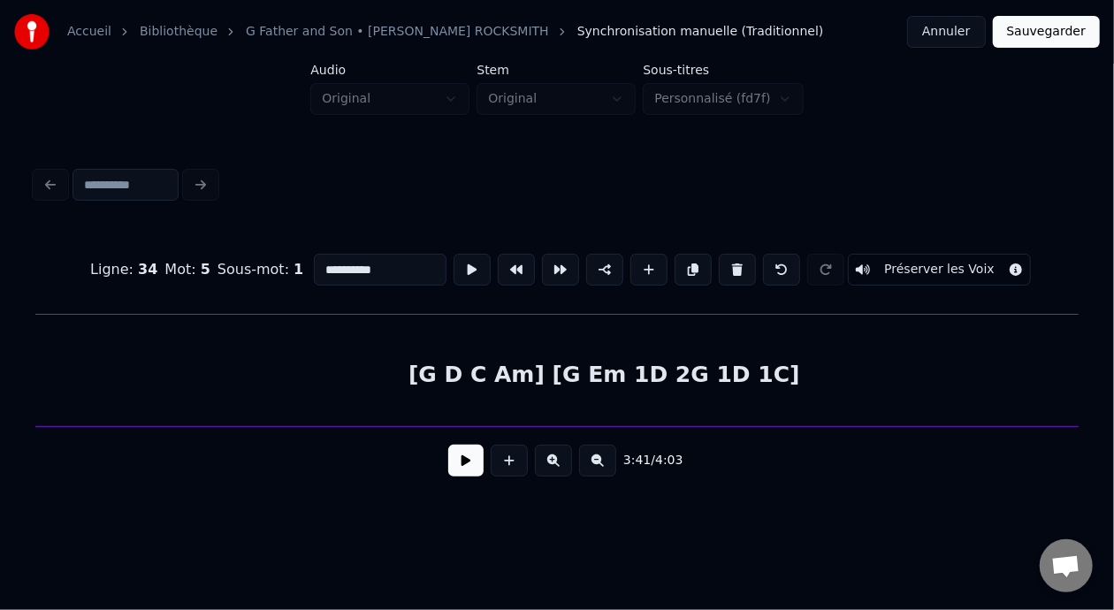
type input "**********"
click at [1052, 33] on button "Sauvegarder" at bounding box center [1046, 32] width 107 height 32
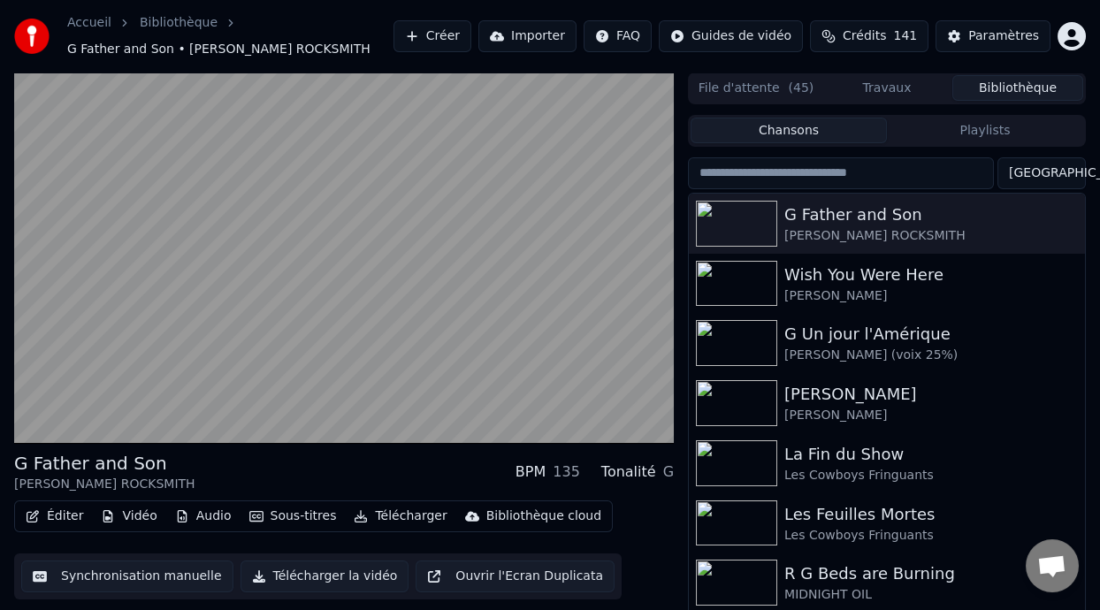
scroll to position [40, 0]
